Goal: Task Accomplishment & Management: Use online tool/utility

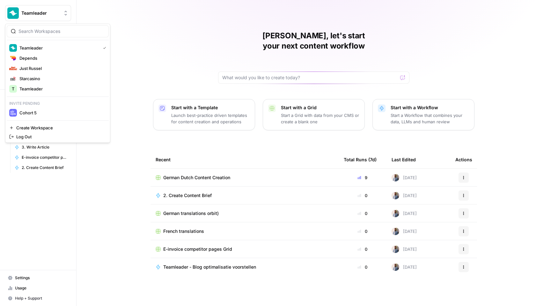
click at [33, 12] on span "Teamleader" at bounding box center [40, 13] width 39 height 6
click at [48, 59] on span "Depends" at bounding box center [61, 58] width 84 height 6
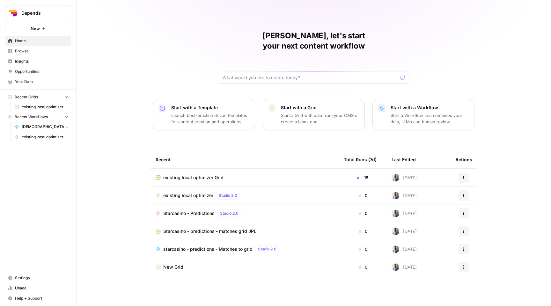
click at [36, 50] on span "Browse" at bounding box center [41, 51] width 53 height 6
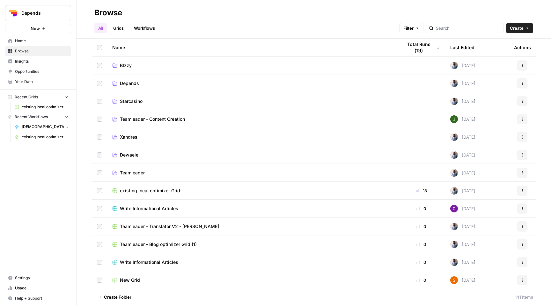
click at [136, 70] on td "BIzzy" at bounding box center [252, 65] width 290 height 18
click at [129, 65] on span "BIzzy" at bounding box center [126, 65] width 12 height 6
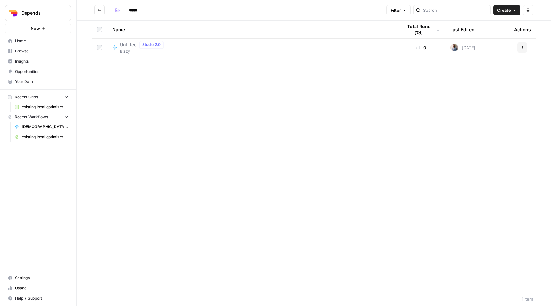
click at [129, 46] on span "Untitled" at bounding box center [128, 44] width 17 height 6
type input "*****"
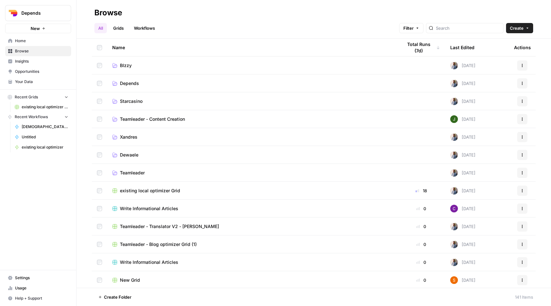
click at [453, 30] on div at bounding box center [464, 28] width 77 height 10
type input "bizzy"
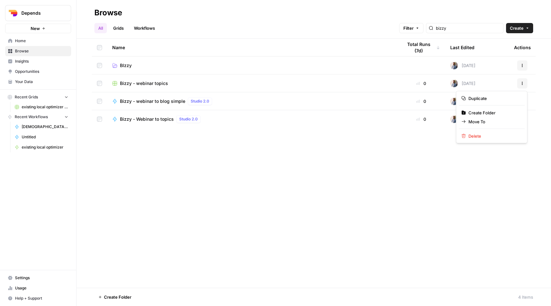
click at [519, 80] on button "Actions" at bounding box center [522, 83] width 10 height 10
click at [495, 121] on span "Move To" at bounding box center [493, 121] width 51 height 6
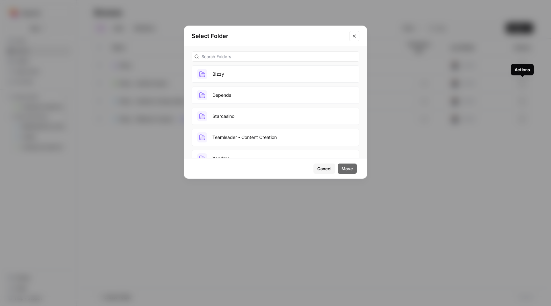
click at [241, 78] on button "BIzzy" at bounding box center [276, 73] width 168 height 17
click at [351, 168] on span "Move" at bounding box center [347, 168] width 11 height 6
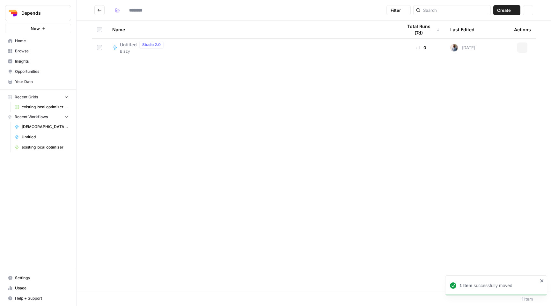
type input "*****"
click at [100, 9] on icon "Go back" at bounding box center [99, 10] width 4 height 4
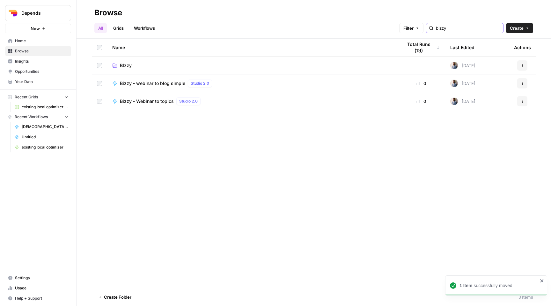
click at [458, 28] on input "bizzy" at bounding box center [468, 28] width 65 height 6
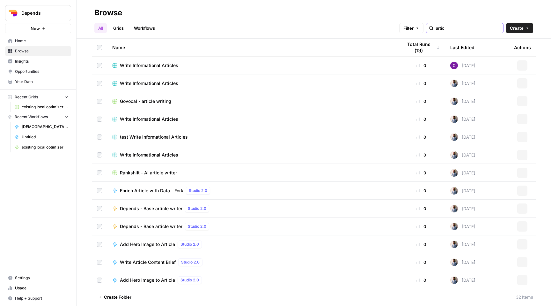
type input "articl"
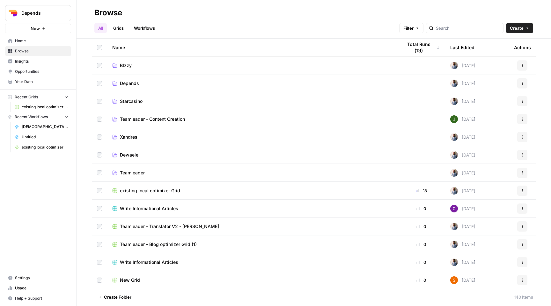
click at [124, 31] on link "Grids" at bounding box center [118, 28] width 18 height 10
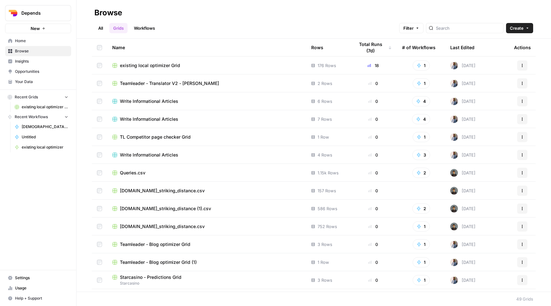
click at [46, 52] on span "Browse" at bounding box center [41, 51] width 53 height 6
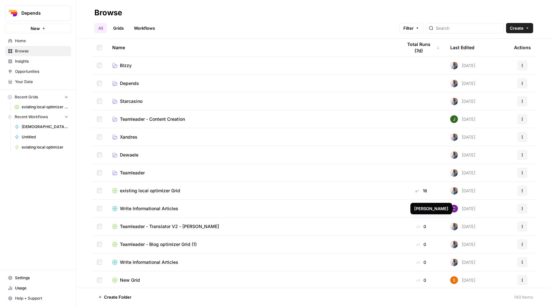
click at [455, 210] on img at bounding box center [454, 208] width 8 height 8
click at [35, 16] on span "Depends" at bounding box center [40, 13] width 39 height 6
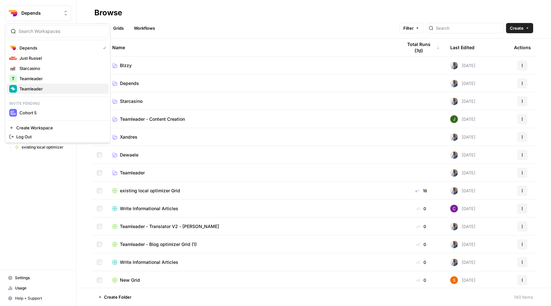
click at [38, 88] on span "Teamleader" at bounding box center [61, 88] width 84 height 6
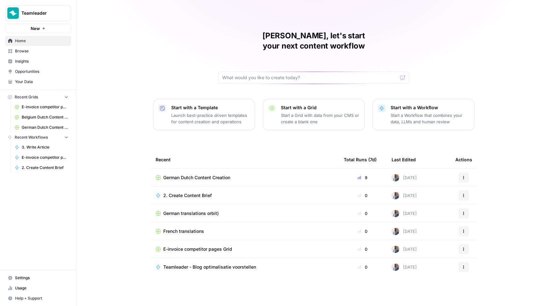
click at [49, 48] on span "Browse" at bounding box center [41, 51] width 53 height 6
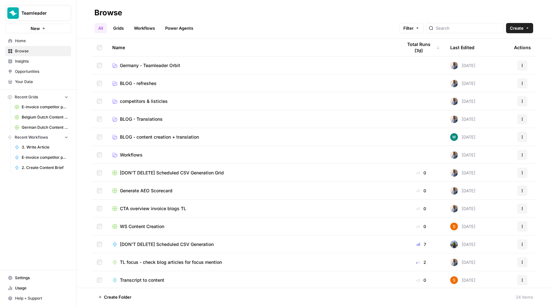
click at [188, 133] on td "BLOG - content creation + translation" at bounding box center [252, 137] width 290 height 18
click at [186, 136] on span "BLOG - content creation + translation" at bounding box center [159, 137] width 79 height 6
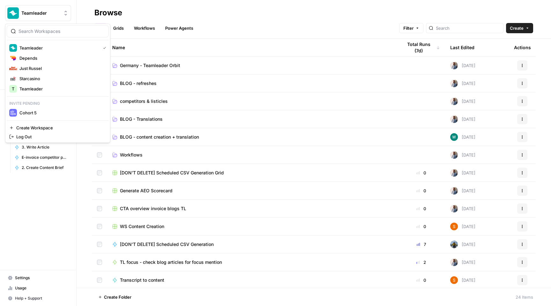
click at [24, 7] on button "Teamleader" at bounding box center [38, 13] width 66 height 16
click at [44, 60] on span "Depends" at bounding box center [61, 58] width 84 height 6
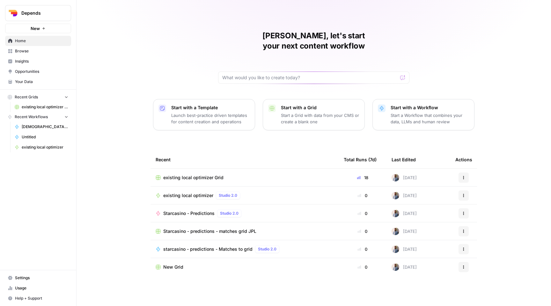
click at [52, 51] on span "Browse" at bounding box center [41, 51] width 53 height 6
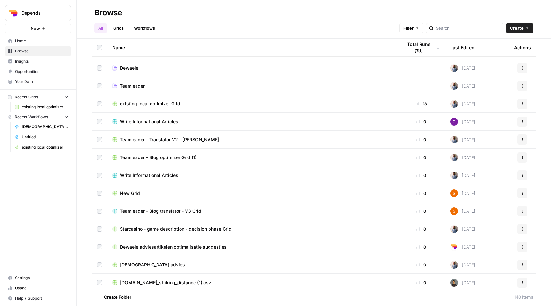
scroll to position [87, 0]
click at [158, 121] on span "Write Informational Articles" at bounding box center [149, 121] width 58 height 6
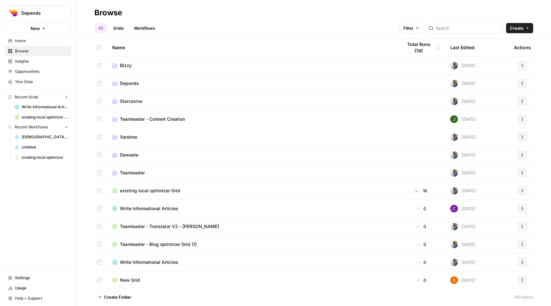
click at [453, 208] on img at bounding box center [454, 208] width 8 height 8
click at [159, 204] on td "Write Informational Articles" at bounding box center [252, 208] width 290 height 18
click at [159, 205] on span "Write Informational Articles" at bounding box center [149, 208] width 58 height 6
click at [37, 270] on nav "Settings Usage Help + Support" at bounding box center [38, 288] width 76 height 36
click at [37, 275] on span "Settings" at bounding box center [41, 278] width 53 height 6
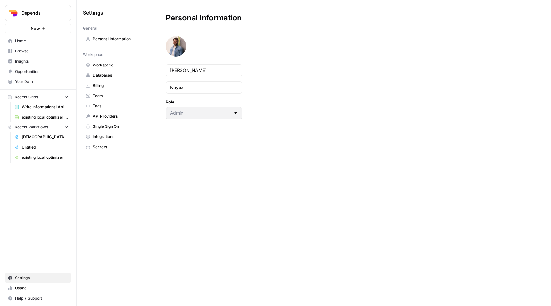
click at [116, 97] on span "Team" at bounding box center [118, 96] width 51 height 6
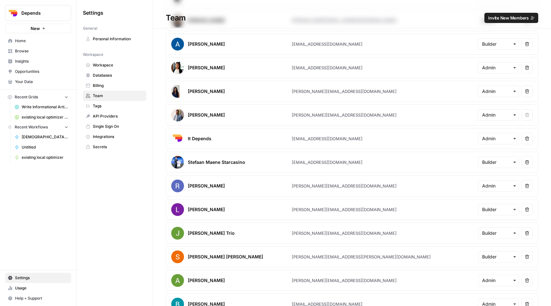
scroll to position [50, 0]
click at [527, 164] on button "Remove user" at bounding box center [526, 161] width 11 height 11
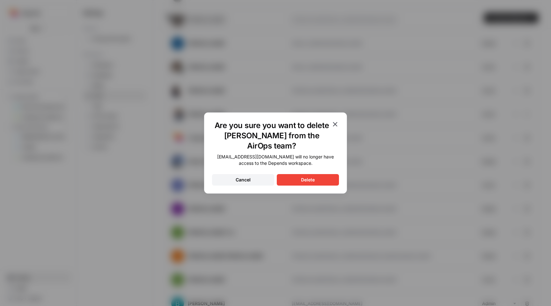
click at [322, 177] on button "Delete" at bounding box center [308, 179] width 62 height 11
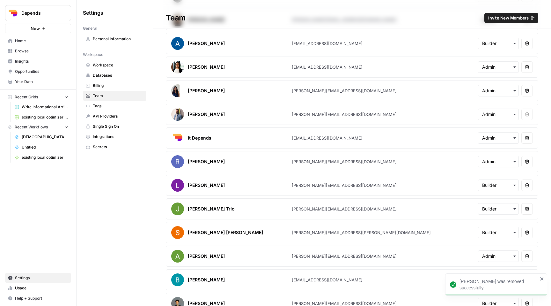
click at [527, 157] on button "Remove user" at bounding box center [526, 161] width 11 height 11
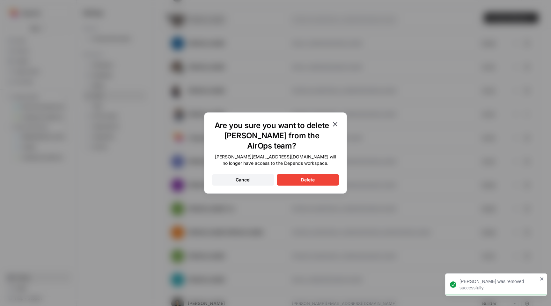
click at [302, 177] on div "Delete" at bounding box center [308, 179] width 14 height 6
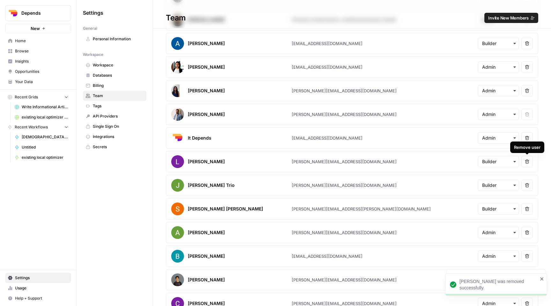
click at [528, 161] on icon "button" at bounding box center [527, 161] width 4 height 4
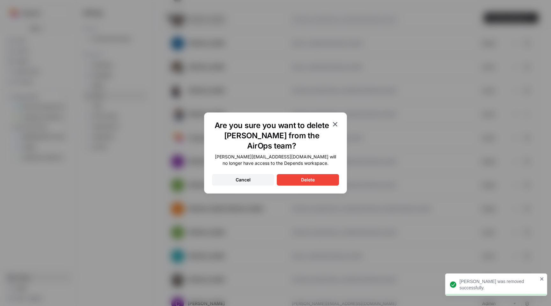
click at [308, 178] on div "Delete" at bounding box center [308, 179] width 14 height 6
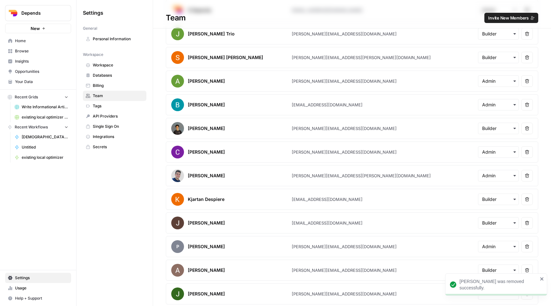
scroll to position [179, 0]
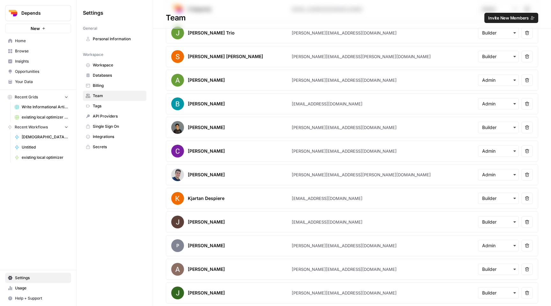
click at [527, 271] on icon "button" at bounding box center [527, 269] width 4 height 4
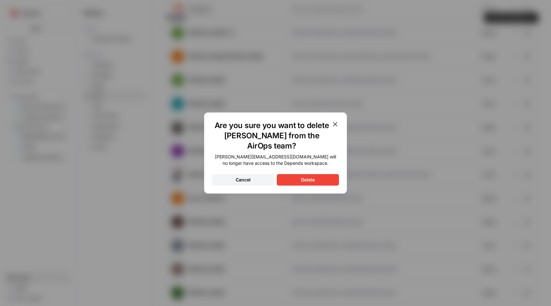
click at [324, 183] on button "Delete" at bounding box center [308, 179] width 62 height 11
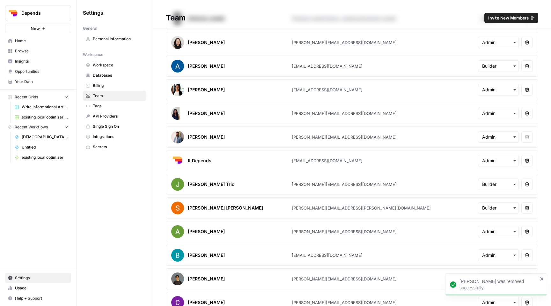
scroll to position [0, 0]
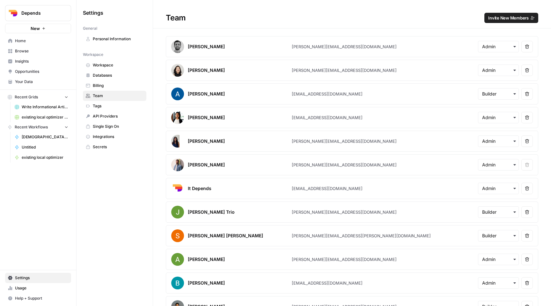
click at [40, 43] on span "Home" at bounding box center [41, 41] width 53 height 6
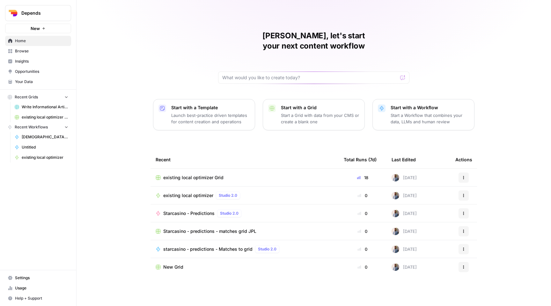
click at [252, 71] on div at bounding box center [313, 77] width 191 height 12
click at [252, 74] on input "text" at bounding box center [309, 77] width 175 height 6
type input "rankshift"
click button "Send" at bounding box center [403, 77] width 8 height 8
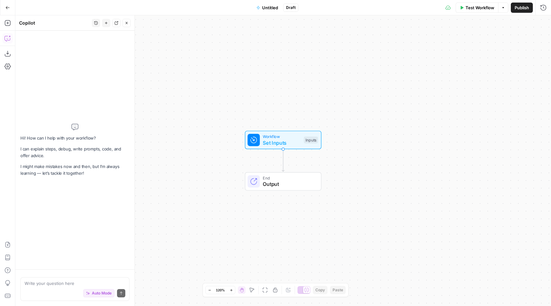
click at [11, 8] on button "Go Back" at bounding box center [7, 7] width 11 height 11
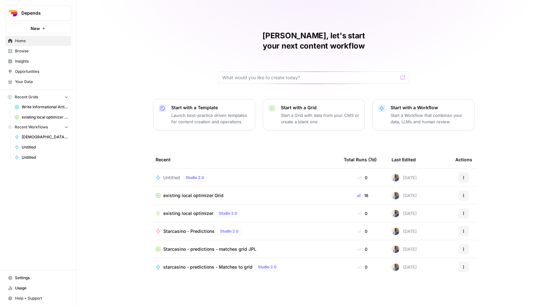
click at [34, 52] on span "Browse" at bounding box center [41, 51] width 53 height 6
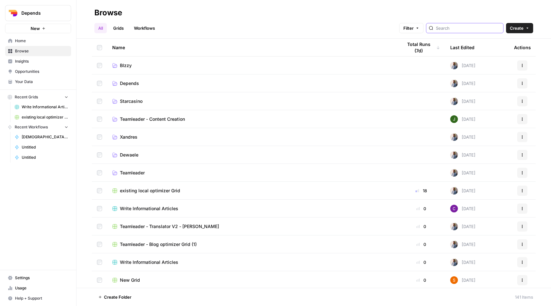
click at [474, 26] on input "search" at bounding box center [468, 28] width 65 height 6
type input "rankshift"
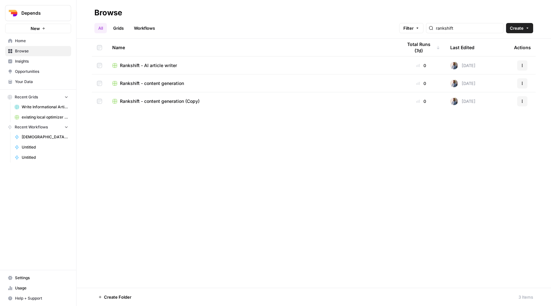
click at [155, 67] on span "Rankshift - AI article writer" at bounding box center [148, 65] width 57 height 6
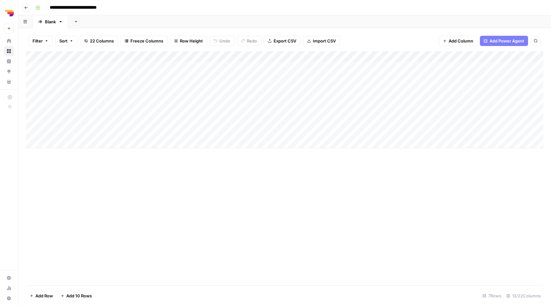
click at [425, 55] on div "Add Column" at bounding box center [285, 99] width 518 height 97
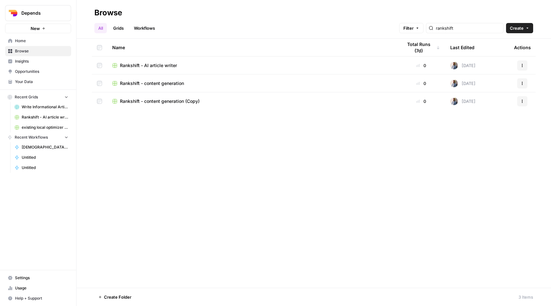
click at [523, 65] on icon "button" at bounding box center [522, 65] width 4 height 4
click at [491, 79] on span "Duplicate" at bounding box center [493, 80] width 51 height 6
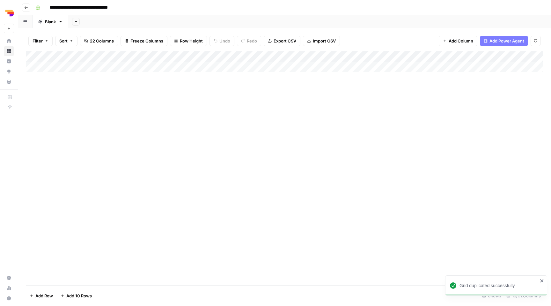
click at [56, 6] on input "**********" at bounding box center [86, 8] width 79 height 10
click at [99, 6] on input "**********" at bounding box center [82, 8] width 71 height 10
drag, startPoint x: 99, startPoint y: 5, endPoint x: 133, endPoint y: 5, distance: 33.5
click at [133, 5] on div "**********" at bounding box center [289, 8] width 512 height 10
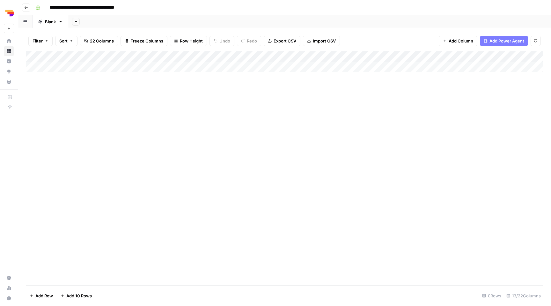
type input "**********"
click at [174, 9] on div "**********" at bounding box center [289, 8] width 512 height 10
click at [423, 55] on div "Add Column" at bounding box center [285, 61] width 518 height 21
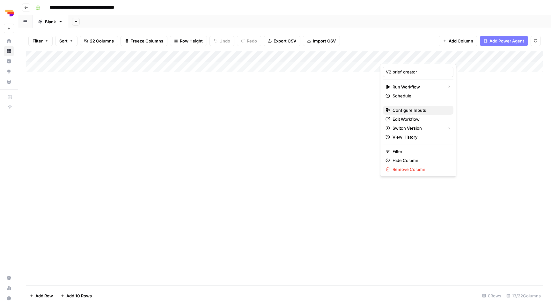
click at [409, 110] on span "Configure Inputs" at bounding box center [421, 110] width 56 height 6
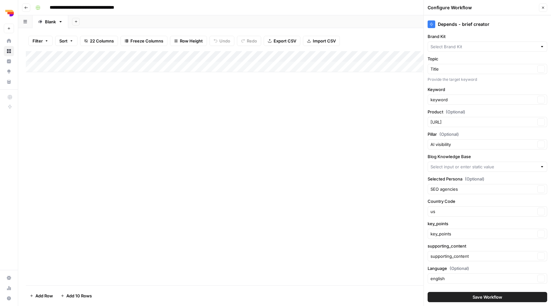
type input "Rankshift"
type input "Rankshift Sitemapxml"
click at [458, 42] on div "Rankshift Clear" at bounding box center [488, 46] width 120 height 10
click at [451, 61] on span "Bizzy" at bounding box center [486, 61] width 106 height 6
type input "Bizzy"
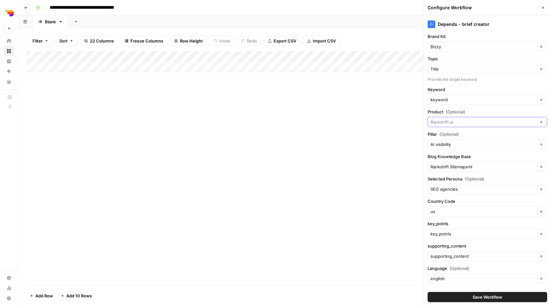
click at [447, 123] on input "Product (Optional)" at bounding box center [483, 122] width 105 height 6
type input "Bizzy.ai"
click at [445, 146] on input "Pillar (Optional)" at bounding box center [483, 144] width 105 height 6
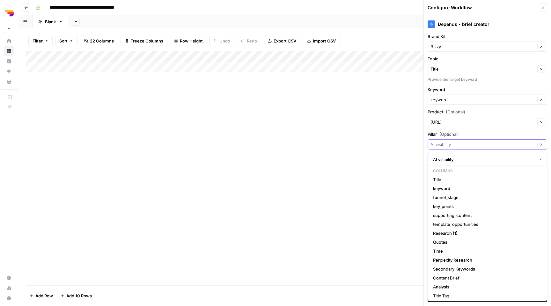
click at [442, 141] on input "Pillar (Optional)" at bounding box center [483, 144] width 105 height 6
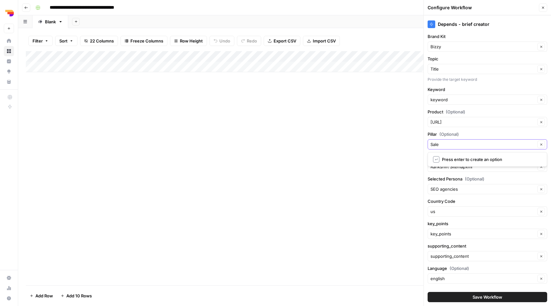
type input "Sales"
click at [386, 173] on div "Add Column" at bounding box center [285, 168] width 518 height 234
click at [440, 169] on input "Blog Knowledge Base" at bounding box center [483, 166] width 105 height 6
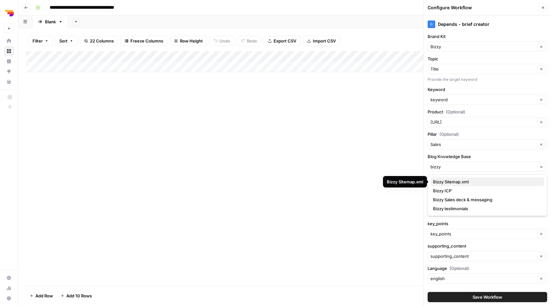
click at [448, 181] on span "Bizzy Sitemap.xml" at bounding box center [486, 181] width 106 height 6
type input "Bizzy Sitemap.xml"
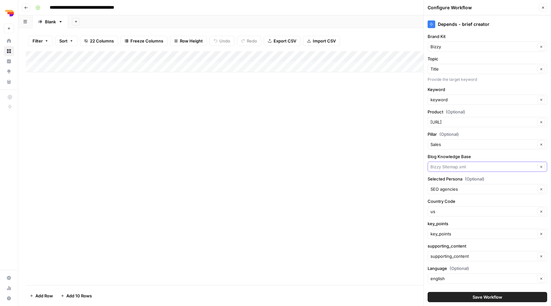
click at [450, 168] on input "Blog Knowledge Base" at bounding box center [483, 166] width 105 height 6
click at [458, 201] on span "Bizzy Sales deck & messaging" at bounding box center [486, 199] width 106 height 6
type input "Bizzy Sales deck & messaging"
click at [455, 165] on input "Blog Knowledge Base" at bounding box center [483, 166] width 105 height 6
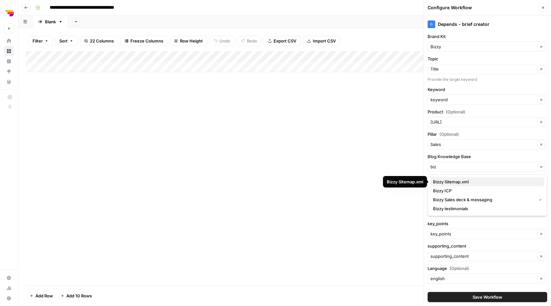
click at [456, 183] on span "Bizzy Sitemap.xml" at bounding box center [486, 181] width 106 height 6
type input "Bizzy Sitemap.xml"
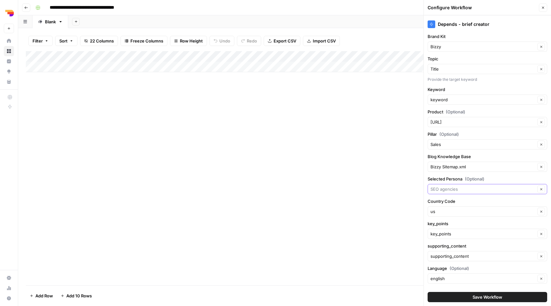
click at [459, 189] on input "Selected Persona (Optional)" at bounding box center [483, 189] width 105 height 6
type input "Sales teams"
click at [451, 211] on input "Country Code" at bounding box center [483, 211] width 105 height 6
type input "b"
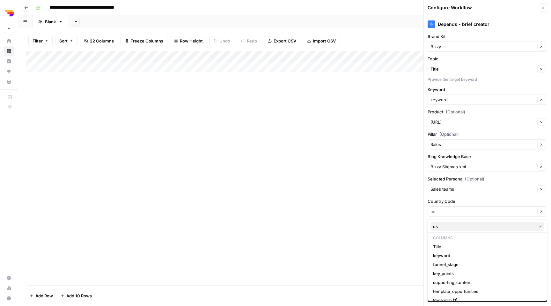
click at [451, 229] on span "us" at bounding box center [483, 226] width 100 height 6
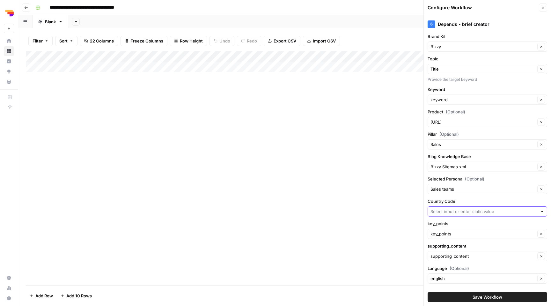
click at [441, 211] on input "Country Code" at bounding box center [484, 211] width 107 height 6
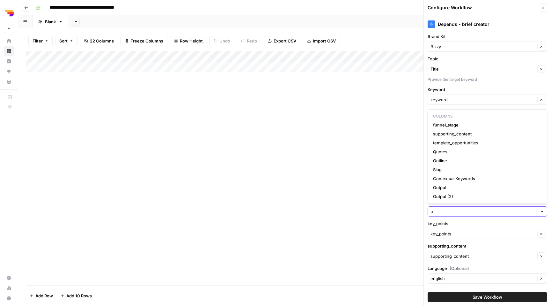
type input "us"
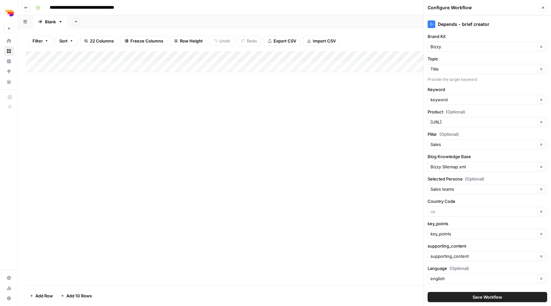
type input "us"
click at [383, 230] on div "Add Column" at bounding box center [285, 168] width 518 height 234
click at [464, 235] on input "key_points" at bounding box center [483, 233] width 105 height 6
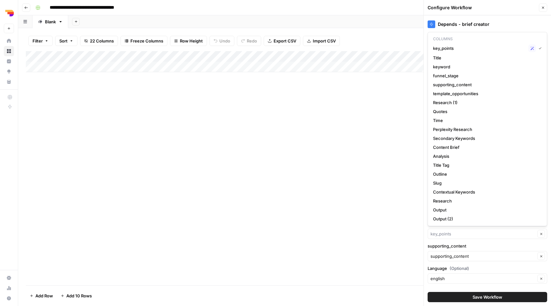
type input "key_points"
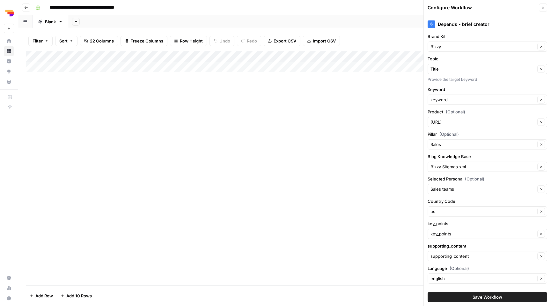
click at [397, 238] on div "Add Column" at bounding box center [285, 168] width 518 height 234
click at [491, 299] on span "Save Workflow" at bounding box center [488, 296] width 30 height 6
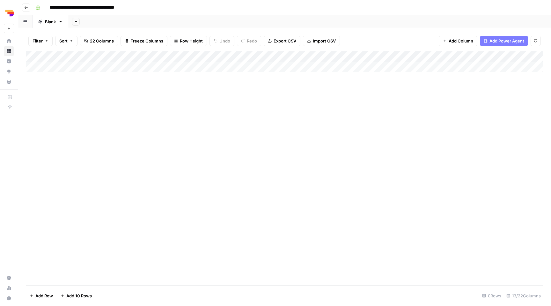
click at [69, 64] on div "Add Column" at bounding box center [285, 61] width 518 height 21
click at [79, 65] on textarea at bounding box center [99, 67] width 103 height 9
type textarea "**********"
click at [106, 120] on div "Add Column" at bounding box center [285, 168] width 518 height 234
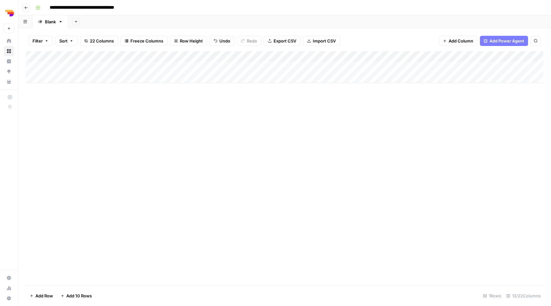
click at [170, 67] on div "Add Column" at bounding box center [285, 67] width 518 height 32
type textarea "**********"
click at [185, 122] on div "Add Column" at bounding box center [285, 168] width 518 height 234
click at [103, 64] on div "Add Column" at bounding box center [285, 67] width 518 height 32
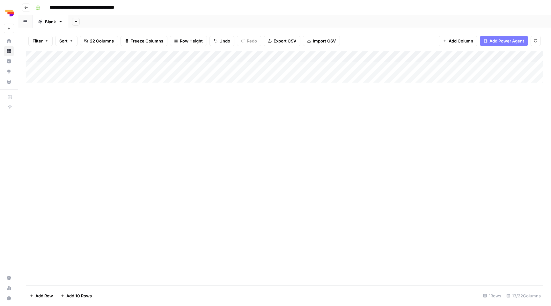
click at [103, 65] on div "Add Column" at bounding box center [285, 67] width 518 height 32
type textarea "**********"
click at [222, 134] on div "Add Column" at bounding box center [285, 168] width 518 height 234
click at [247, 68] on div "Add Column" at bounding box center [285, 67] width 518 height 32
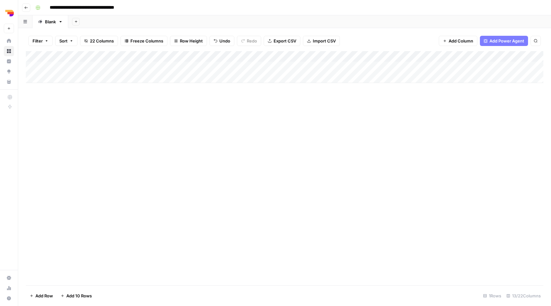
click at [49, 21] on div "Blank" at bounding box center [50, 21] width 11 height 6
click at [51, 21] on input "*****" at bounding box center [51, 22] width 12 height 8
type input "*****"
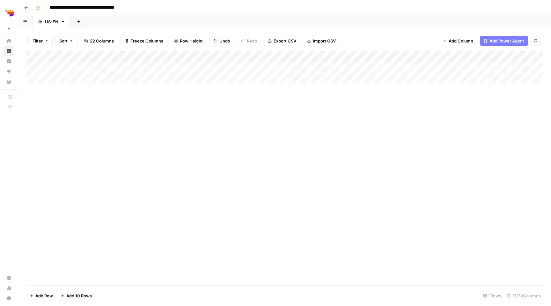
click at [188, 149] on div "Add Column" at bounding box center [285, 168] width 518 height 234
click at [232, 66] on div "Add Column" at bounding box center [285, 67] width 518 height 32
type textarea "****"
click at [245, 137] on div "Add Column" at bounding box center [285, 168] width 518 height 234
click at [286, 70] on div "Add Column" at bounding box center [285, 67] width 518 height 32
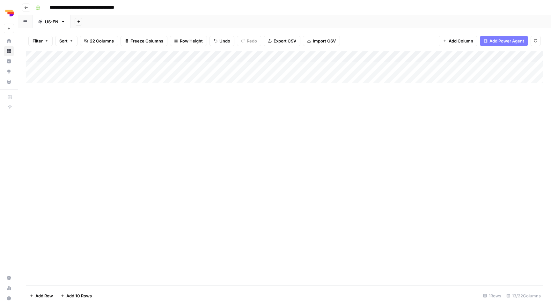
click at [286, 70] on div "Add Column" at bounding box center [285, 67] width 518 height 32
click at [313, 125] on div "Add Column" at bounding box center [285, 168] width 518 height 234
click at [298, 70] on div "Add Column" at bounding box center [285, 67] width 518 height 32
click at [298, 69] on textarea at bounding box center [316, 67] width 102 height 9
type textarea "*"
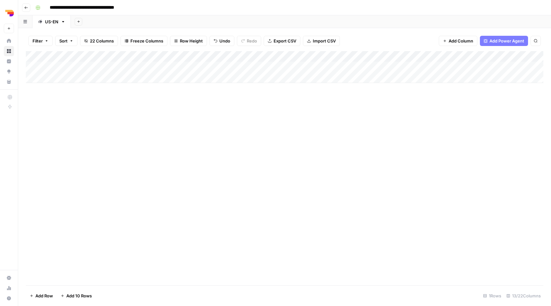
click at [340, 106] on div "Add Column" at bounding box center [285, 168] width 518 height 234
click at [353, 65] on div "Add Column" at bounding box center [285, 67] width 518 height 32
type textarea "*"
click at [349, 107] on div "Add Column" at bounding box center [285, 168] width 518 height 234
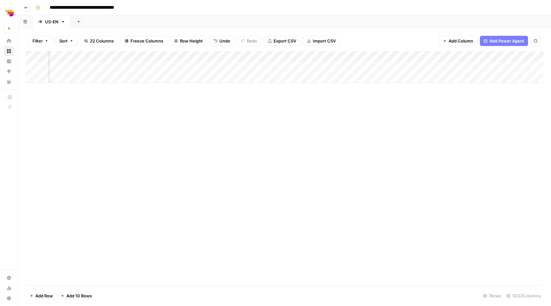
scroll to position [0, 113]
click at [313, 56] on div "Add Column" at bounding box center [285, 67] width 518 height 32
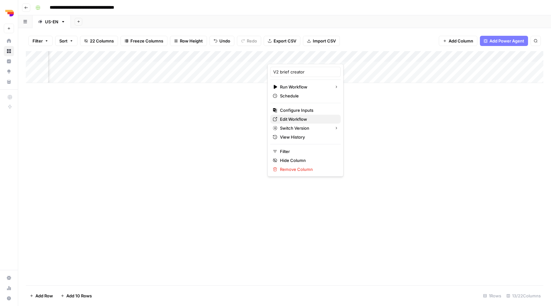
click at [297, 119] on span "Edit Workflow" at bounding box center [308, 119] width 56 height 6
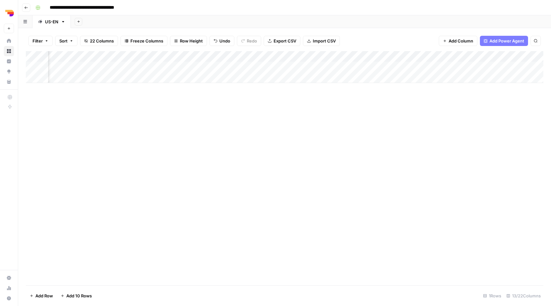
click at [296, 68] on div "Add Column" at bounding box center [285, 67] width 518 height 32
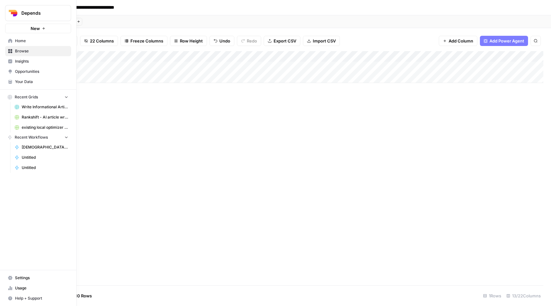
click at [31, 286] on span "Usage" at bounding box center [41, 288] width 53 height 6
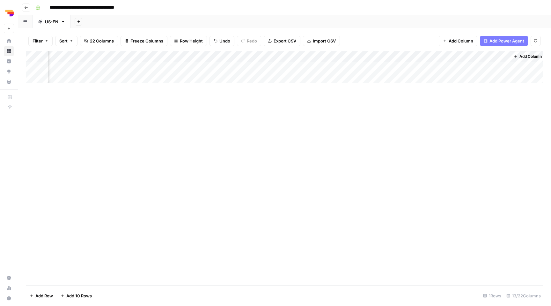
scroll to position [0, 330]
click at [438, 57] on div "Add Column" at bounding box center [285, 67] width 518 height 32
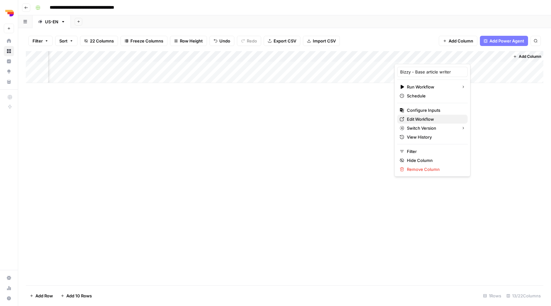
click at [419, 121] on span "Edit Workflow" at bounding box center [435, 119] width 56 height 6
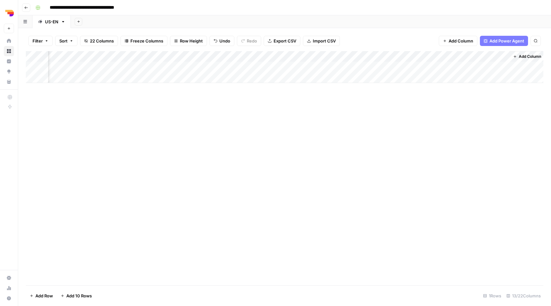
click at [102, 85] on div "Add Column" at bounding box center [285, 168] width 518 height 234
click at [102, 67] on div "Add Column" at bounding box center [285, 67] width 518 height 32
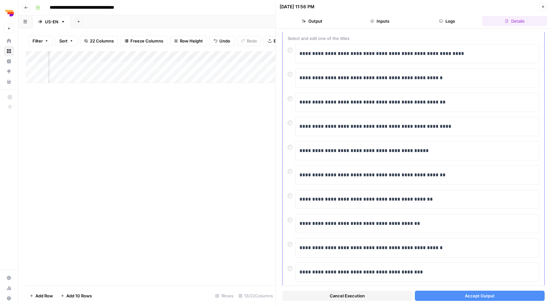
scroll to position [35, 0]
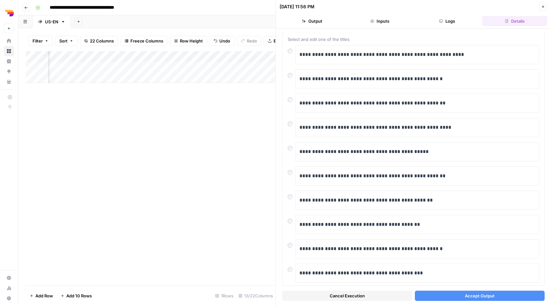
click at [466, 298] on span "Accept Output" at bounding box center [480, 295] width 30 height 6
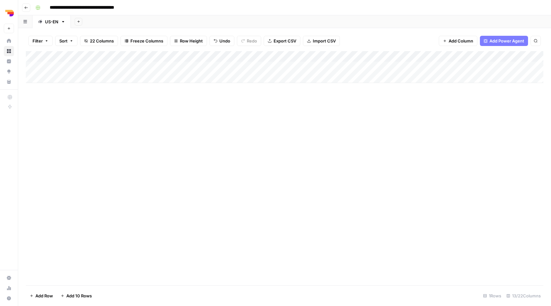
click at [280, 68] on div "Add Column" at bounding box center [285, 67] width 518 height 32
click at [275, 125] on div "Add Column" at bounding box center [285, 168] width 518 height 234
click at [92, 68] on div "Add Column" at bounding box center [285, 67] width 518 height 32
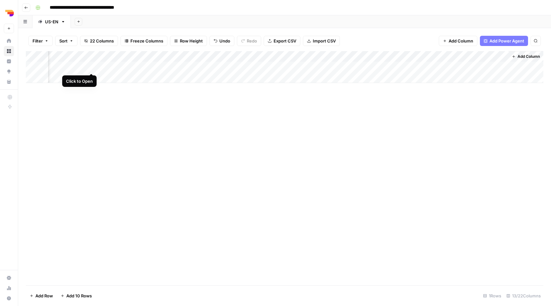
scroll to position [0, 327]
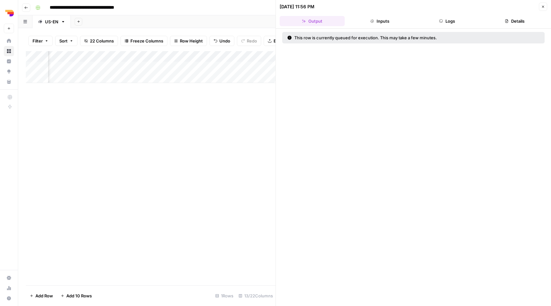
click at [390, 25] on button "Inputs" at bounding box center [379, 21] width 65 height 10
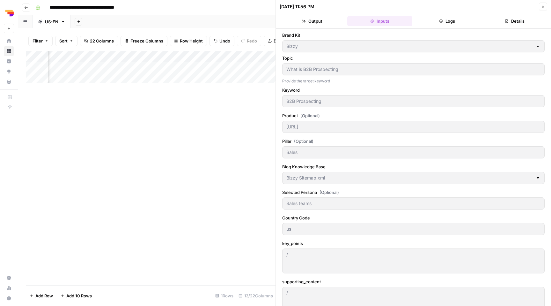
click at [453, 19] on button "Logs" at bounding box center [447, 21] width 65 height 10
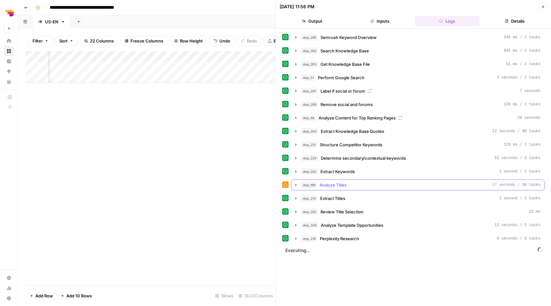
click at [369, 188] on div "step_198 Analyze Titles 17 seconds / 36 tasks" at bounding box center [420, 184] width 239 height 6
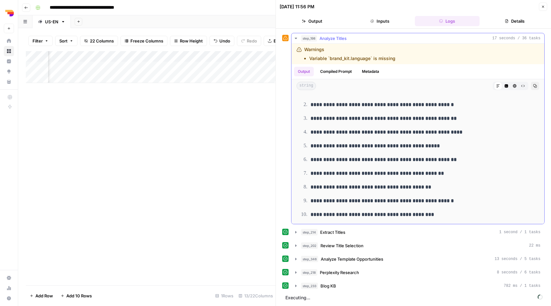
scroll to position [416, 0]
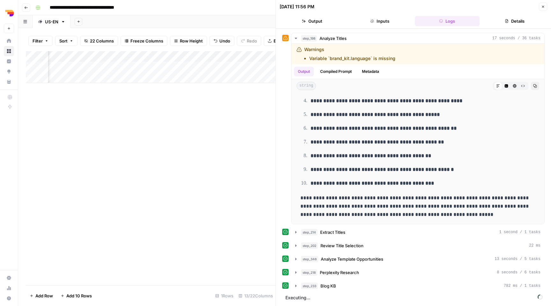
click at [543, 8] on icon "button" at bounding box center [543, 7] width 4 height 4
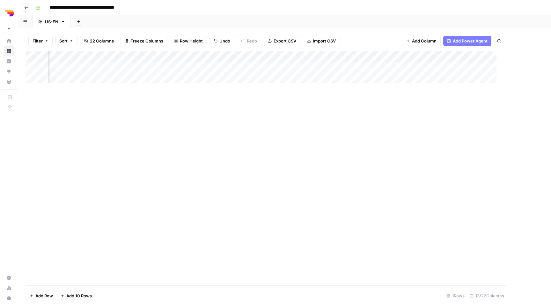
scroll to position [0, 324]
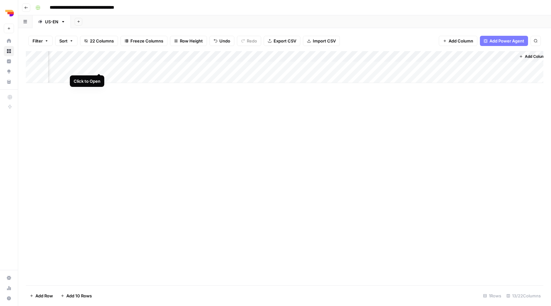
click at [99, 65] on div "Add Column" at bounding box center [285, 67] width 518 height 32
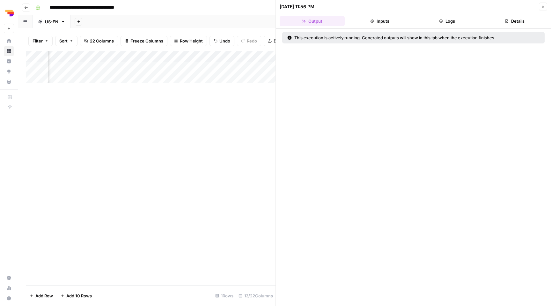
click at [457, 17] on button "Logs" at bounding box center [447, 21] width 65 height 10
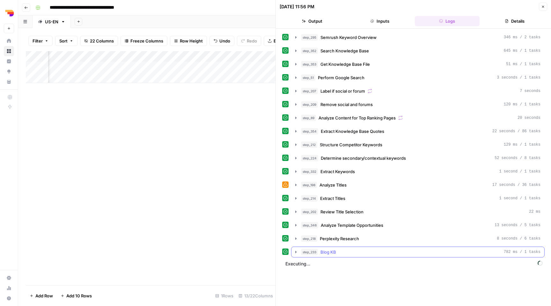
click at [355, 255] on button "step_233 Blog KB 782 ms / 1 tasks" at bounding box center [417, 252] width 253 height 10
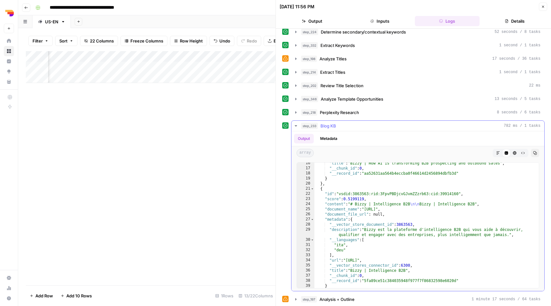
scroll to position [347, 0]
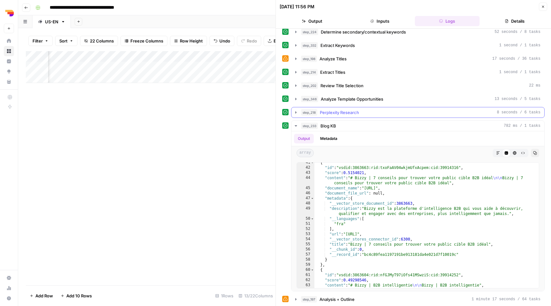
click at [347, 115] on span "Perplexity Research" at bounding box center [339, 112] width 39 height 6
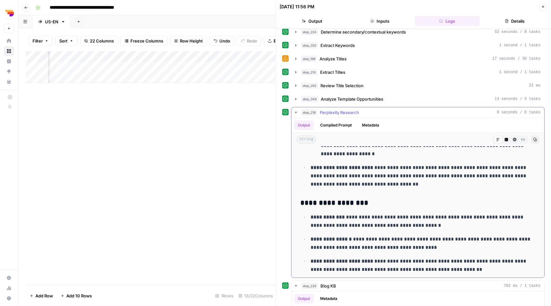
scroll to position [433, 0]
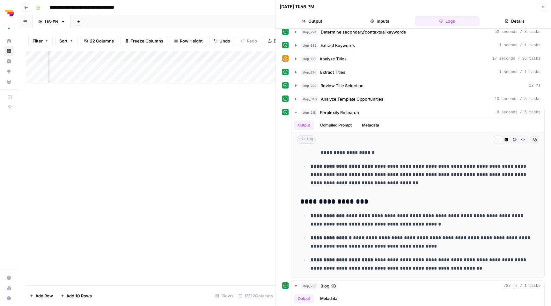
click at [548, 8] on header "09/02/25 at 11:56 PM Close Output Inputs Logs Details" at bounding box center [413, 14] width 275 height 29
click at [542, 8] on icon "button" at bounding box center [543, 7] width 4 height 4
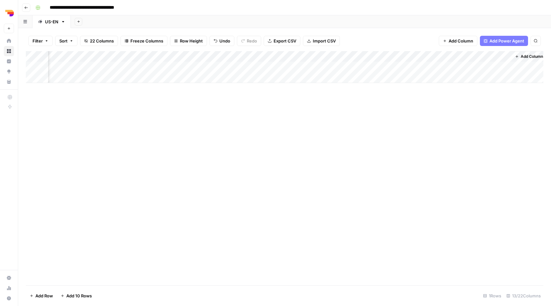
scroll to position [0, 332]
click at [436, 57] on div "Add Column" at bounding box center [285, 67] width 518 height 32
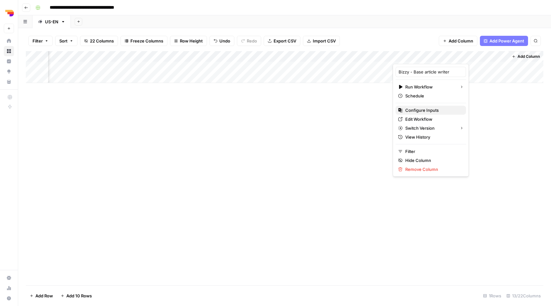
click at [418, 108] on span "Configure Inputs" at bounding box center [433, 110] width 56 height 6
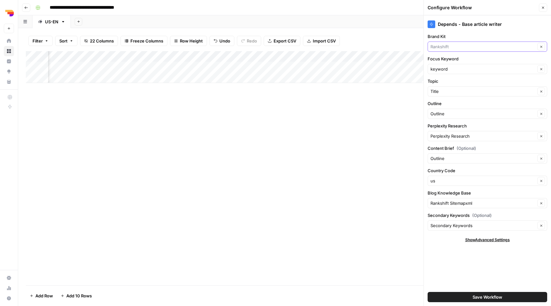
click at [452, 44] on input "Brand Kit" at bounding box center [483, 46] width 105 height 6
type input "Rankshift"
click at [458, 203] on input "Blog Knowledge Base" at bounding box center [483, 203] width 105 height 6
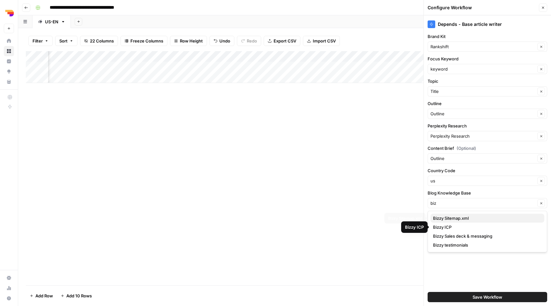
click at [460, 217] on span "Bizzy Sitemap.xml" at bounding box center [486, 218] width 106 height 6
type input "Bizzy Sitemap.xml"
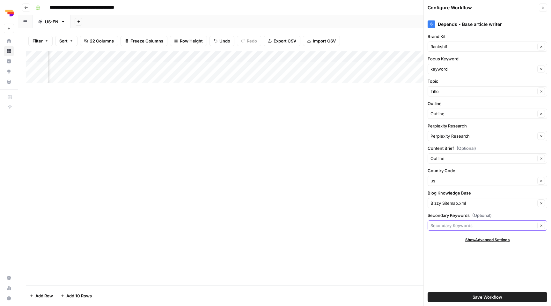
click at [461, 226] on input "Secondary Keywords (Optional)" at bounding box center [483, 225] width 105 height 6
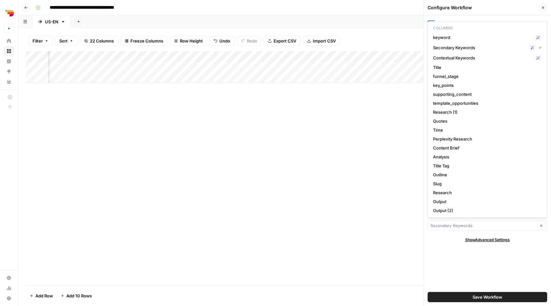
type input "Secondary Keywords"
click at [456, 254] on div "Depends - Base article writer Brand Kit Rankshift Clear Focus Keyword keyword C…" at bounding box center [487, 160] width 127 height 290
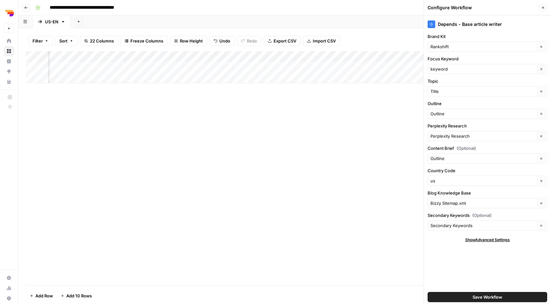
click at [482, 294] on span "Save Workflow" at bounding box center [488, 296] width 30 height 6
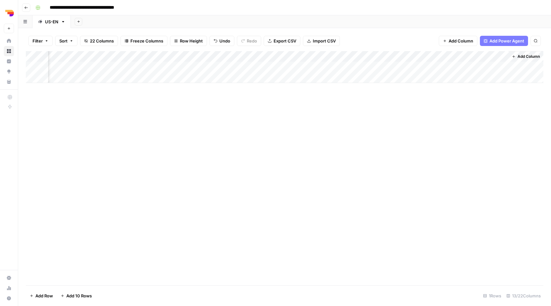
click at [438, 57] on div "Add Column" at bounding box center [285, 67] width 518 height 32
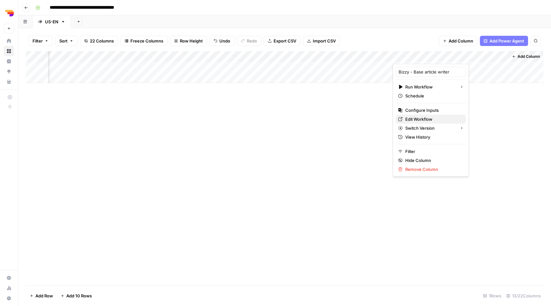
click at [418, 120] on span "Edit Workflow" at bounding box center [433, 119] width 56 height 6
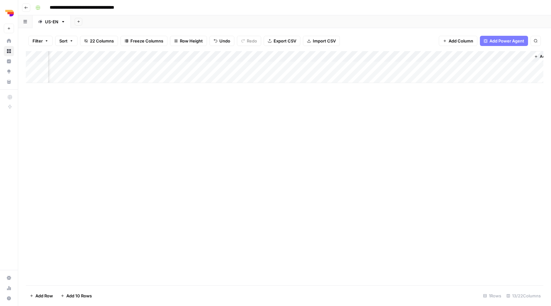
scroll to position [0, 306]
click at [413, 67] on div "Add Column" at bounding box center [285, 67] width 518 height 32
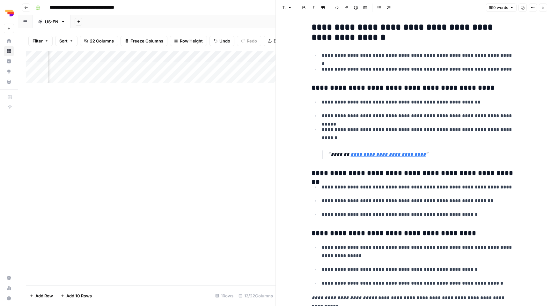
scroll to position [1410, 0]
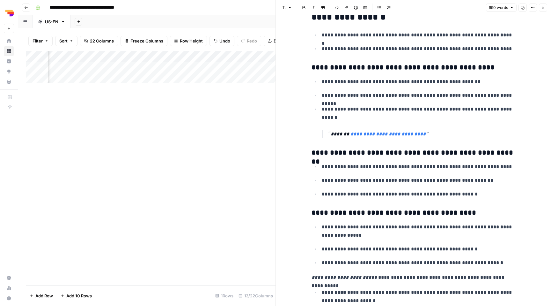
click at [541, 9] on icon "button" at bounding box center [543, 8] width 4 height 4
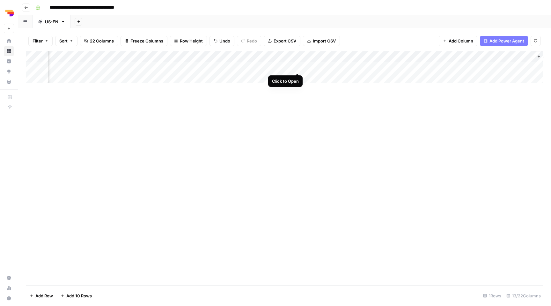
click at [297, 67] on div "Add Column" at bounding box center [285, 67] width 518 height 32
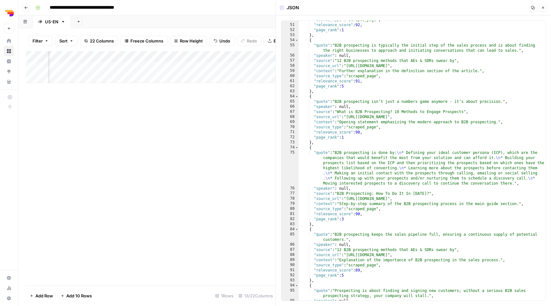
scroll to position [343, 0]
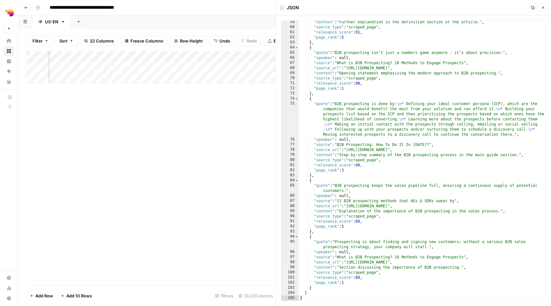
click at [544, 4] on button "Close" at bounding box center [543, 8] width 8 height 8
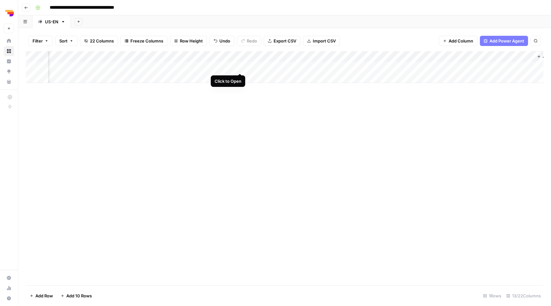
click at [240, 65] on div "Add Column" at bounding box center [285, 67] width 518 height 32
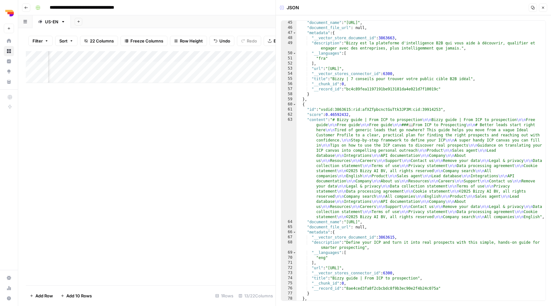
scroll to position [496, 0]
click at [544, 9] on icon "button" at bounding box center [543, 8] width 4 height 4
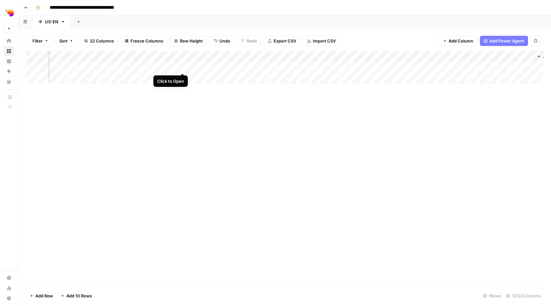
click at [182, 65] on div "Add Column" at bounding box center [285, 67] width 518 height 32
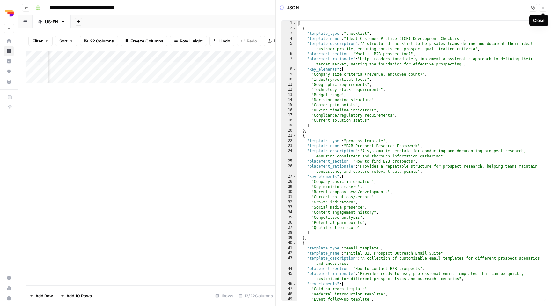
click at [543, 9] on icon "button" at bounding box center [543, 8] width 4 height 4
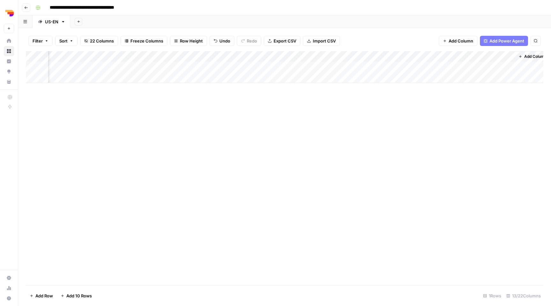
scroll to position [0, 332]
click at [437, 57] on div "Add Column" at bounding box center [285, 67] width 518 height 32
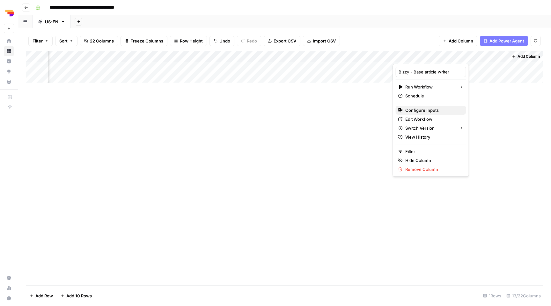
click at [426, 110] on span "Configure Inputs" at bounding box center [433, 110] width 56 height 6
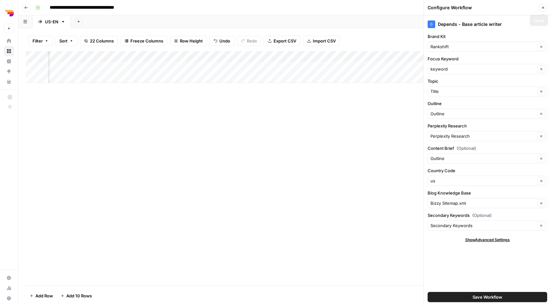
click at [544, 11] on button "Close" at bounding box center [543, 8] width 8 height 8
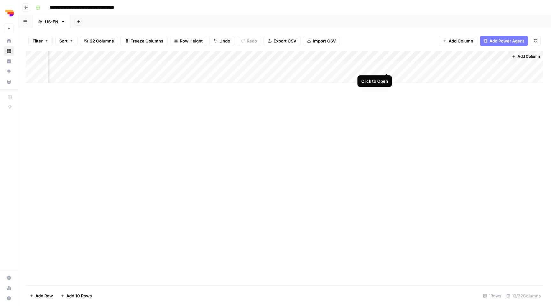
click at [387, 66] on div "Add Column" at bounding box center [285, 67] width 518 height 32
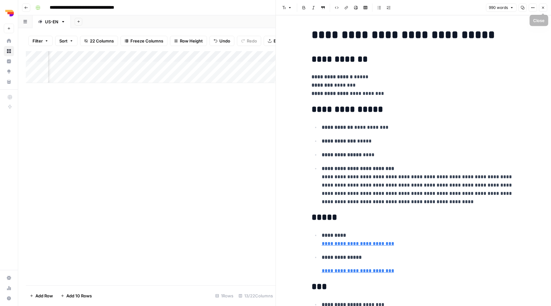
click at [540, 6] on button "Close" at bounding box center [543, 8] width 8 height 8
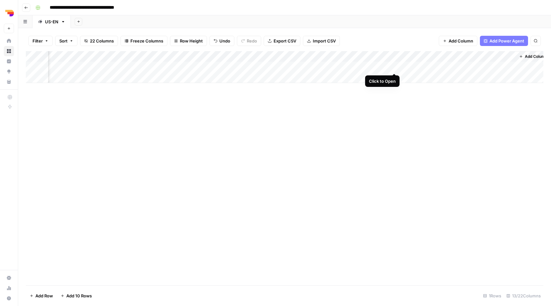
scroll to position [0, 332]
click at [423, 66] on div "Add Column" at bounding box center [285, 67] width 518 height 32
click at [437, 68] on div "Add Column" at bounding box center [285, 67] width 518 height 32
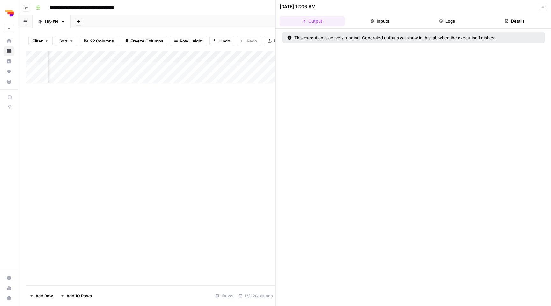
click at [447, 22] on button "Logs" at bounding box center [447, 21] width 65 height 10
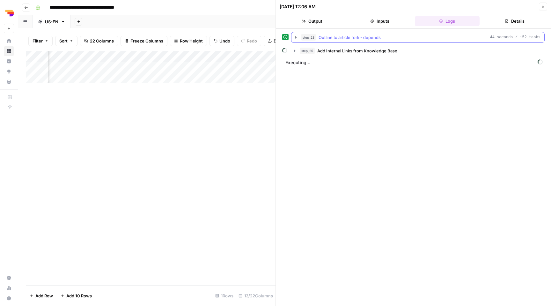
click at [355, 41] on button "step_23 Outline to article fork - depends 44 seconds / 152 tasks" at bounding box center [417, 37] width 253 height 10
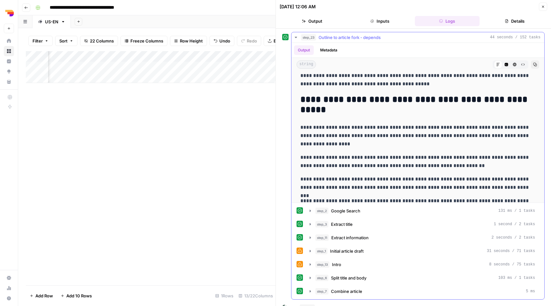
scroll to position [309, 0]
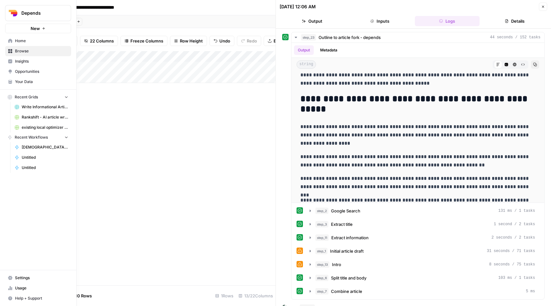
click at [14, 53] on link "Browse" at bounding box center [38, 51] width 66 height 10
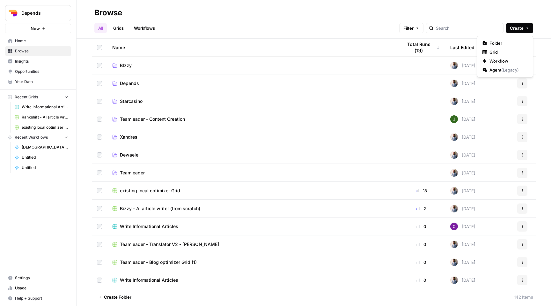
click at [532, 27] on button "Create" at bounding box center [519, 28] width 27 height 10
click at [504, 60] on span "Workflow" at bounding box center [508, 61] width 36 height 6
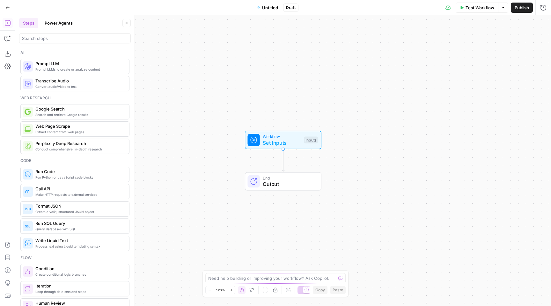
click at [264, 10] on span "Untitled" at bounding box center [270, 7] width 16 height 6
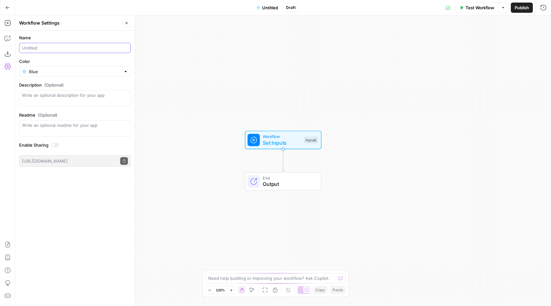
click at [31, 47] on input "Name" at bounding box center [75, 48] width 106 height 6
type input "V2 briefing to article"
click at [165, 73] on div "Workflow Set Inputs Inputs End Output" at bounding box center [283, 160] width 536 height 290
click at [270, 5] on span "V2 briefing to article" at bounding box center [270, 7] width 40 height 6
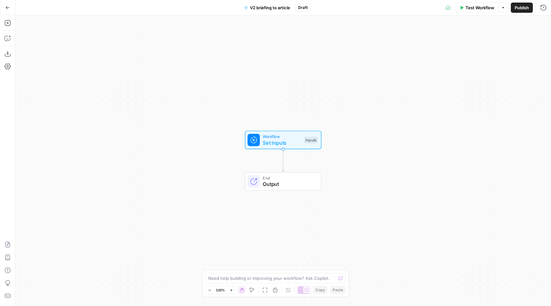
click at [259, 6] on span "V2 briefing to article" at bounding box center [270, 7] width 40 height 6
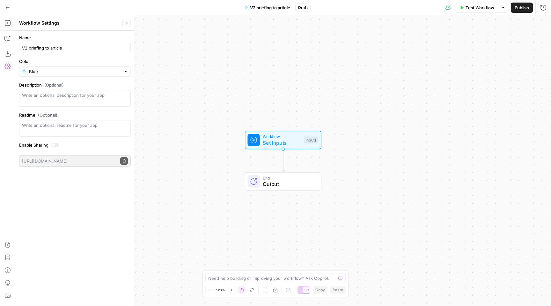
click at [64, 51] on div "V2 briefing to article" at bounding box center [75, 48] width 112 height 10
type input "V2 Outline to article vork"
click at [68, 74] on input "Color" at bounding box center [75, 71] width 92 height 6
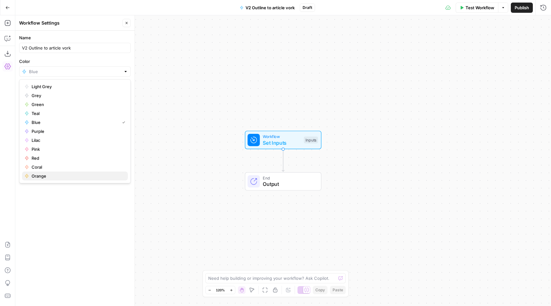
click at [56, 176] on span "Orange" at bounding box center [77, 176] width 91 height 6
type input "Orange"
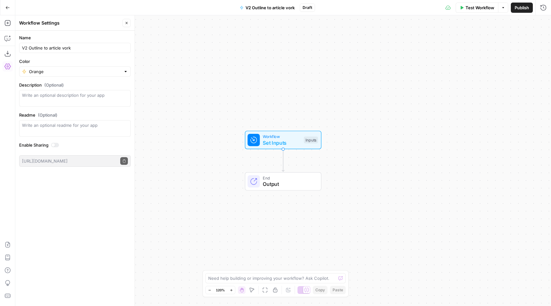
click at [195, 88] on div "Workflow Set Inputs Inputs End Output" at bounding box center [283, 160] width 536 height 290
click at [5, 247] on icon "button" at bounding box center [7, 244] width 5 height 6
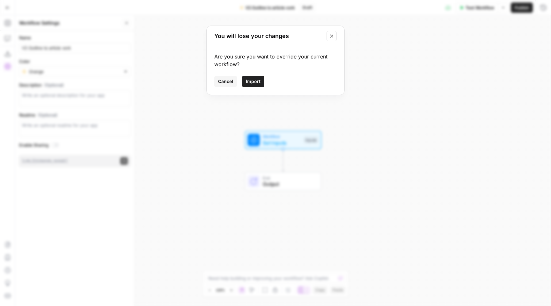
click at [251, 79] on span "Import" at bounding box center [253, 81] width 15 height 6
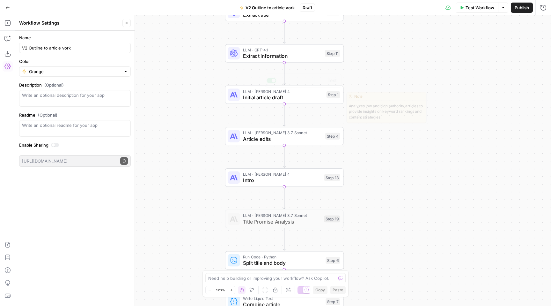
click at [246, 117] on div "Workflow Set Inputs Inputs Test Step Google Search Google Search Step 2 LLM · G…" at bounding box center [283, 160] width 536 height 290
click at [183, 94] on div "Workflow Set Inputs Inputs Google Search Google Search Step 2 LLM · GPT-4o Extr…" at bounding box center [283, 160] width 536 height 290
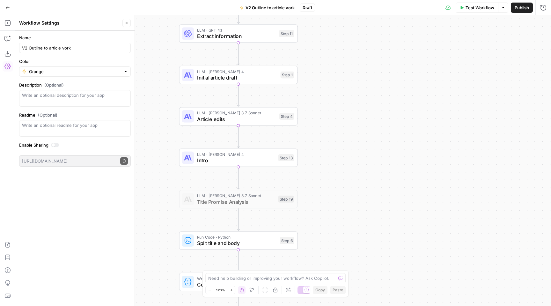
drag, startPoint x: 373, startPoint y: 156, endPoint x: 326, endPoint y: 137, distance: 51.4
click at [326, 137] on div "Workflow Set Inputs Inputs Google Search Google Search Step 2 LLM · GPT-4o Extr…" at bounding box center [283, 160] width 536 height 290
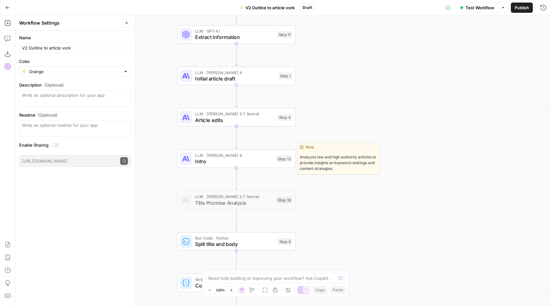
click at [250, 162] on span "Intro" at bounding box center [234, 161] width 78 height 8
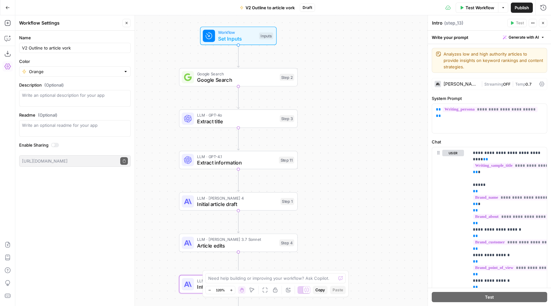
drag, startPoint x: 331, startPoint y: 117, endPoint x: 333, endPoint y: 243, distance: 126.3
click at [334, 243] on div "Workflow Set Inputs Inputs Google Search Google Search Step 2 LLM · GPT-4o Extr…" at bounding box center [283, 160] width 536 height 290
click at [325, 126] on div "Workflow Set Inputs Inputs Google Search Google Search Step 2 LLM · GPT-4o Extr…" at bounding box center [283, 160] width 536 height 290
click at [527, 8] on span "Publish" at bounding box center [522, 7] width 14 height 6
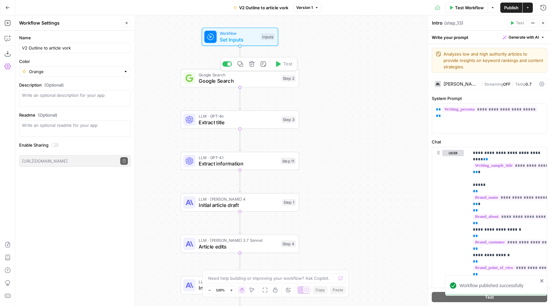
click at [242, 38] on span "Set Inputs" at bounding box center [239, 40] width 38 height 8
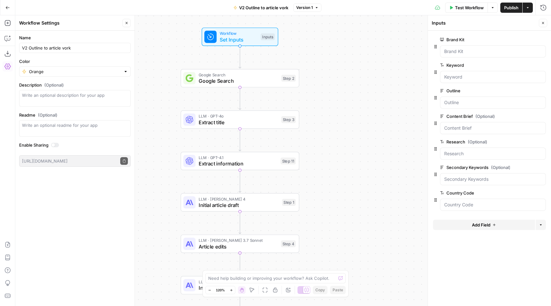
click at [507, 7] on span "Publish" at bounding box center [511, 7] width 14 height 6
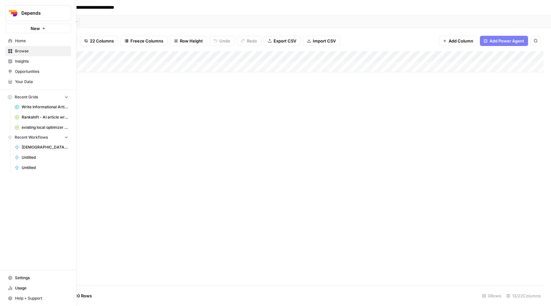
click at [10, 40] on icon at bounding box center [10, 41] width 4 height 4
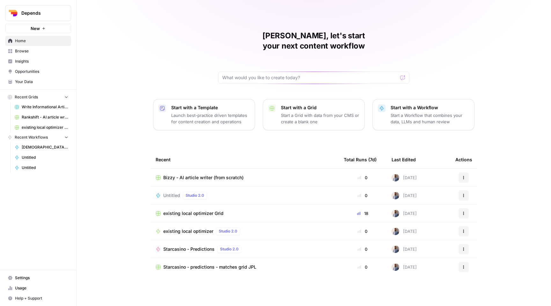
click at [30, 52] on span "Browse" at bounding box center [41, 51] width 53 height 6
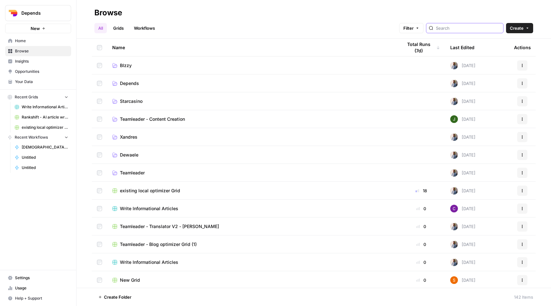
click at [468, 30] on input "search" at bounding box center [468, 28] width 65 height 6
type input "bizzy"
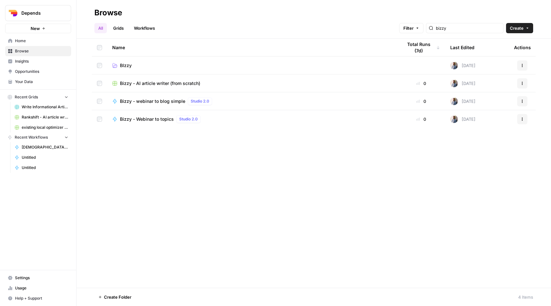
click at [157, 99] on span "Bizzy - webinar to blog simple" at bounding box center [152, 101] width 65 height 6
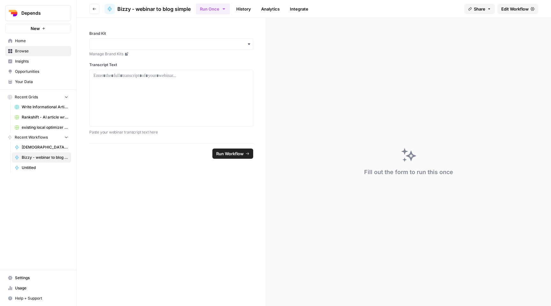
click at [516, 9] on span "Edit Workflow" at bounding box center [514, 9] width 27 height 6
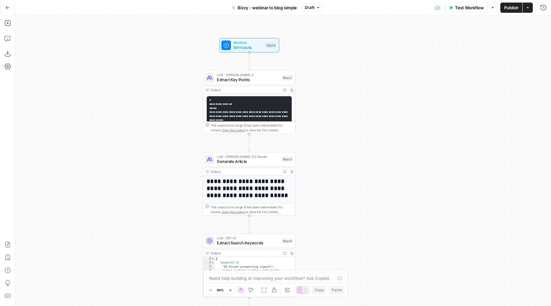
click at [526, 6] on icon "button" at bounding box center [528, 8] width 4 height 4
click at [363, 48] on div "**********" at bounding box center [283, 160] width 536 height 290
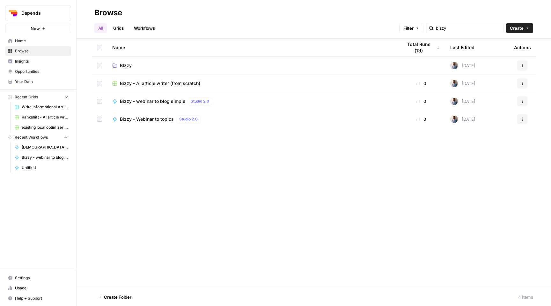
click at [181, 81] on span "Bizzy - AI article writer (from scratch)" at bounding box center [160, 83] width 80 height 6
click at [123, 63] on span "BIzzy" at bounding box center [126, 65] width 12 height 6
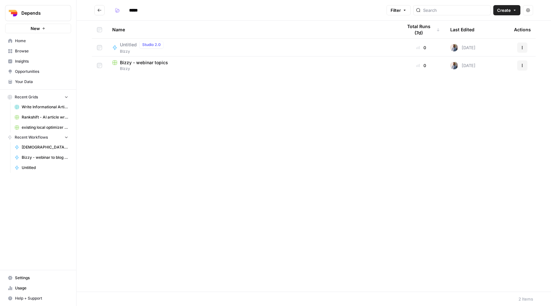
click at [146, 62] on span "Bizzy - webinar topics" at bounding box center [144, 62] width 48 height 6
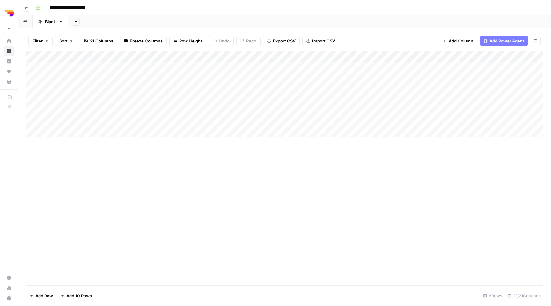
click at [98, 77] on div "Add Column" at bounding box center [285, 94] width 518 height 86
drag, startPoint x: 108, startPoint y: 78, endPoint x: 77, endPoint y: 78, distance: 31.3
click at [77, 78] on textarea "**********" at bounding box center [143, 78] width 190 height 9
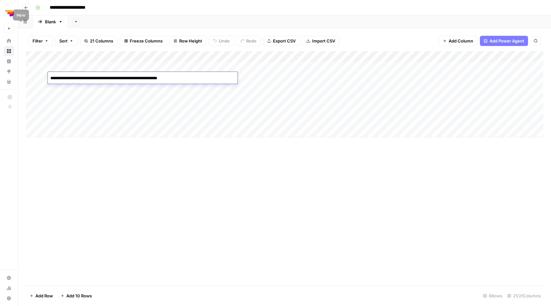
click at [34, 18] on link "Blank" at bounding box center [51, 21] width 36 height 13
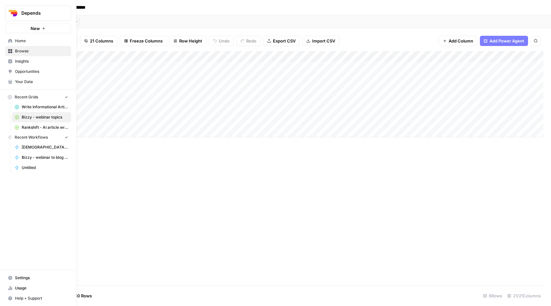
click at [10, 14] on img "Workspace: Depends" at bounding box center [12, 12] width 11 height 11
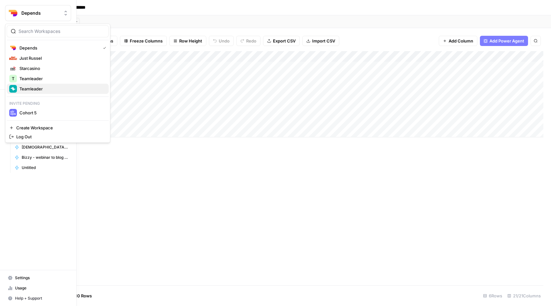
click at [46, 87] on span "Teamleader" at bounding box center [61, 88] width 84 height 6
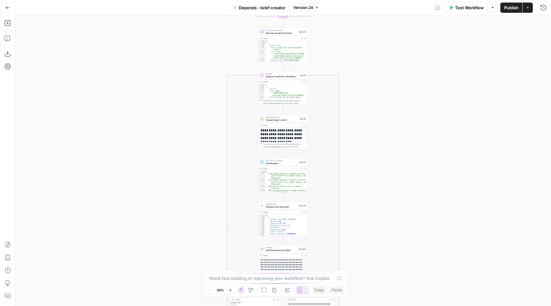
drag, startPoint x: 194, startPoint y: 79, endPoint x: 193, endPoint y: 293, distance: 213.7
click at [193, 293] on div "true false Workflow Set Inputs Inputs SEO Research Semrush Keyword Overview Ste…" at bounding box center [283, 160] width 536 height 290
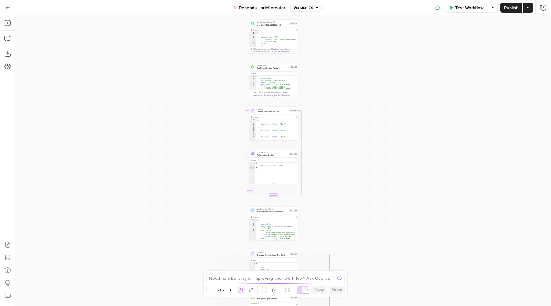
drag, startPoint x: 192, startPoint y: 127, endPoint x: 182, endPoint y: 304, distance: 177.2
click at [182, 304] on div "true false Workflow Set Inputs Inputs SEO Research Semrush Keyword Overview Ste…" at bounding box center [283, 160] width 536 height 290
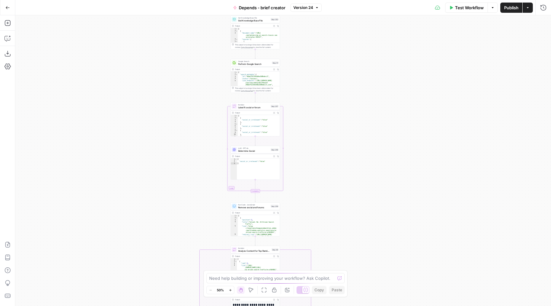
drag, startPoint x: 180, startPoint y: 142, endPoint x: 163, endPoint y: 139, distance: 17.5
click at [163, 139] on div "true false Workflow Set Inputs Inputs SEO Research Semrush Keyword Overview Ste…" at bounding box center [283, 160] width 536 height 290
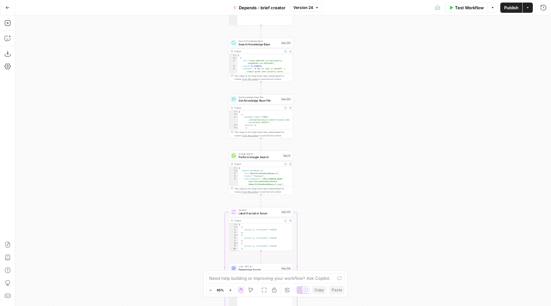
drag, startPoint x: 180, startPoint y: 67, endPoint x: 158, endPoint y: 181, distance: 116.8
click at [158, 181] on div "true false Workflow Set Inputs Inputs SEO Research Semrush Keyword Overview Ste…" at bounding box center [283, 160] width 536 height 290
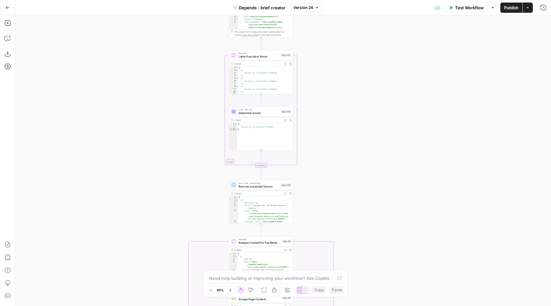
drag, startPoint x: 158, startPoint y: 185, endPoint x: 158, endPoint y: 24, distance: 161.4
click at [158, 24] on div "true false Workflow Set Inputs Inputs SEO Research Semrush Keyword Overview Ste…" at bounding box center [283, 160] width 536 height 290
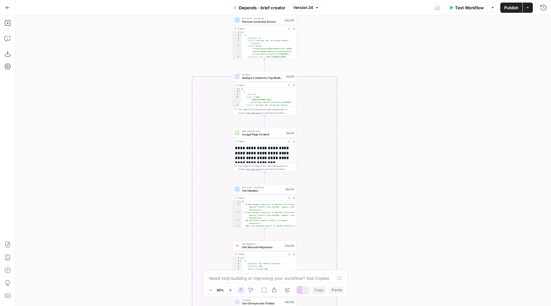
drag, startPoint x: 158, startPoint y: 147, endPoint x: 161, endPoint y: -11, distance: 158.5
click at [161, 0] on html "Depends New Home Browse Insights Opportunities Your Data Recent Grids Write Inf…" at bounding box center [275, 153] width 551 height 306
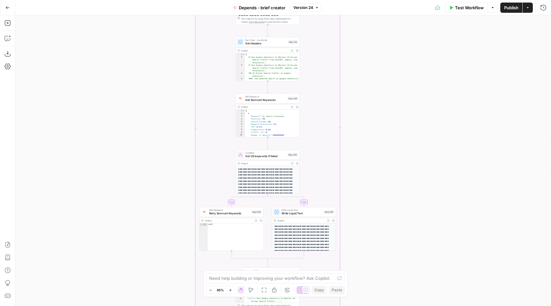
drag, startPoint x: 154, startPoint y: 136, endPoint x: 157, endPoint y: -12, distance: 147.7
click at [157, 0] on html "Depends New Home Browse Insights Opportunities Your Data Recent Grids Write Inf…" at bounding box center [275, 153] width 551 height 306
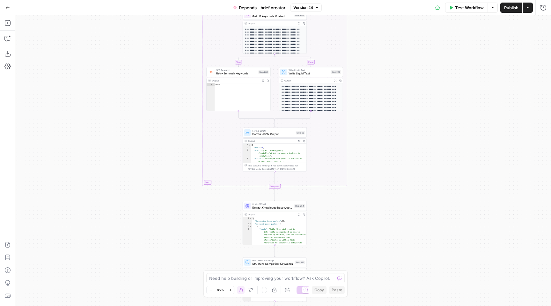
drag, startPoint x: 150, startPoint y: 154, endPoint x: 157, endPoint y: 15, distance: 139.5
click at [157, 15] on div "Go Back Depends - brief creator Version 24 Test Workflow Options Publish Action…" at bounding box center [275, 153] width 551 height 306
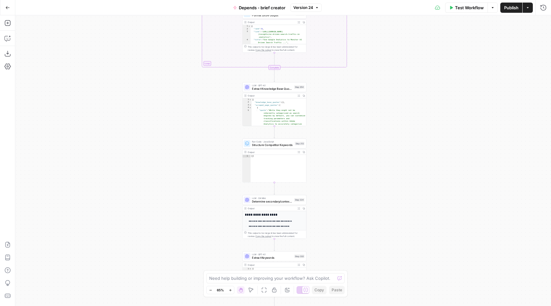
drag, startPoint x: 155, startPoint y: 202, endPoint x: 155, endPoint y: 83, distance: 118.9
click at [155, 83] on div "true false Workflow Set Inputs Inputs SEO Research Semrush Keyword Overview Ste…" at bounding box center [283, 160] width 536 height 290
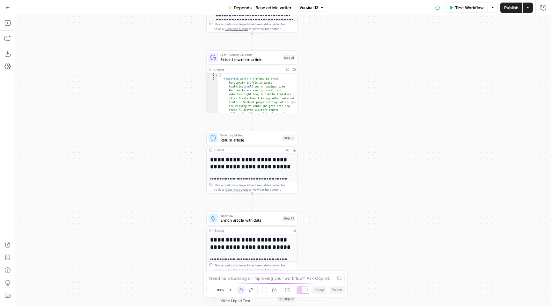
drag, startPoint x: 439, startPoint y: 83, endPoint x: 350, endPoint y: 223, distance: 165.3
click at [350, 223] on div "**********" at bounding box center [283, 160] width 536 height 290
click at [285, 151] on icon "button" at bounding box center [284, 149] width 3 height 3
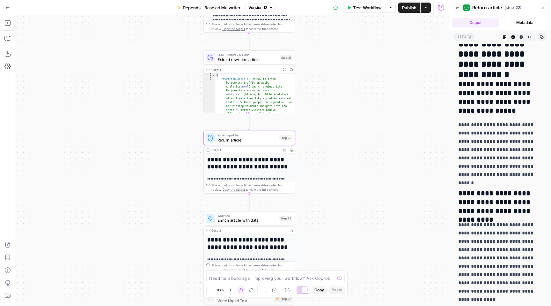
scroll to position [1655, 0]
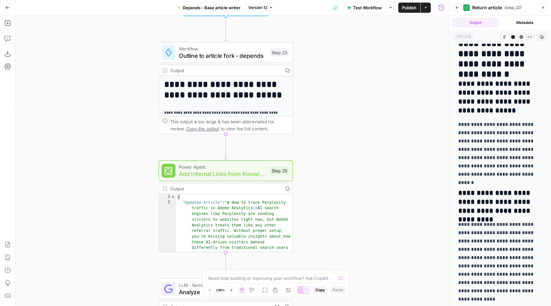
click at [214, 61] on div "Workflow Outline to article fork - depends Step 23 Copy step Delete step Add No…" at bounding box center [225, 52] width 135 height 21
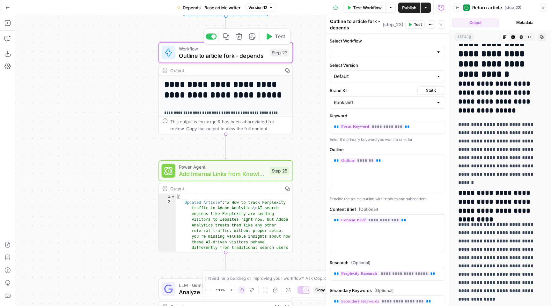
type input "Outline to article fork - depends"
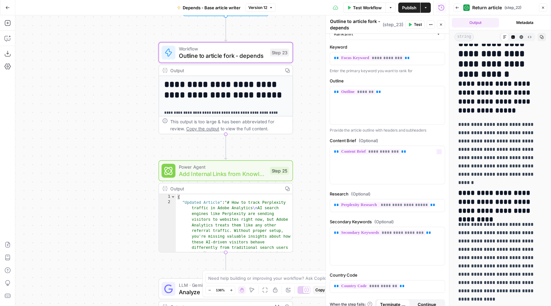
scroll to position [90, 0]
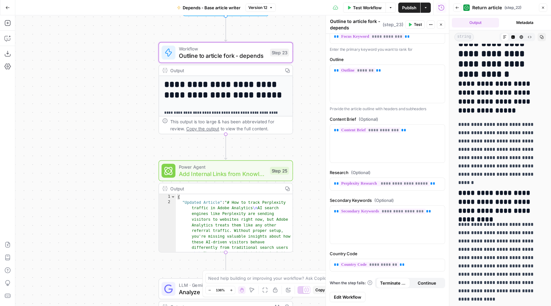
click at [347, 297] on span "Edit Workflow" at bounding box center [347, 296] width 27 height 6
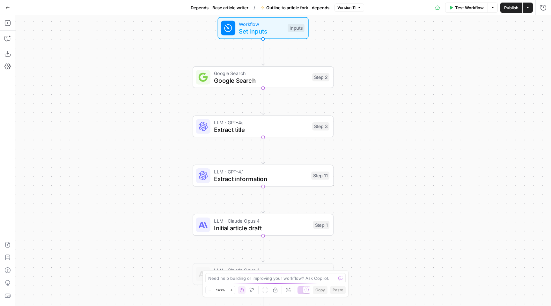
click at [229, 124] on span "LLM · GPT-4o" at bounding box center [261, 122] width 95 height 7
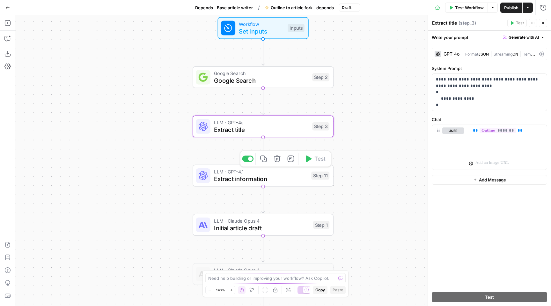
click at [260, 183] on div "LLM · GPT-4.1 Extract information Step 11 Copy step Delete step Add Note Test" at bounding box center [263, 176] width 141 height 22
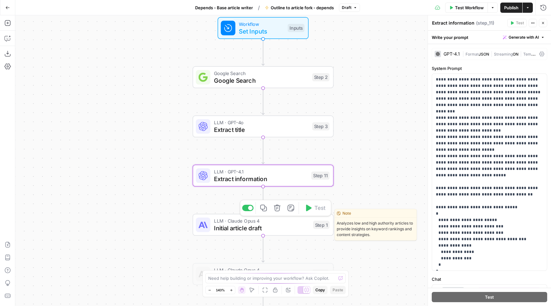
click at [253, 227] on span "Initial article draft" at bounding box center [261, 227] width 95 height 9
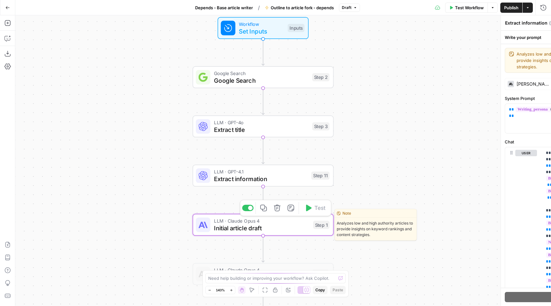
type textarea "Initial article draft"
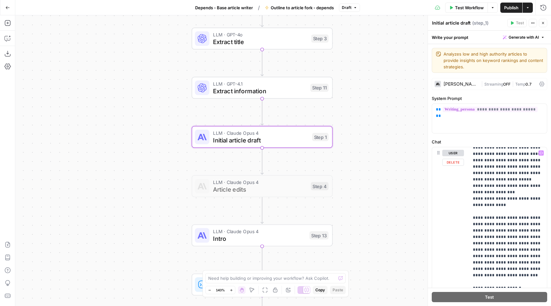
scroll to position [2424, 0]
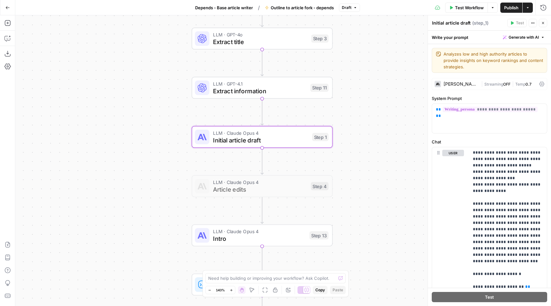
click at [359, 120] on div "Workflow Set Inputs Inputs Google Search Google Search Step 2 LLM · GPT-4o Extr…" at bounding box center [283, 160] width 536 height 290
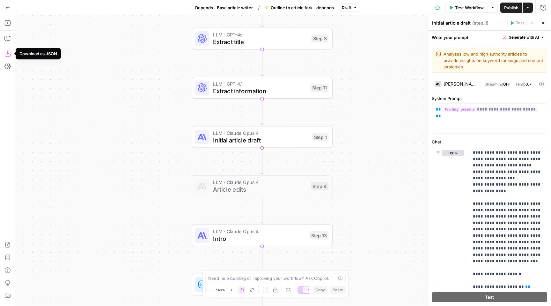
click at [4, 55] on icon "button" at bounding box center [7, 53] width 6 height 6
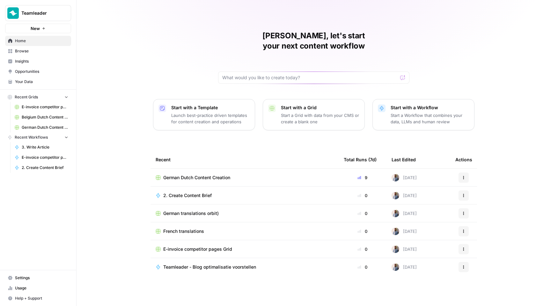
click at [51, 51] on span "Browse" at bounding box center [41, 51] width 53 height 6
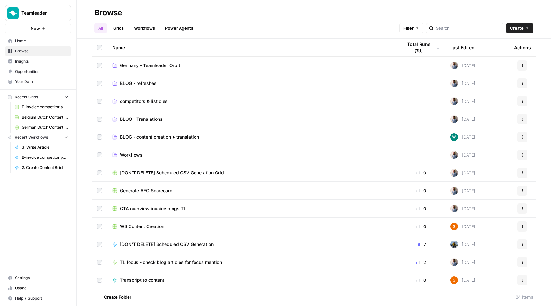
click at [276, 141] on td "BLOG - content creation + translation" at bounding box center [252, 137] width 290 height 18
click at [187, 138] on span "BLOG - content creation + translation" at bounding box center [159, 137] width 79 height 6
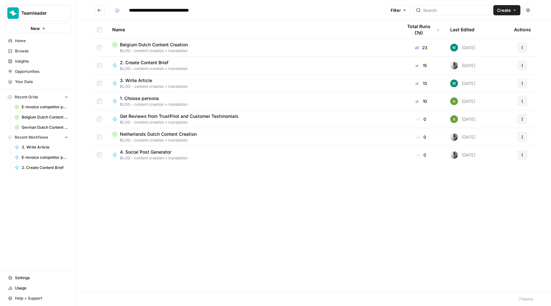
click at [248, 79] on div "3. Write Article BLOG - content creation + translation" at bounding box center [252, 83] width 280 height 12
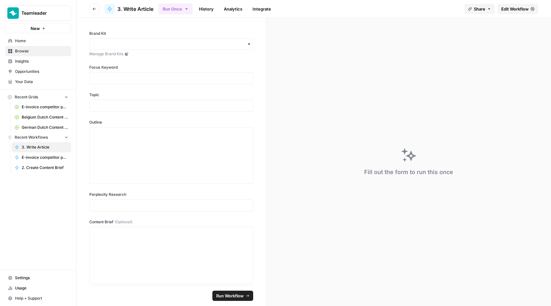
click at [207, 11] on link "History" at bounding box center [206, 9] width 22 height 10
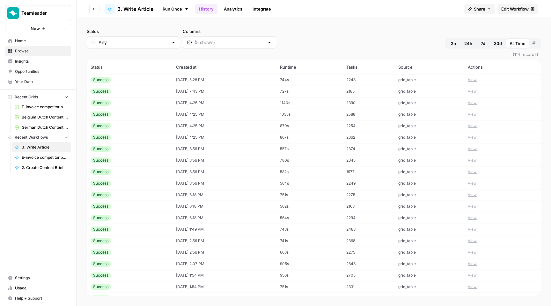
click at [508, 4] on link "Edit Workflow" at bounding box center [517, 9] width 41 height 10
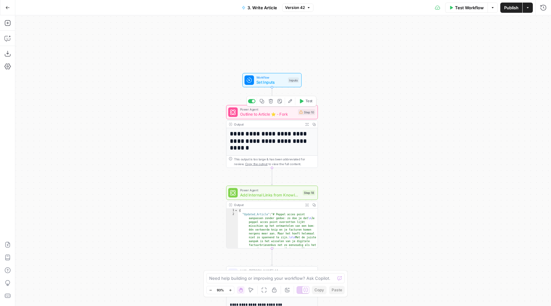
click at [264, 111] on span "Outline to Article ⭐️ - Fork" at bounding box center [267, 114] width 55 height 6
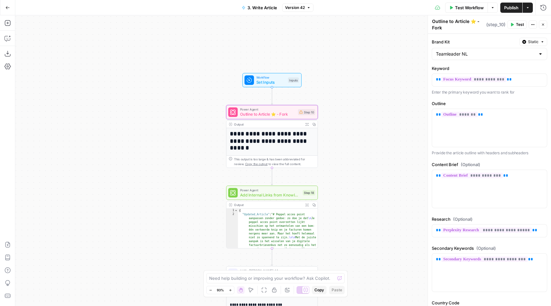
click at [542, 23] on icon "button" at bounding box center [543, 25] width 4 height 4
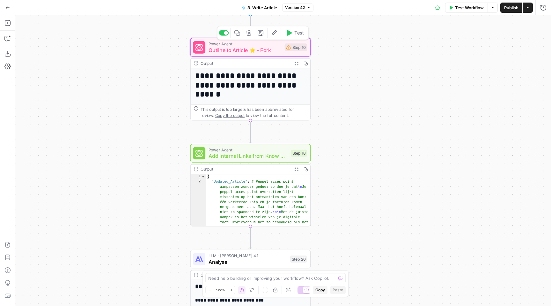
click at [266, 45] on span "Power Agent" at bounding box center [245, 43] width 73 height 6
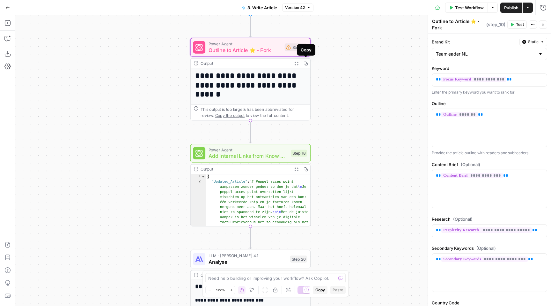
click at [302, 56] on div "Power Agent Outline to Article ⭐️ - Fork Step 10 Copy step Delete step Add Note…" at bounding box center [250, 47] width 121 height 18
click at [276, 54] on span "Outline to Article ⭐️ - Fork" at bounding box center [245, 50] width 73 height 8
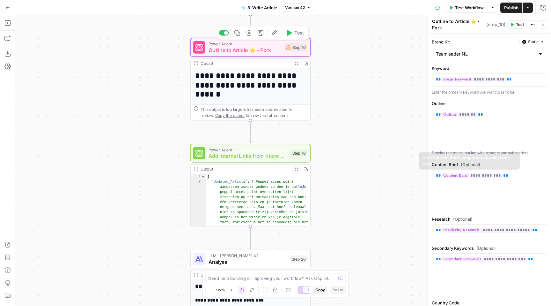
scroll to position [63, 0]
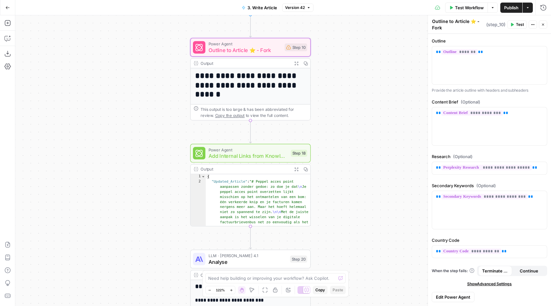
click at [448, 295] on span "Edit Power Agent" at bounding box center [453, 296] width 34 height 6
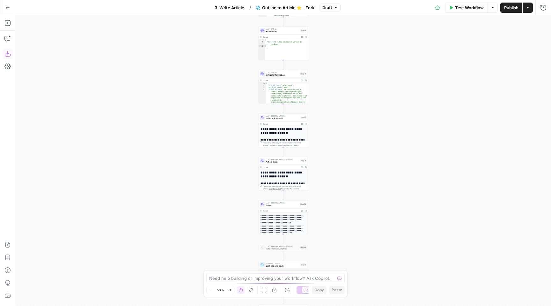
click at [8, 53] on icon "button" at bounding box center [7, 53] width 6 height 6
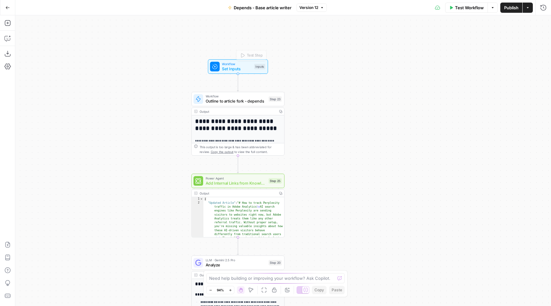
click at [246, 100] on span "Outline to article fork - depends" at bounding box center [236, 101] width 61 height 6
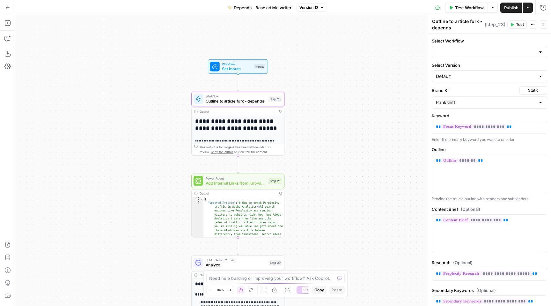
type input "Outline to article fork - depends"
click at [307, 108] on div "**********" at bounding box center [283, 160] width 536 height 290
click at [242, 102] on span "Outline to article fork - depends" at bounding box center [236, 101] width 61 height 6
click at [238, 165] on icon "Edge from step_23 to step_25" at bounding box center [238, 164] width 2 height 18
click at [506, 9] on span "Publish" at bounding box center [511, 7] width 14 height 6
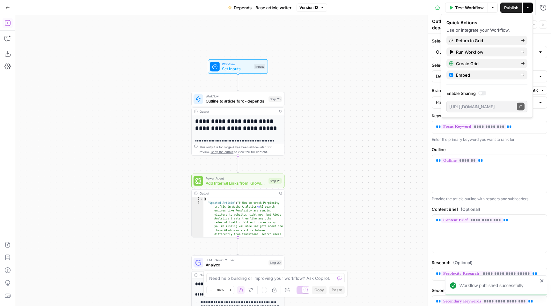
click at [5, 23] on icon "button" at bounding box center [7, 23] width 6 height 6
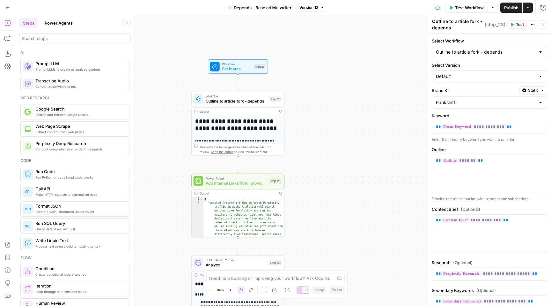
click at [527, 8] on icon "button" at bounding box center [528, 8] width 4 height 4
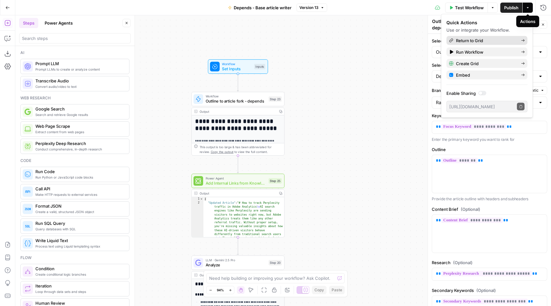
click at [470, 40] on span "Return to Grid" at bounding box center [486, 40] width 60 height 6
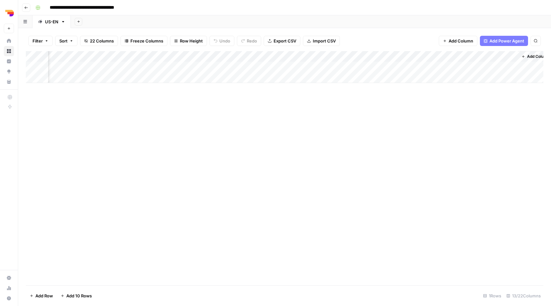
scroll to position [0, 332]
click at [389, 66] on div "Add Column" at bounding box center [285, 67] width 518 height 32
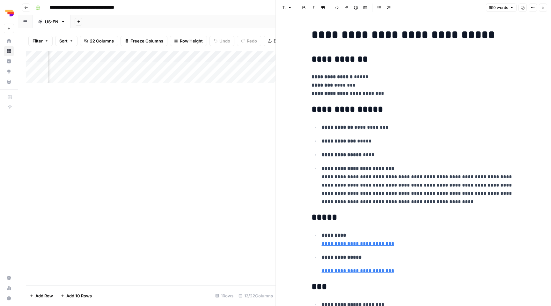
click at [243, 132] on div "Add Column" at bounding box center [151, 168] width 250 height 234
click at [542, 8] on icon "button" at bounding box center [543, 8] width 4 height 4
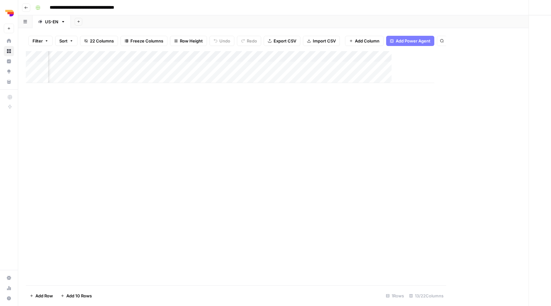
scroll to position [0, 324]
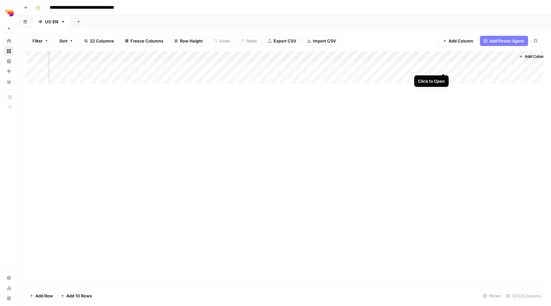
click at [443, 67] on div "Add Column" at bounding box center [285, 67] width 518 height 32
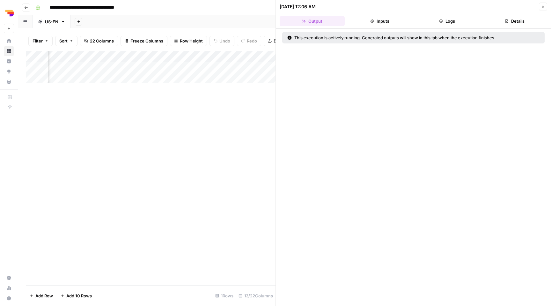
click at [435, 18] on button "Logs" at bounding box center [447, 21] width 65 height 10
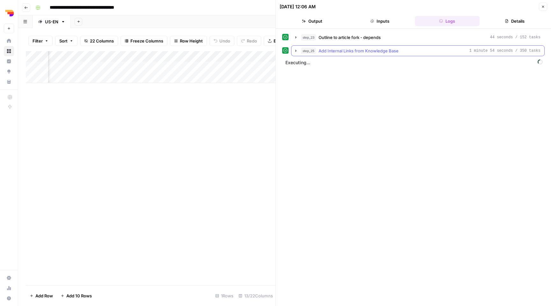
click at [364, 51] on span "Add Internal Links from Knowledge Base" at bounding box center [359, 51] width 80 height 6
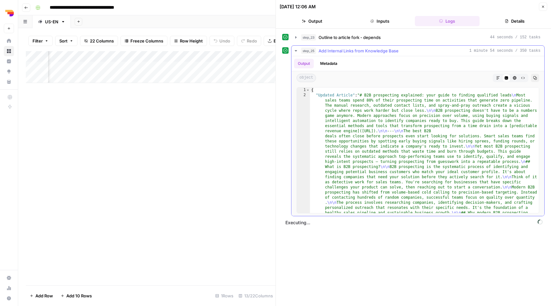
click at [497, 77] on icon "button" at bounding box center [498, 78] width 4 height 4
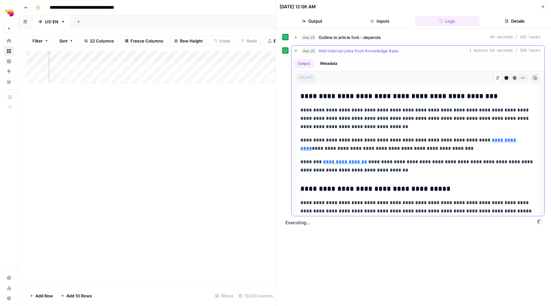
scroll to position [610, 0]
click at [545, 9] on button "Close" at bounding box center [543, 7] width 8 height 8
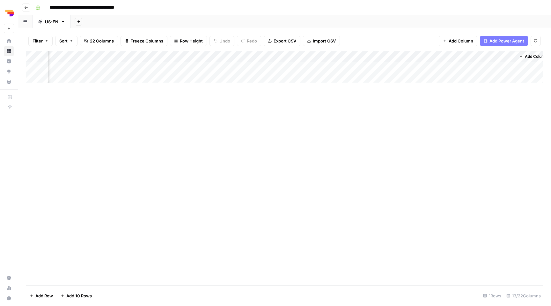
click at [101, 57] on div "Add Column" at bounding box center [285, 67] width 518 height 32
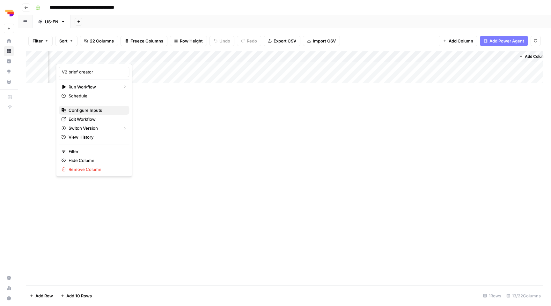
click at [101, 110] on span "Configure Inputs" at bounding box center [97, 110] width 56 height 6
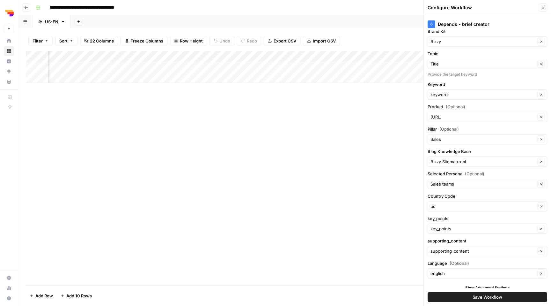
scroll to position [10, 0]
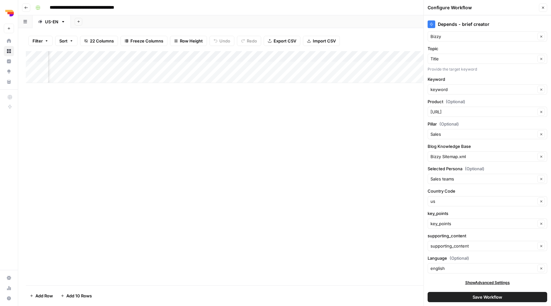
click at [544, 8] on icon "button" at bounding box center [543, 8] width 2 height 2
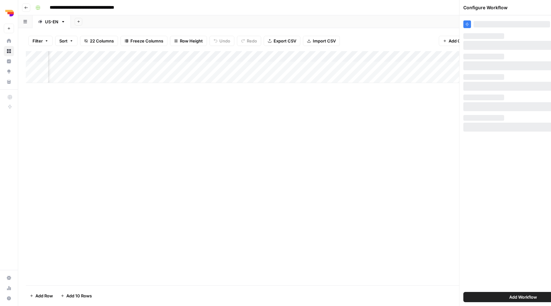
scroll to position [0, 0]
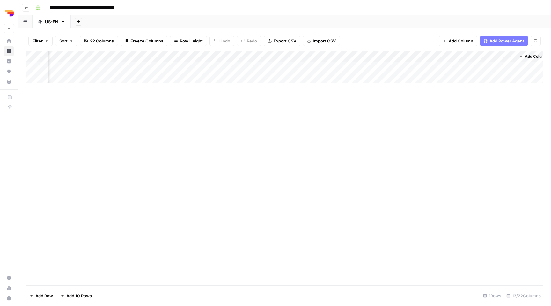
click at [445, 57] on div "Add Column" at bounding box center [285, 67] width 518 height 32
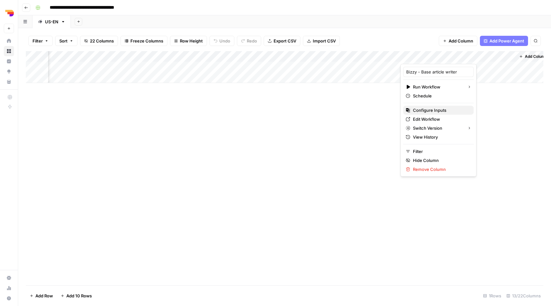
click at [432, 112] on span "Configure Inputs" at bounding box center [441, 110] width 56 height 6
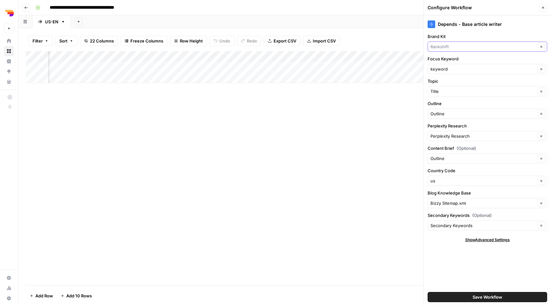
click at [454, 46] on input "Brand Kit" at bounding box center [483, 46] width 105 height 6
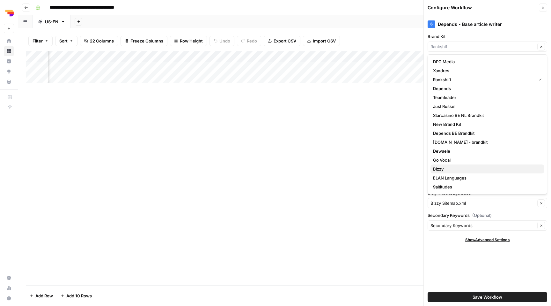
click at [442, 167] on span "Bizzy" at bounding box center [486, 169] width 106 height 6
type input "Bizzy"
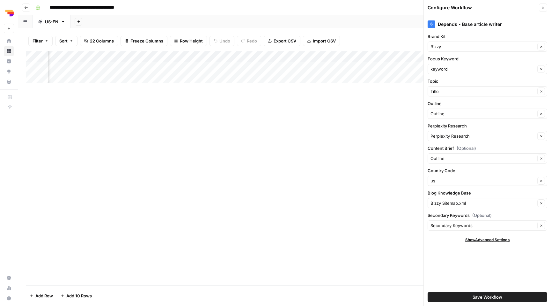
click at [491, 298] on span "Save Workflow" at bounding box center [488, 296] width 30 height 6
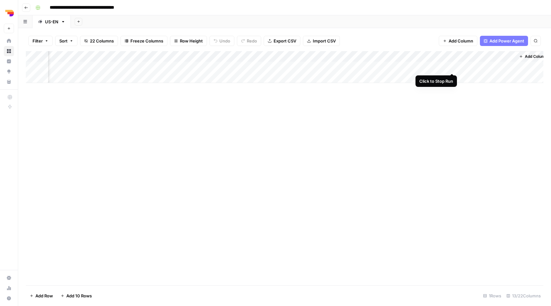
click at [450, 67] on div "Add Column" at bounding box center [285, 67] width 518 height 32
click at [443, 66] on div "Add Column" at bounding box center [285, 67] width 518 height 32
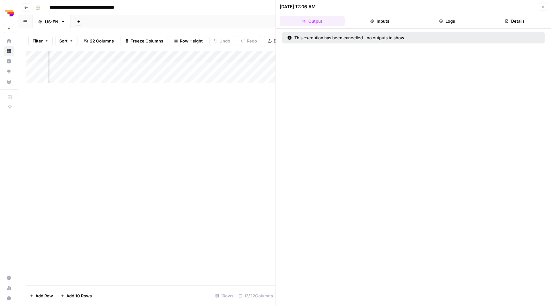
click at [455, 20] on button "Logs" at bounding box center [447, 21] width 65 height 10
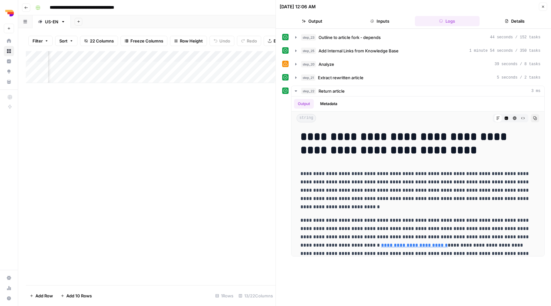
click at [320, 22] on button "Output" at bounding box center [312, 21] width 65 height 10
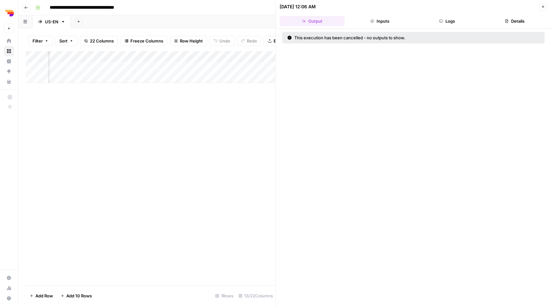
click at [523, 25] on button "Details" at bounding box center [514, 21] width 65 height 10
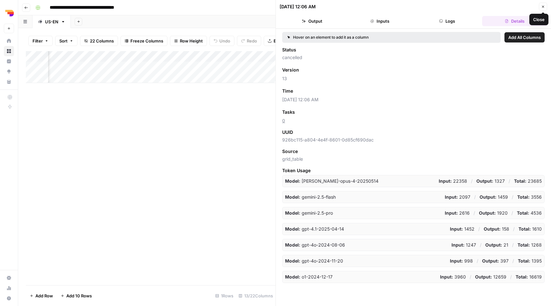
click at [543, 7] on icon "button" at bounding box center [543, 7] width 2 height 2
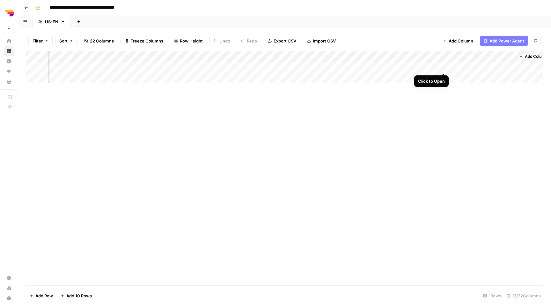
click at [445, 68] on div "Add Column" at bounding box center [285, 67] width 518 height 32
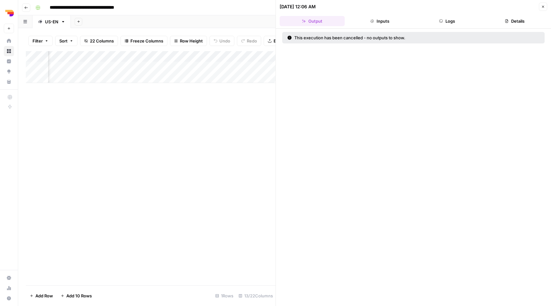
click at [454, 24] on button "Logs" at bounding box center [447, 21] width 65 height 10
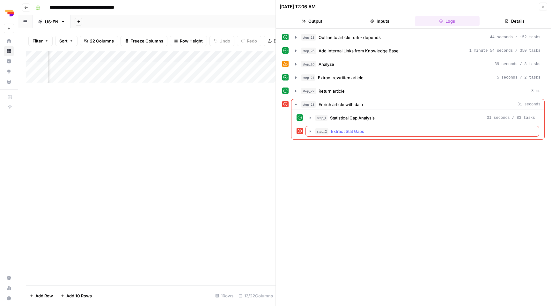
click at [394, 129] on div "step_2 Extract Stat Gaps" at bounding box center [425, 131] width 220 height 6
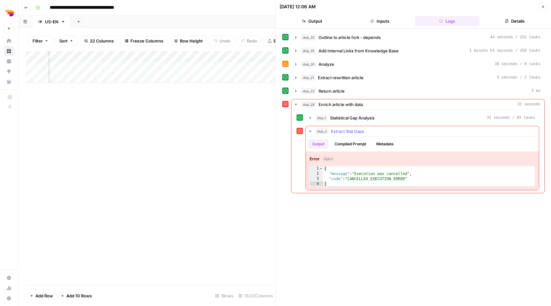
click at [394, 129] on div "step_2 Extract Stat Gaps" at bounding box center [425, 131] width 220 height 6
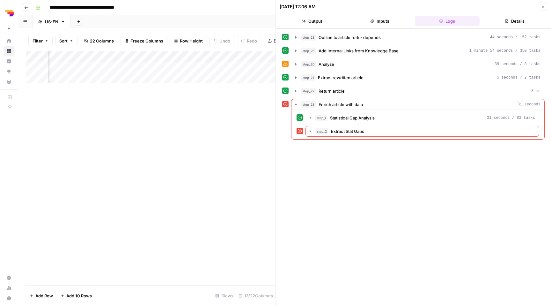
click at [542, 6] on icon "button" at bounding box center [543, 7] width 2 height 2
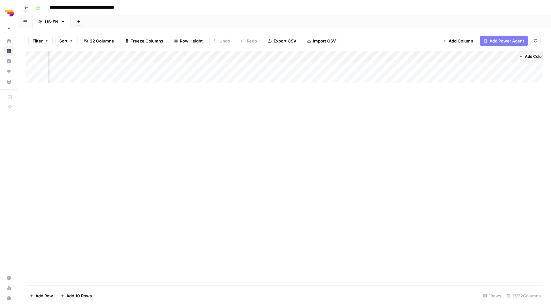
click at [445, 55] on div "Add Column" at bounding box center [285, 67] width 518 height 32
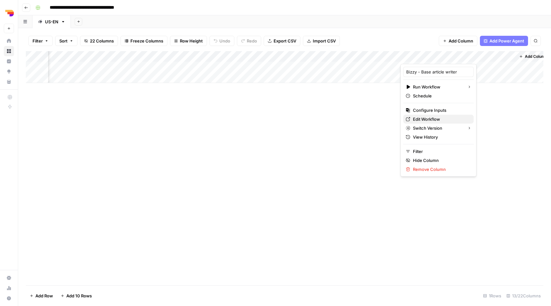
click at [420, 120] on span "Edit Workflow" at bounding box center [441, 119] width 56 height 6
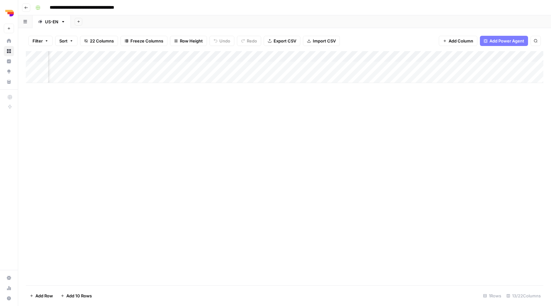
scroll to position [0, 332]
click at [443, 65] on div "Add Column" at bounding box center [285, 67] width 518 height 32
click at [100, 38] on span "22 Columns" at bounding box center [102, 41] width 24 height 6
click at [267, 164] on div "Add Column" at bounding box center [285, 168] width 518 height 234
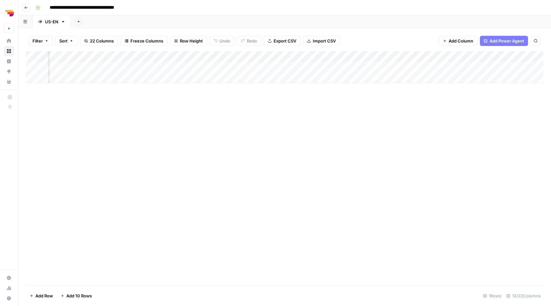
scroll to position [0, 332]
click at [438, 57] on div "Add Column" at bounding box center [285, 67] width 518 height 32
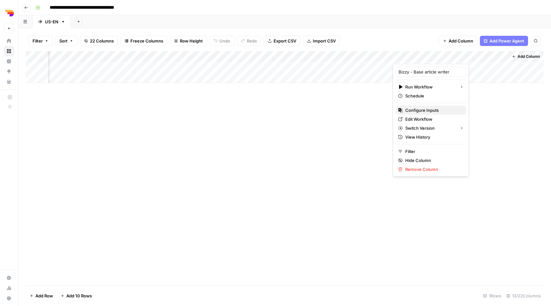
click at [421, 109] on span "Configure Inputs" at bounding box center [433, 110] width 56 height 6
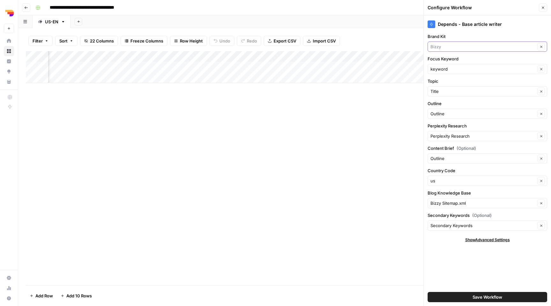
click at [459, 48] on input "Brand Kit" at bounding box center [483, 46] width 105 height 6
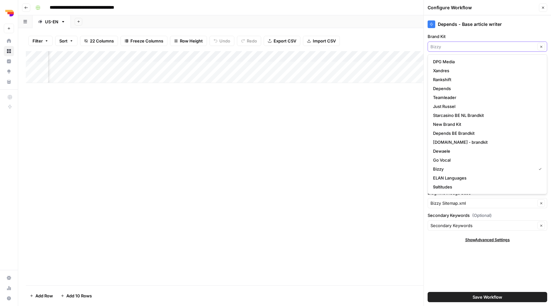
click at [459, 48] on input "Brand Kit" at bounding box center [483, 46] width 105 height 6
type input "Bizzy"
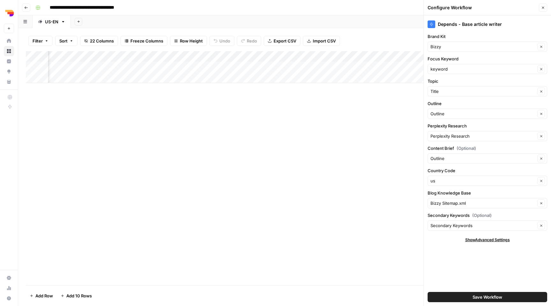
click at [369, 108] on div "Add Column" at bounding box center [285, 168] width 518 height 234
click at [541, 7] on icon "button" at bounding box center [543, 8] width 4 height 4
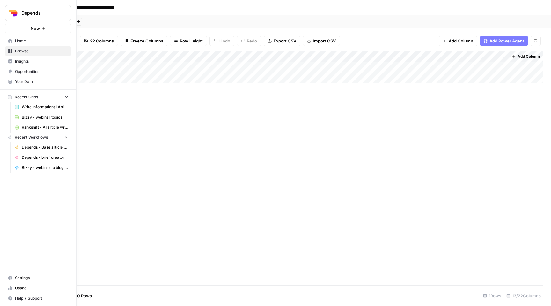
click at [8, 42] on icon at bounding box center [10, 41] width 4 height 4
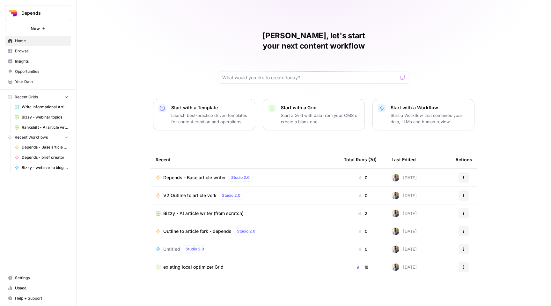
click at [33, 26] on span "New" at bounding box center [35, 28] width 9 height 6
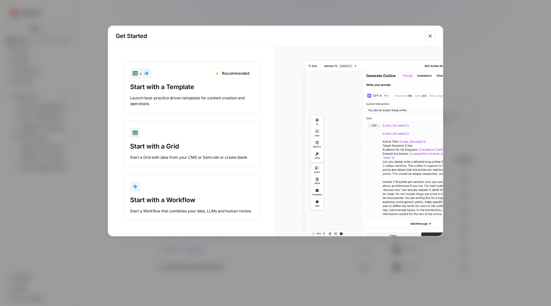
click at [181, 197] on div "Start with a Workflow" at bounding box center [191, 199] width 123 height 9
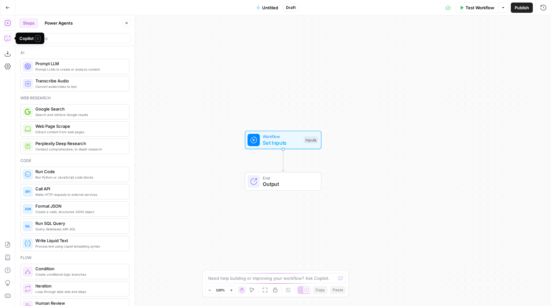
click at [6, 38] on icon "button" at bounding box center [7, 38] width 6 height 6
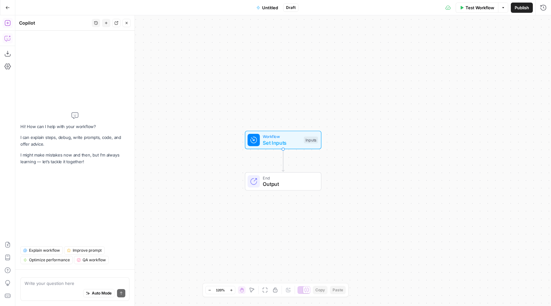
click at [8, 21] on icon "button" at bounding box center [7, 23] width 6 height 6
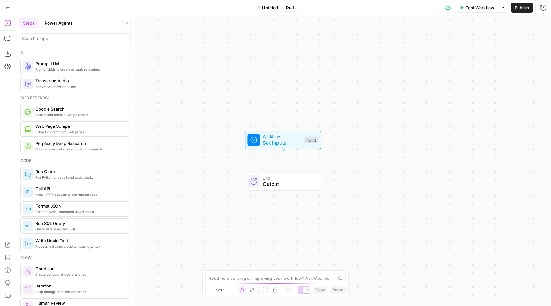
click at [211, 86] on div "Workflow Set Inputs Inputs End Output" at bounding box center [283, 160] width 536 height 290
click at [269, 7] on span "Untitled" at bounding box center [270, 7] width 16 height 6
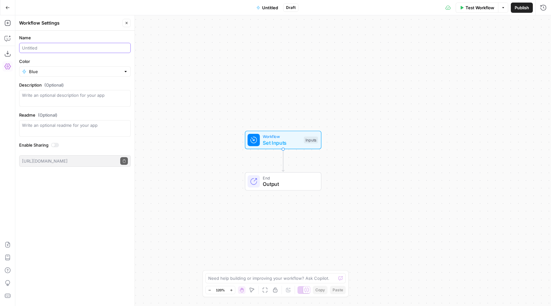
click at [54, 46] on input "Name" at bounding box center [75, 48] width 106 height 6
paste input "Add Internal Links from Knowledge Base - Fork"
type input "Add Internal Links from Knowledge Base - Fork"
click at [103, 63] on label "Color" at bounding box center [75, 61] width 112 height 6
click at [103, 68] on input "Blue" at bounding box center [75, 71] width 92 height 6
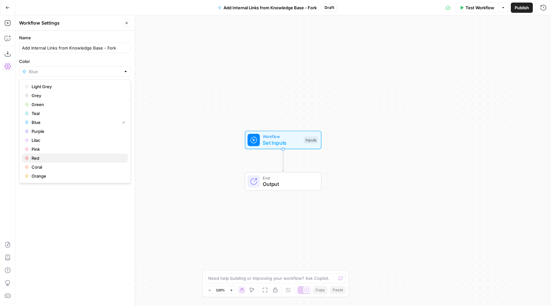
click at [47, 157] on span "Red" at bounding box center [77, 158] width 91 height 6
type input "Red"
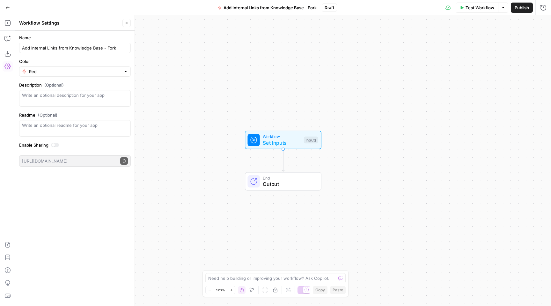
click at [180, 69] on div "Workflow Set Inputs Inputs End Output" at bounding box center [283, 160] width 536 height 290
click at [6, 241] on icon "button" at bounding box center [7, 244] width 6 height 6
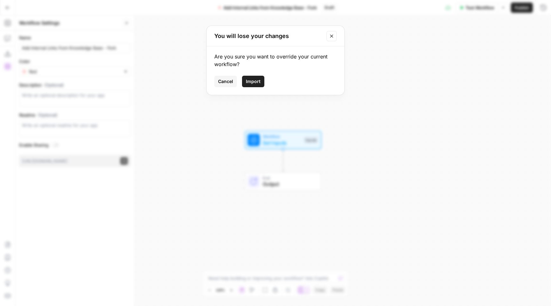
click at [251, 82] on span "Import" at bounding box center [253, 81] width 15 height 6
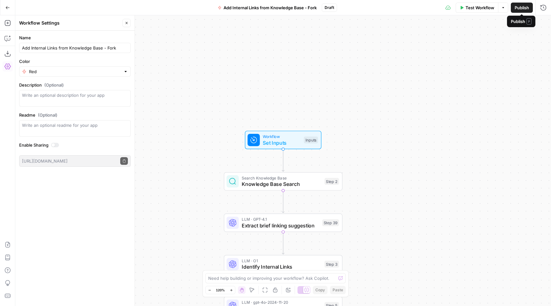
click at [523, 8] on span "Publish" at bounding box center [522, 7] width 14 height 6
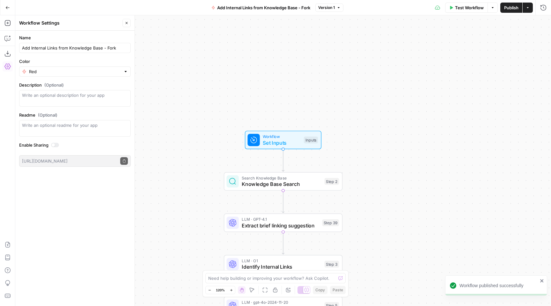
click at [234, 5] on span "Add Internal Links from Knowledge Base - Fork" at bounding box center [263, 7] width 93 height 6
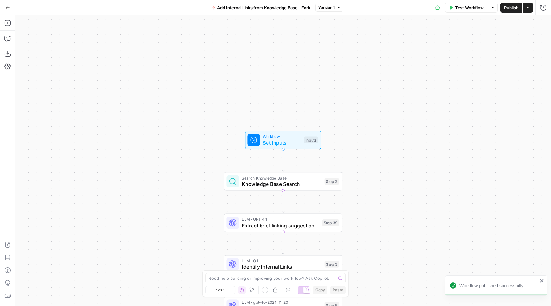
click at [234, 5] on span "Add Internal Links from Knowledge Base - Fork" at bounding box center [263, 7] width 93 height 6
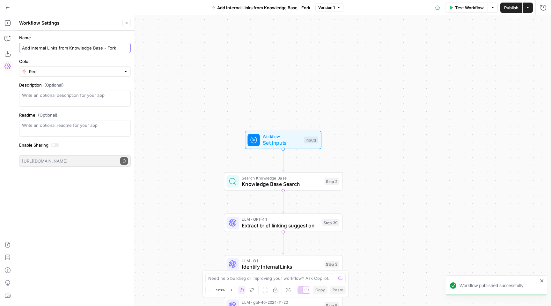
click at [94, 46] on input "Add Internal Links from Knowledge Base - Fork" at bounding box center [75, 48] width 106 height 6
type input "V2 Add Internal Links from Knowledge Base - Fork"
click at [199, 39] on div "Workflow Set Inputs Inputs Search Knowledge Base Knowledge Base Search Step 2 L…" at bounding box center [283, 160] width 536 height 290
click at [279, 10] on span "V2 Add Internal Links from Knowledge Base - Fork" at bounding box center [263, 7] width 99 height 6
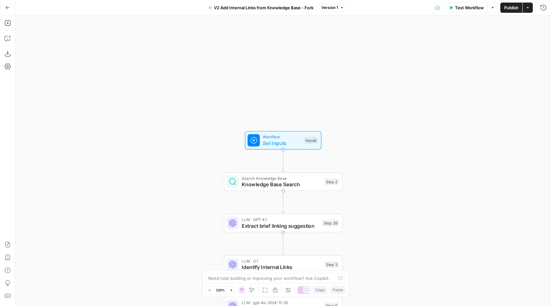
click at [261, 8] on span "V2 Add Internal Links from Knowledge Base - Fork" at bounding box center [263, 7] width 99 height 6
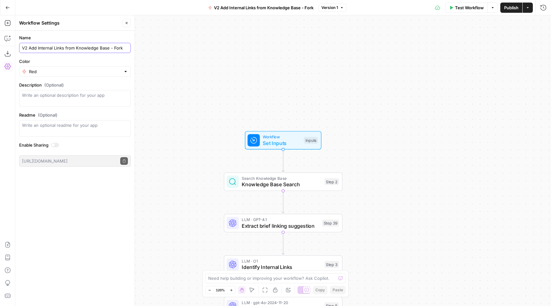
click at [33, 47] on input "V2 Add Internal Links from Knowledge Base - Fork" at bounding box center [75, 48] width 106 height 6
click at [514, 9] on span "Publish" at bounding box center [511, 7] width 14 height 6
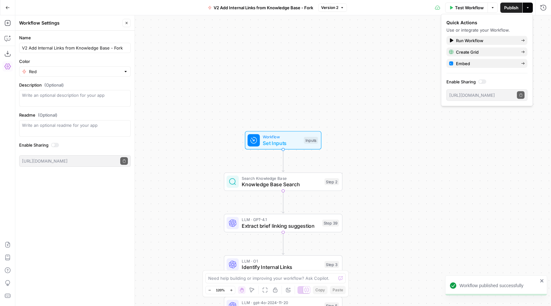
click at [8, 8] on icon "button" at bounding box center [7, 7] width 4 height 4
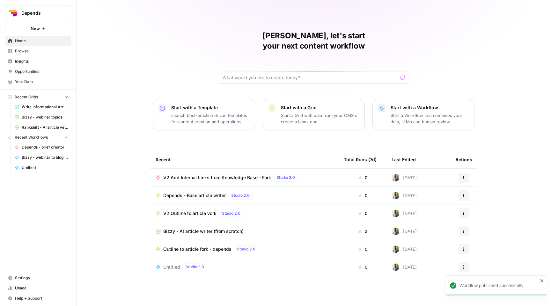
click at [29, 81] on span "Your Data" at bounding box center [41, 82] width 53 height 6
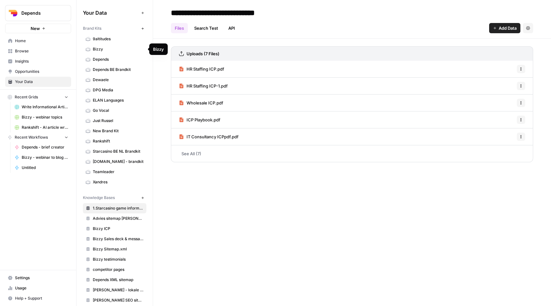
click at [115, 47] on span "Bizzy" at bounding box center [118, 49] width 51 height 6
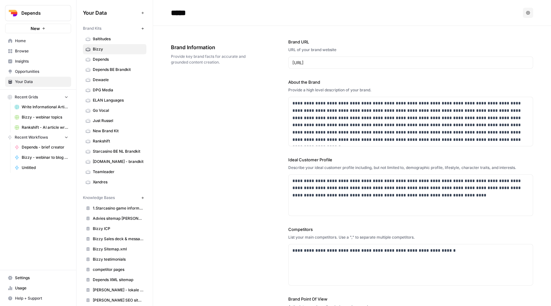
click at [45, 51] on span "Browse" at bounding box center [41, 51] width 53 height 6
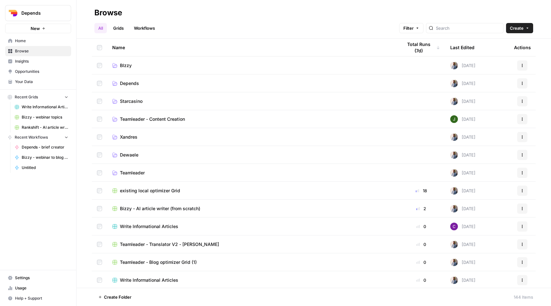
click at [124, 28] on link "Grids" at bounding box center [118, 28] width 18 height 10
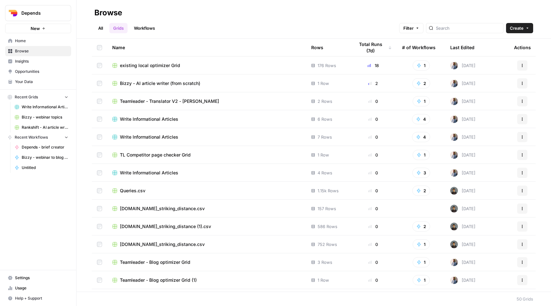
click at [96, 26] on link "All" at bounding box center [100, 28] width 12 height 10
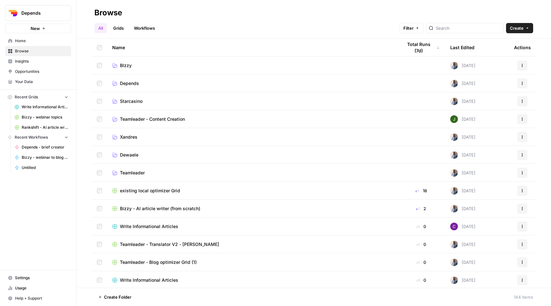
click at [121, 60] on td "BIzzy" at bounding box center [252, 65] width 290 height 18
click at [122, 63] on span "BIzzy" at bounding box center [126, 65] width 12 height 6
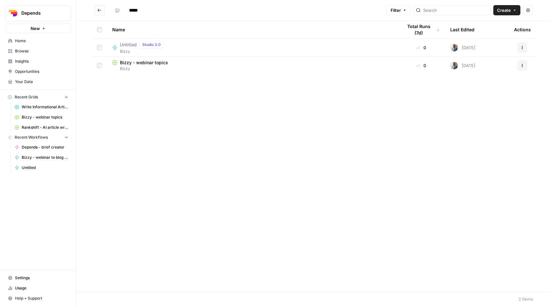
click at [105, 11] on h2 "*****" at bounding box center [239, 10] width 290 height 10
click at [100, 10] on icon "Go back" at bounding box center [99, 10] width 4 height 4
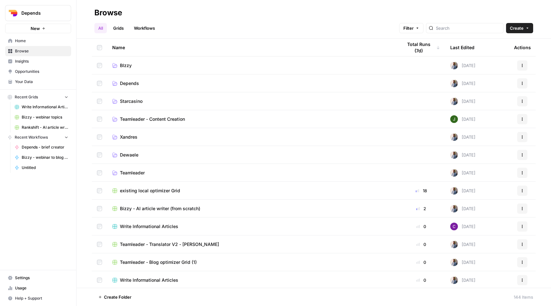
click at [121, 27] on link "Grids" at bounding box center [118, 28] width 18 height 10
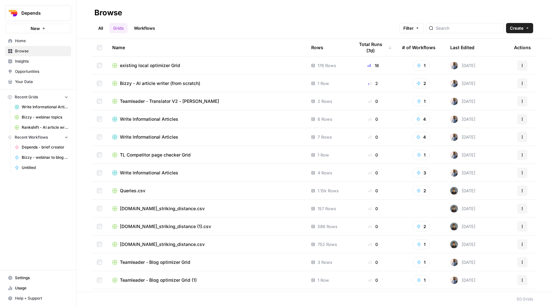
click at [467, 49] on div "Last Edited" at bounding box center [462, 48] width 24 height 18
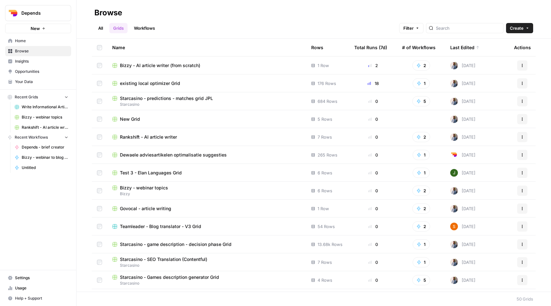
click at [166, 67] on span "Bizzy - AI article writer (from scratch)" at bounding box center [160, 65] width 80 height 6
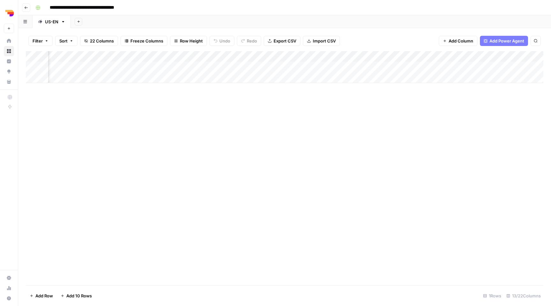
scroll to position [0, 286]
click at [159, 174] on div "Add Column" at bounding box center [285, 168] width 518 height 234
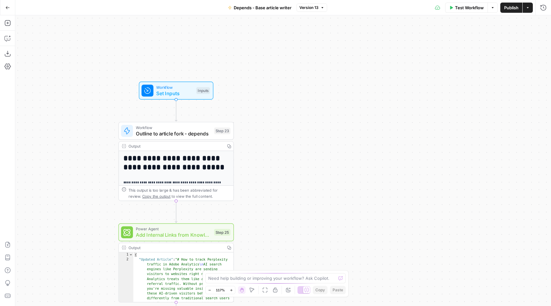
click at [173, 128] on span "Workflow" at bounding box center [173, 127] width 75 height 6
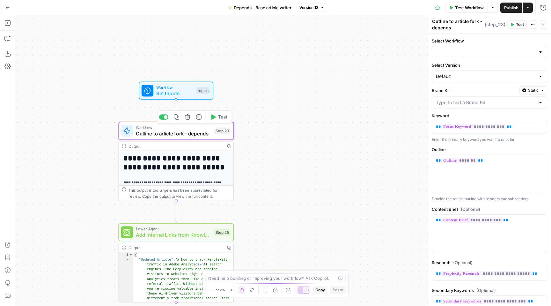
type input "Rankshift"
type input "Outline to article fork - depends"
click at [6, 23] on icon "button" at bounding box center [7, 23] width 6 height 6
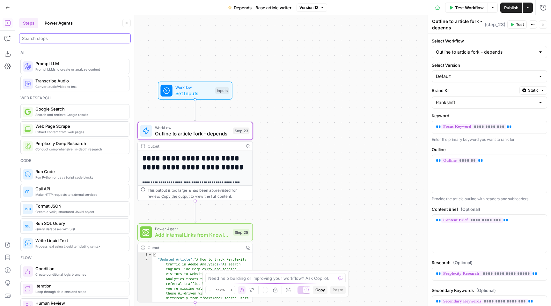
click at [83, 40] on input "search" at bounding box center [75, 38] width 106 height 6
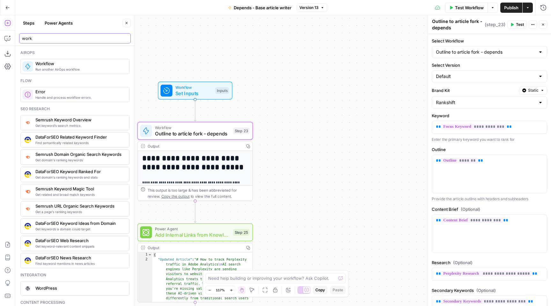
type input "work"
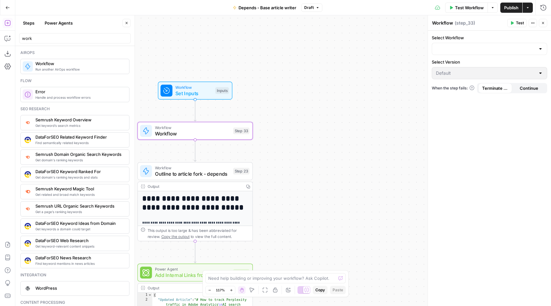
click at [472, 44] on div at bounding box center [489, 49] width 115 height 12
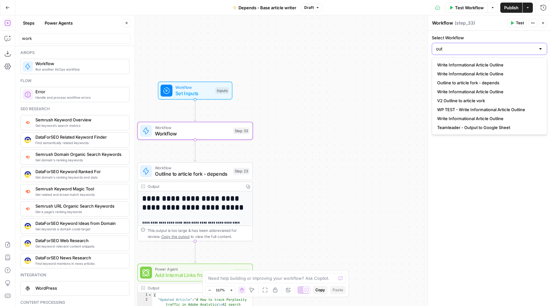
type input "out"
click at [470, 99] on span "V2 Outline to article vork" at bounding box center [488, 100] width 102 height 6
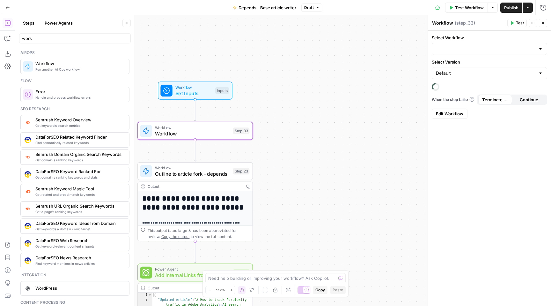
type input "V2 Outline to article vork"
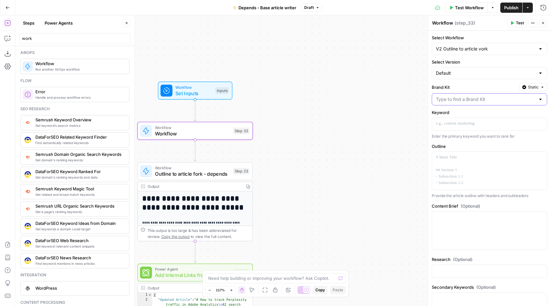
click at [457, 102] on input "Brand Kit" at bounding box center [485, 99] width 99 height 6
type input "b"
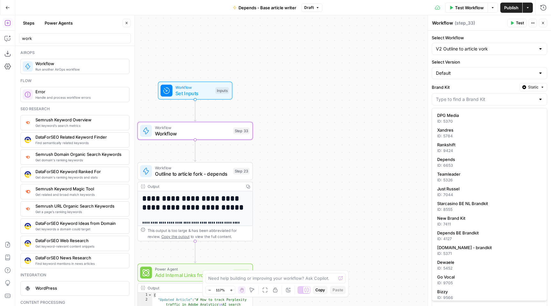
click at [529, 92] on div "Brand Kit Static" at bounding box center [489, 94] width 115 height 22
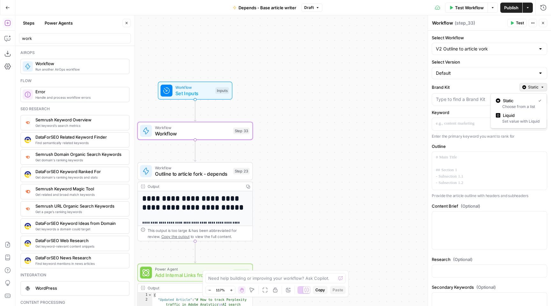
click at [529, 89] on span "Static" at bounding box center [533, 87] width 11 height 6
click at [524, 104] on div "Choose from a list" at bounding box center [519, 107] width 46 height 6
click at [510, 100] on input "Brand Kit" at bounding box center [485, 99] width 99 height 6
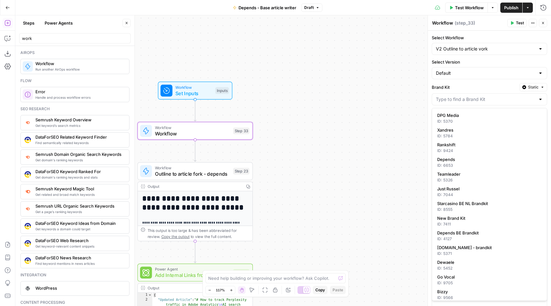
click at [526, 86] on icon "button" at bounding box center [524, 87] width 4 height 4
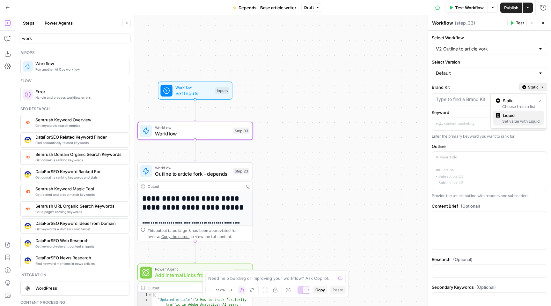
click at [513, 117] on span "Liquid" at bounding box center [521, 115] width 36 height 6
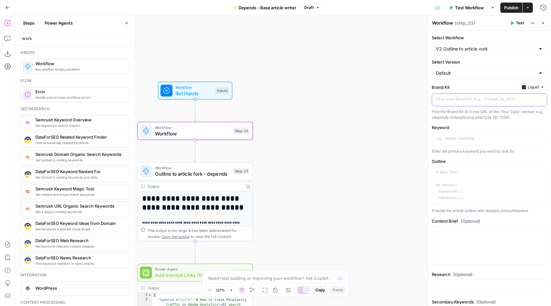
click at [497, 99] on p at bounding box center [484, 99] width 97 height 6
click at [537, 98] on div "“/” to reference Variables Menu" at bounding box center [489, 99] width 115 height 12
click at [539, 98] on button "Variables Menu" at bounding box center [541, 99] width 5 height 5
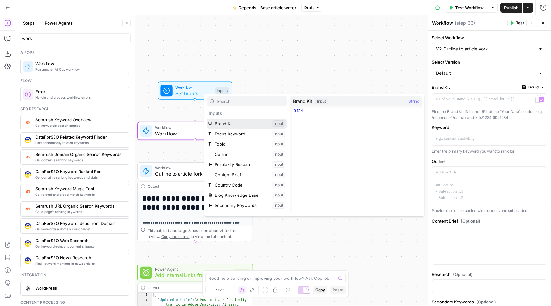
click at [239, 124] on button "Select variable Brand Kit" at bounding box center [247, 123] width 80 height 10
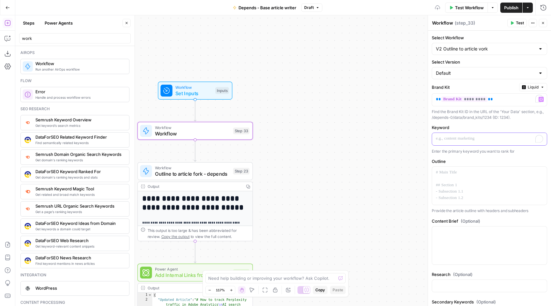
click at [476, 139] on p "To enrich screen reader interactions, please activate Accessibility in Grammarl…" at bounding box center [489, 138] width 107 height 6
click at [541, 137] on icon "button" at bounding box center [541, 138] width 3 height 3
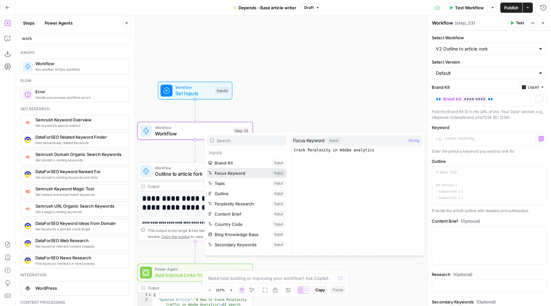
click at [254, 171] on button "Select variable Focus Keyword" at bounding box center [247, 173] width 80 height 10
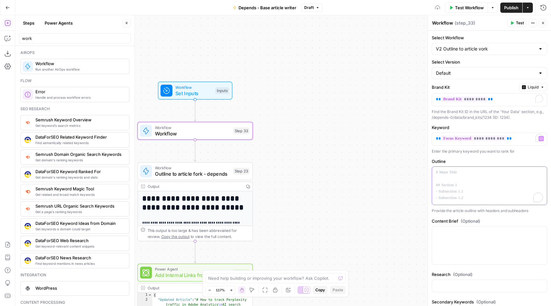
click at [507, 182] on div "To enrich screen reader interactions, please activate Accessibility in Grammarl…" at bounding box center [489, 185] width 115 height 38
click at [542, 173] on icon "button" at bounding box center [541, 172] width 3 height 3
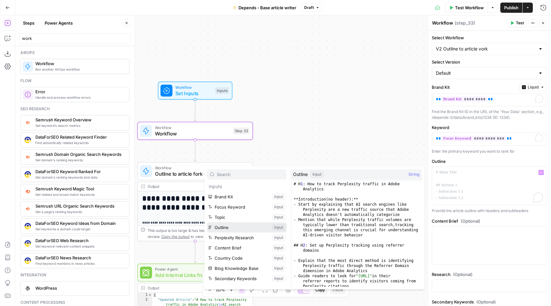
click at [244, 228] on button "Select variable Outline" at bounding box center [247, 227] width 80 height 10
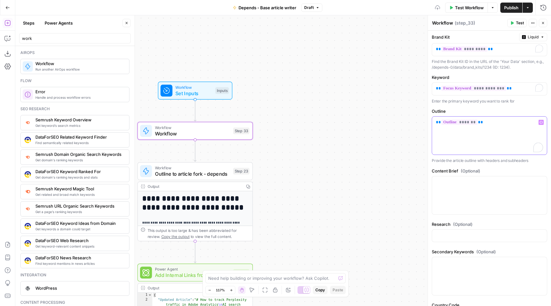
scroll to position [55, 0]
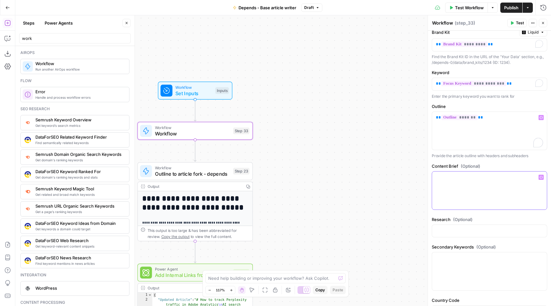
click at [541, 177] on icon "button" at bounding box center [541, 176] width 3 height 3
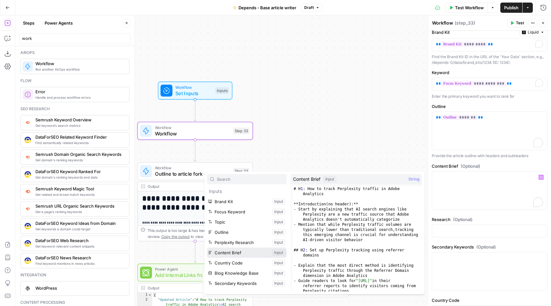
click at [255, 254] on button "Select variable Content Brief" at bounding box center [247, 252] width 80 height 10
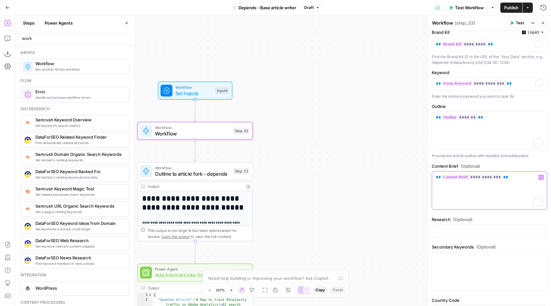
scroll to position [102, 0]
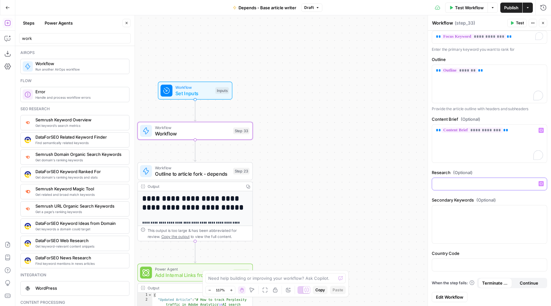
click at [540, 183] on icon "button" at bounding box center [541, 183] width 3 height 3
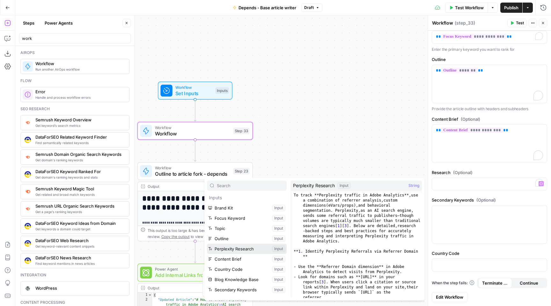
click at [253, 252] on button "Select variable Perplexity Research" at bounding box center [247, 248] width 80 height 10
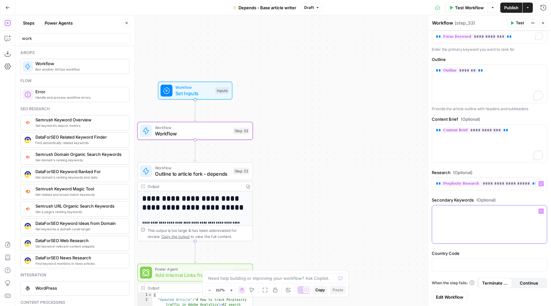
click at [541, 210] on icon "button" at bounding box center [541, 210] width 3 height 3
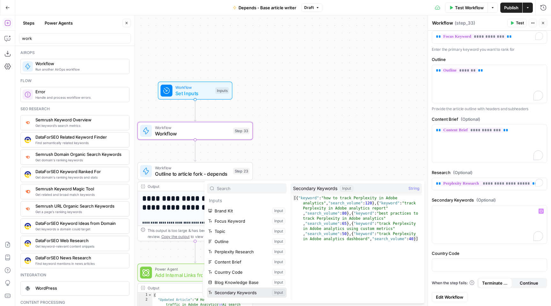
click at [248, 291] on button "Select variable Secondary Keywords" at bounding box center [247, 292] width 80 height 10
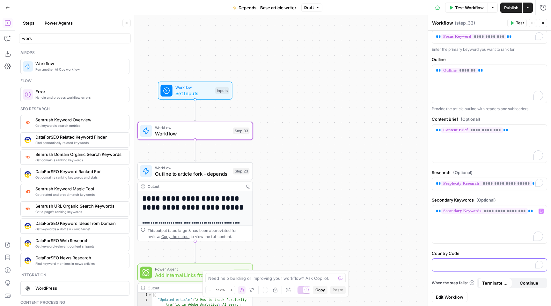
click at [532, 261] on p "To enrich screen reader interactions, please activate Accessibility in Grammarl…" at bounding box center [489, 264] width 107 height 6
click at [541, 264] on icon "button" at bounding box center [541, 263] width 3 height 3
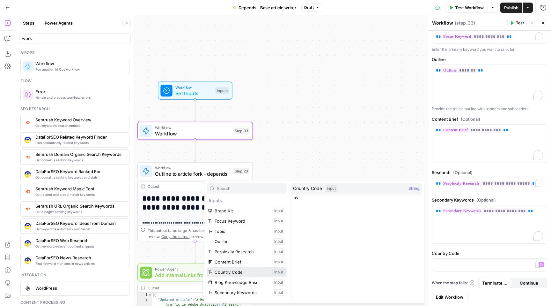
click at [248, 274] on button "Select variable Country Code" at bounding box center [247, 272] width 80 height 10
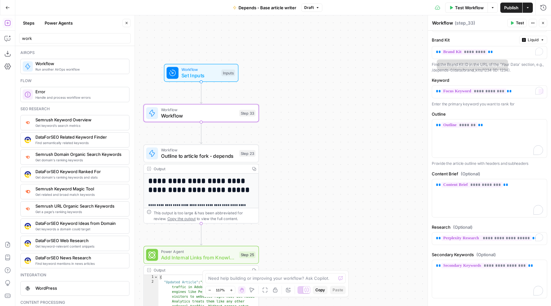
scroll to position [0, 0]
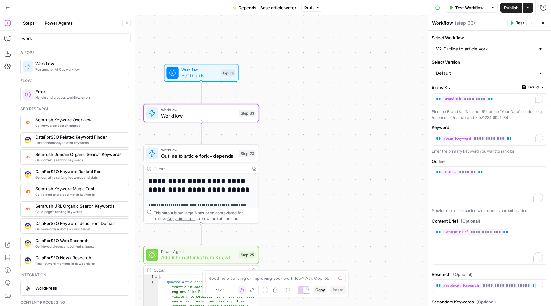
click at [491, 69] on div "Default" at bounding box center [489, 73] width 115 height 12
click at [491, 69] on div at bounding box center [489, 73] width 115 height 12
type input "Default"
click at [274, 79] on div "**********" at bounding box center [283, 160] width 536 height 290
click at [239, 98] on icon "button" at bounding box center [238, 99] width 4 height 5
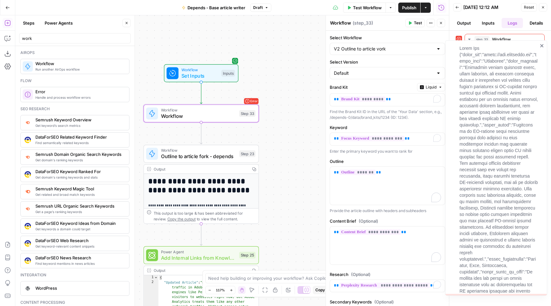
click at [541, 45] on icon "close" at bounding box center [542, 45] width 4 height 5
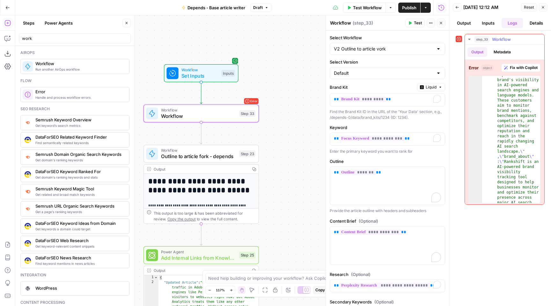
scroll to position [80, 0]
click at [342, 100] on span "*********" at bounding box center [362, 98] width 46 height 5
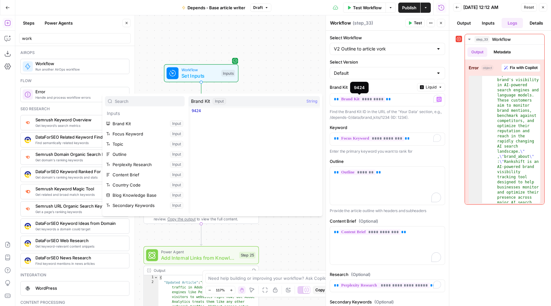
click at [302, 63] on div "**********" at bounding box center [232, 160] width 434 height 290
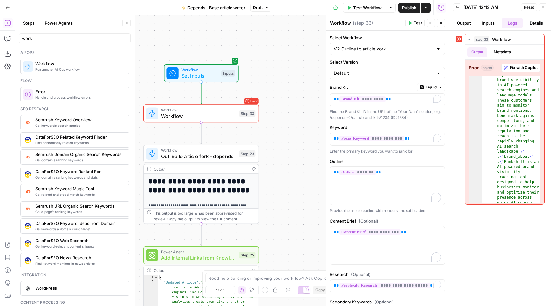
click at [456, 7] on icon "button" at bounding box center [457, 7] width 3 height 3
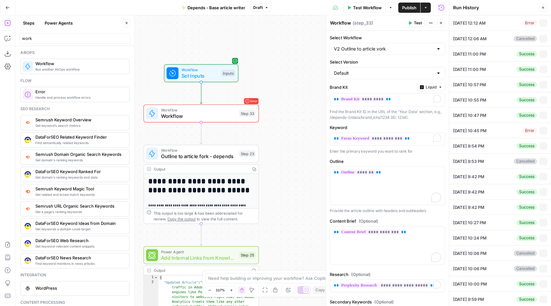
type input "Rankshift"
type input "track Perplexity in Adobe analytics"
type input "How to track Perplexity in Adobe analytics"
type input "To track **Perplexity traffic in Adobe Analytics**, use a combination of referr…"
type input "us"
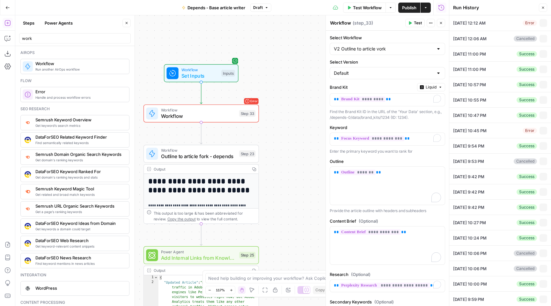
type input "Rankshift Sitemapxml"
type input "[{"keyword":"how to track Perplexity in Adobe analytics","search_volume":120},{…"
type textarea "# H1: How to track Perplexity traffic in Adobe Analytics **Introduction (no hea…"
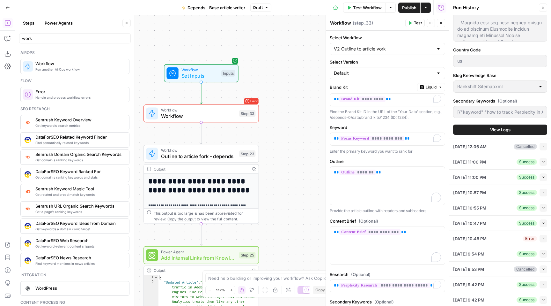
scroll to position [342, 0]
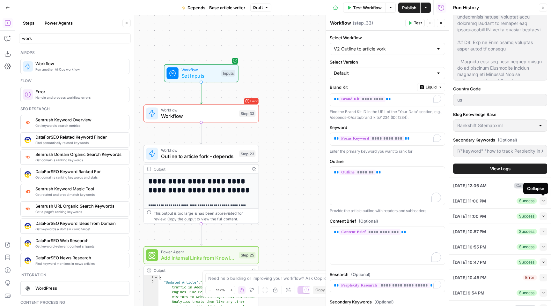
click at [544, 199] on icon "button" at bounding box center [544, 201] width 4 height 4
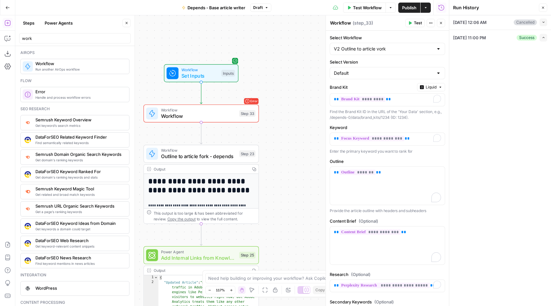
scroll to position [0, 0]
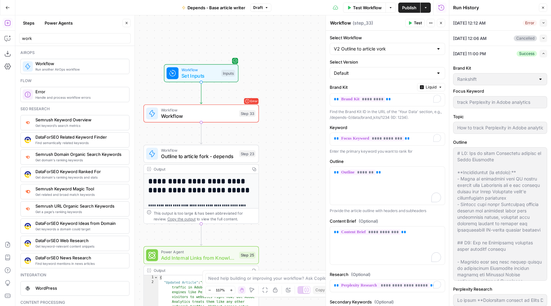
click at [540, 24] on button "Collapse" at bounding box center [544, 23] width 8 height 8
type input "To track **Perplexity traffic in Adobe Analytics**, use a combination of referr…"
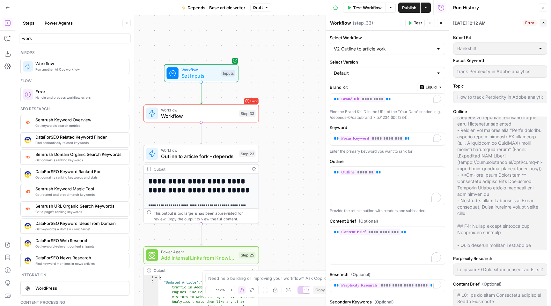
click at [259, 62] on div "**********" at bounding box center [232, 160] width 434 height 290
click at [404, 3] on button "Publish" at bounding box center [409, 8] width 22 height 10
type input "To track **Perplexity traffic in Adobe Analytics**, use a combination of referr…"
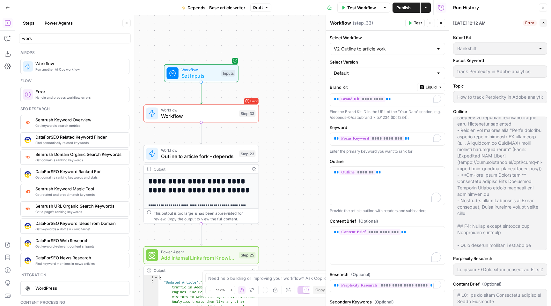
type input "To track **Perplexity traffic in Adobe Analytics**, use a combination of referr…"
click at [292, 53] on div "**********" at bounding box center [232, 160] width 434 height 290
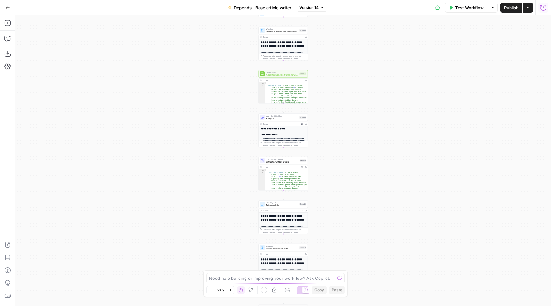
click at [542, 3] on button "Run History" at bounding box center [543, 8] width 10 height 10
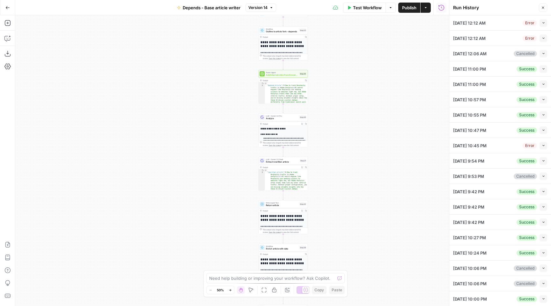
click at [547, 25] on button "Collapse" at bounding box center [544, 23] width 8 height 8
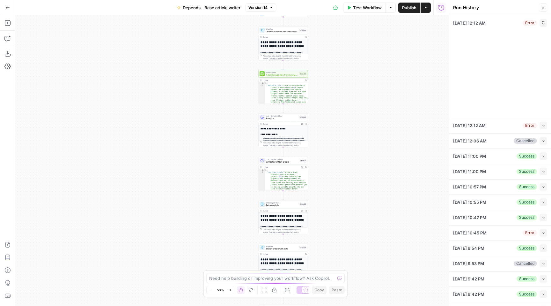
type input "Bizzy Sitemap.xml"
type input "Bizzy"
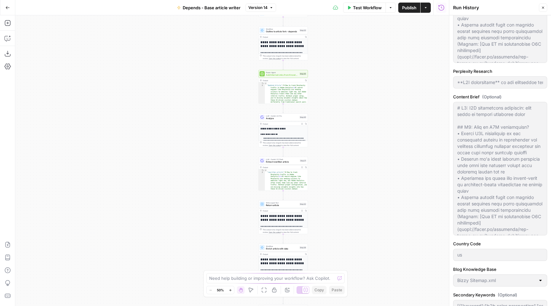
scroll to position [401, 0]
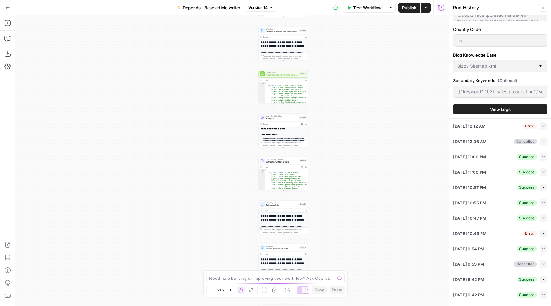
click at [499, 106] on button "View Logs" at bounding box center [500, 109] width 94 height 10
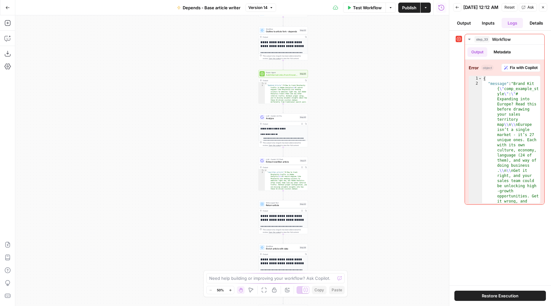
click at [505, 292] on span "Restore Execution" at bounding box center [500, 295] width 37 height 6
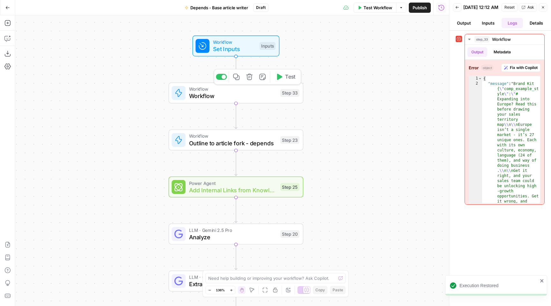
click at [250, 99] on span "Workflow" at bounding box center [233, 96] width 88 height 9
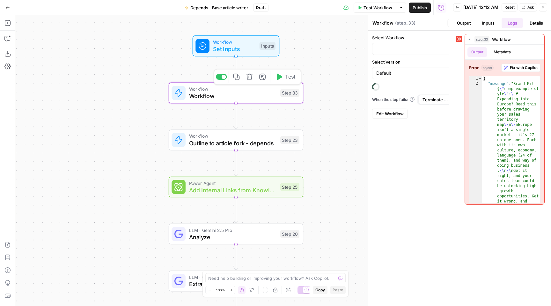
type input "V2 Outline to article vork"
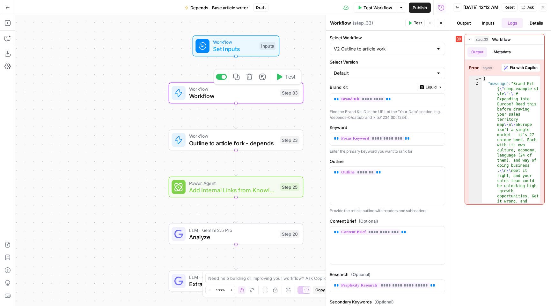
click at [285, 77] on span "Test" at bounding box center [290, 77] width 11 height 8
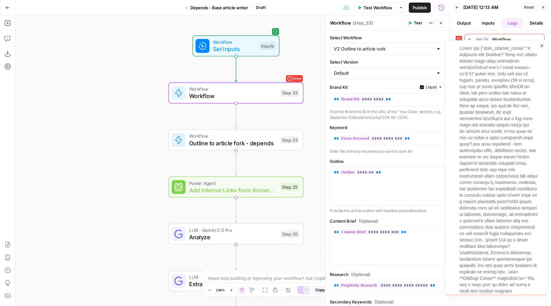
click at [542, 45] on icon "close" at bounding box center [541, 45] width 3 height 3
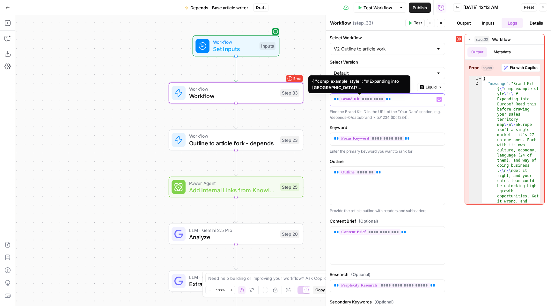
click at [341, 99] on span "*********" at bounding box center [362, 98] width 46 height 5
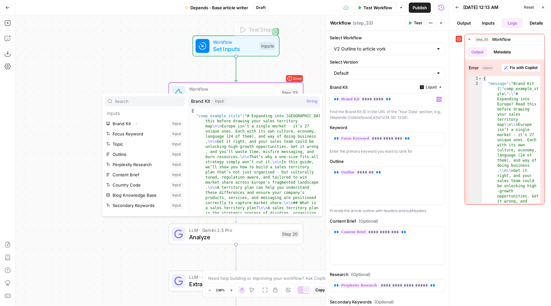
click at [116, 75] on div "Workflow Set Inputs Inputs Test Step Error Workflow Workflow Step 33 Workflow O…" at bounding box center [232, 160] width 434 height 290
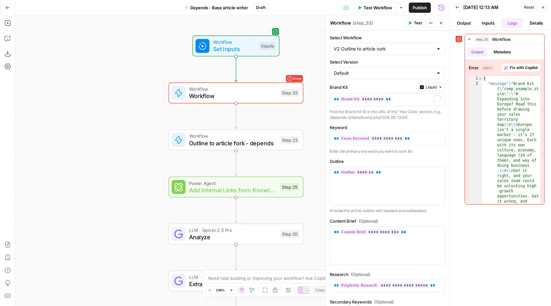
click at [208, 93] on span "Workflow" at bounding box center [233, 96] width 88 height 9
click at [358, 51] on input "Select Workflow" at bounding box center [383, 49] width 99 height 6
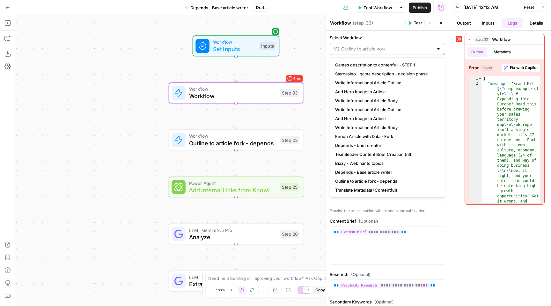
click at [358, 51] on input "Select Workflow" at bounding box center [383, 49] width 99 height 6
type input "V2 Outline to article vork"
click at [342, 24] on textarea "Workflow" at bounding box center [340, 23] width 21 height 6
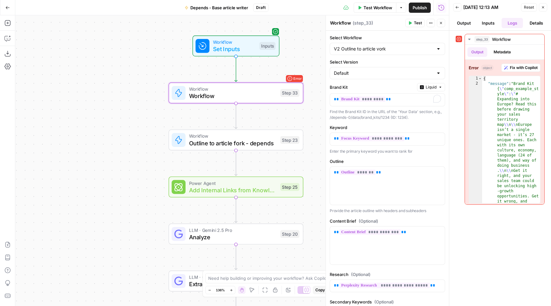
click at [342, 24] on textarea "Workflow" at bounding box center [340, 23] width 21 height 6
type textarea "Outline to article"
click at [357, 100] on span "*********" at bounding box center [362, 98] width 46 height 5
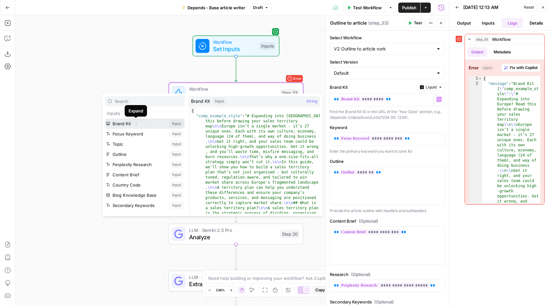
click at [136, 124] on icon "button" at bounding box center [136, 123] width 4 height 4
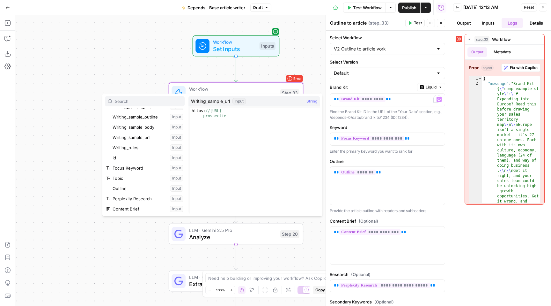
scroll to position [160, 0]
click at [138, 157] on button "Select variable Id" at bounding box center [147, 157] width 73 height 10
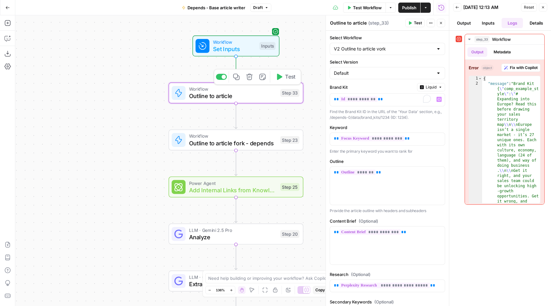
click at [311, 64] on div "Workflow Set Inputs Inputs Error Workflow Outline to article Step 33 Copy step …" at bounding box center [232, 160] width 434 height 290
click at [289, 79] on span "Test" at bounding box center [290, 77] width 11 height 8
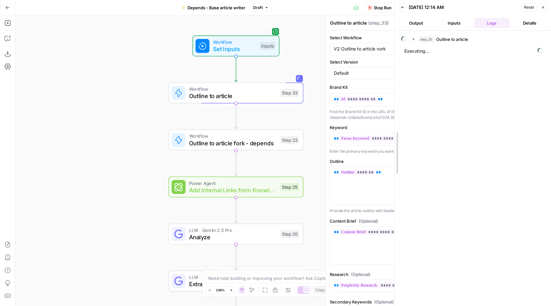
drag, startPoint x: 449, startPoint y: 73, endPoint x: 392, endPoint y: 72, distance: 57.1
click at [392, 73] on div at bounding box center [395, 153] width 6 height 306
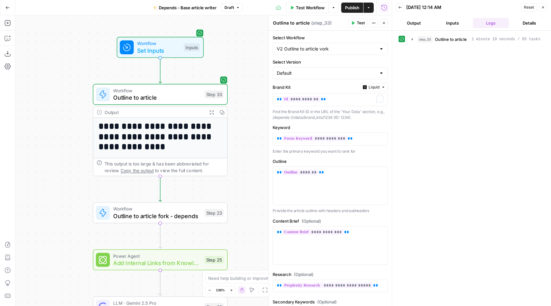
click at [213, 113] on icon "button" at bounding box center [212, 112] width 4 height 4
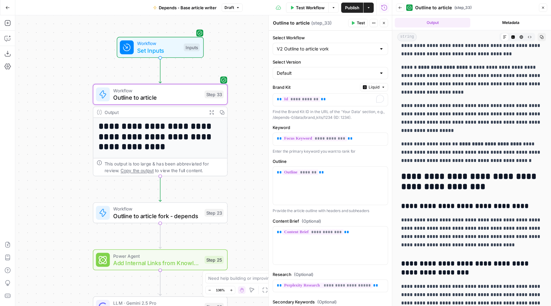
scroll to position [1084, 0]
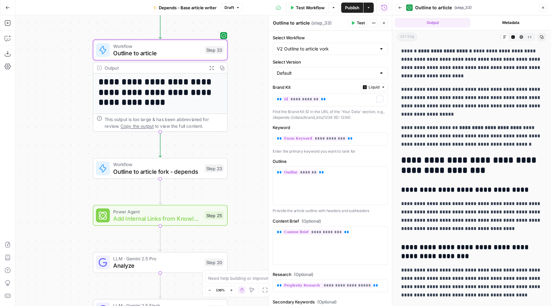
drag, startPoint x: 254, startPoint y: 178, endPoint x: 254, endPoint y: 99, distance: 78.8
click at [254, 98] on div "**********" at bounding box center [203, 160] width 377 height 290
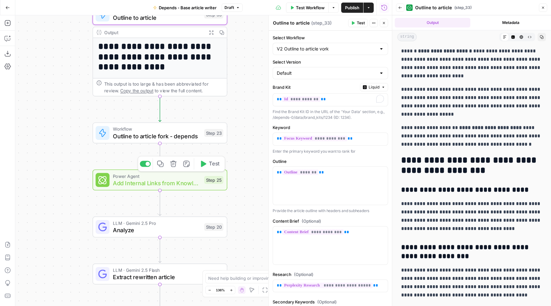
click at [187, 177] on span "Power Agent" at bounding box center [157, 175] width 88 height 7
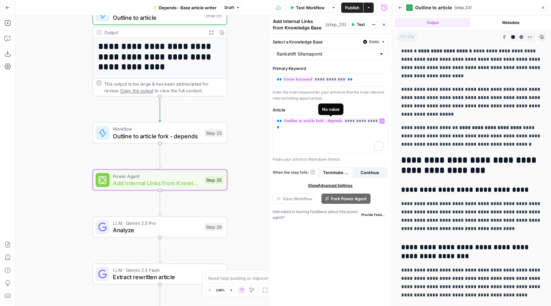
click at [308, 121] on span "**********" at bounding box center [331, 120] width 98 height 5
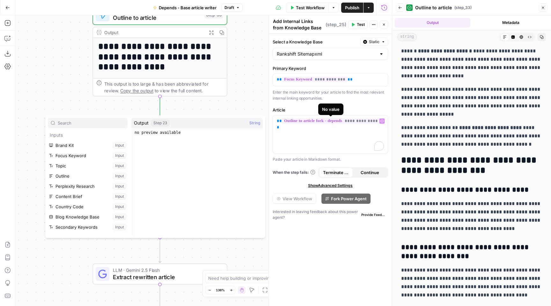
scroll to position [38, 0]
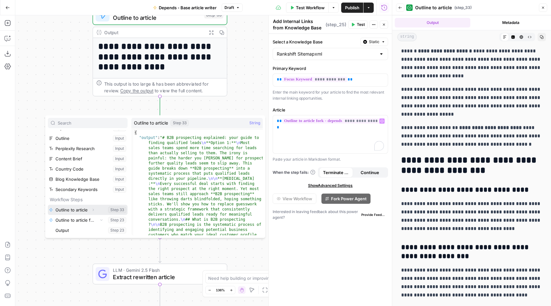
click at [92, 210] on icon "button" at bounding box center [93, 210] width 4 height 4
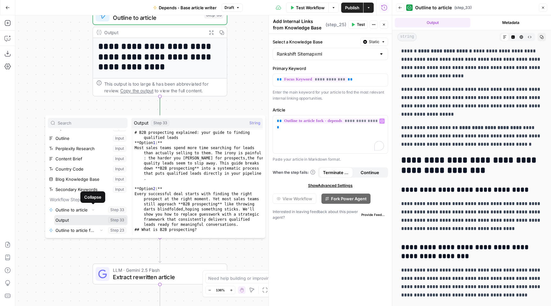
click at [90, 221] on button "Select variable Output" at bounding box center [90, 220] width 73 height 10
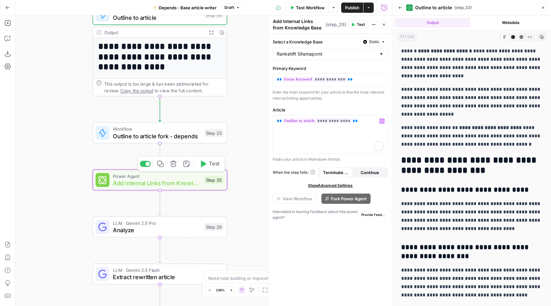
click at [184, 183] on span "Add Internal Links from Knowledge Base" at bounding box center [157, 182] width 88 height 9
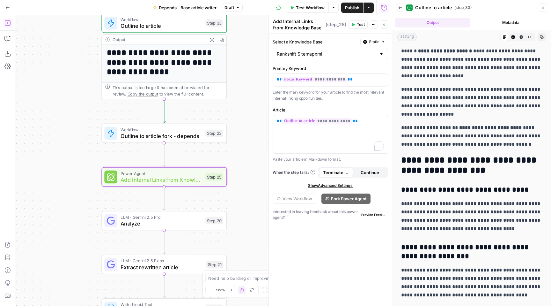
click at [5, 18] on button "Add Steps" at bounding box center [8, 23] width 10 height 10
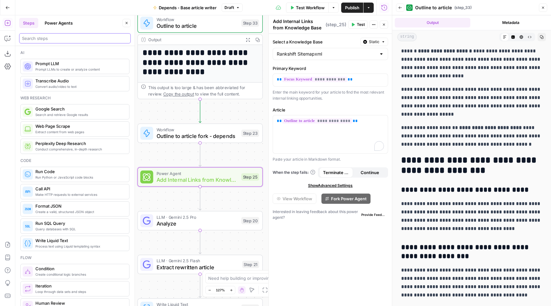
click at [74, 38] on input "search" at bounding box center [75, 38] width 106 height 6
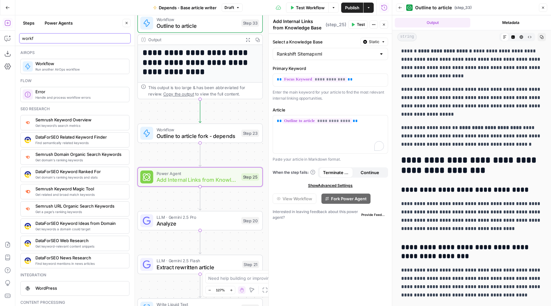
type input "workf"
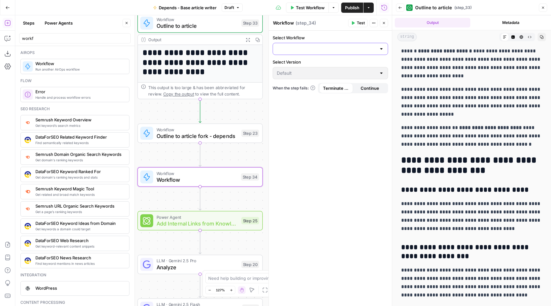
click at [338, 47] on input "Select Workflow" at bounding box center [326, 49] width 99 height 6
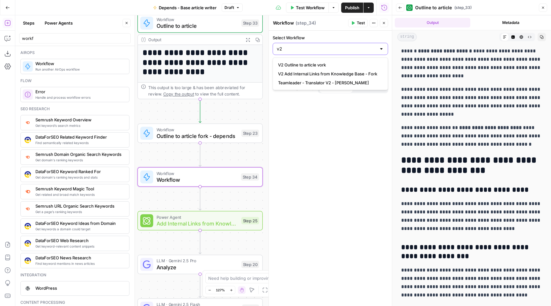
type input "v2"
click at [356, 75] on span "V2 Add Internal Links from Knowledge Base - Fork" at bounding box center [329, 73] width 102 height 6
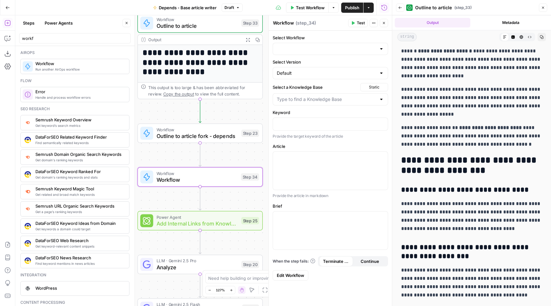
type input "V2 Add Internal Links from Knowledge Base - Fork"
click at [317, 73] on input "Select Version" at bounding box center [326, 73] width 99 height 6
type input "Default"
click at [320, 63] on label "Select Version" at bounding box center [330, 62] width 115 height 6
click at [320, 70] on input "Default" at bounding box center [326, 73] width 99 height 6
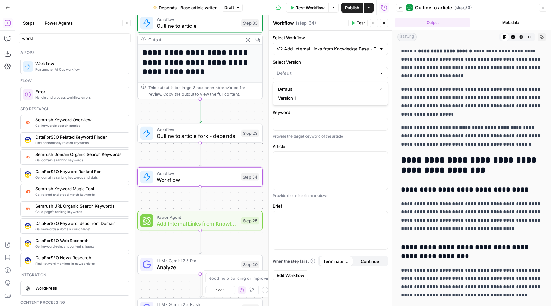
type input "Default"
click at [378, 111] on label "Keyword" at bounding box center [330, 112] width 115 height 6
click at [376, 101] on input "Select a Knowledge Base" at bounding box center [326, 99] width 99 height 6
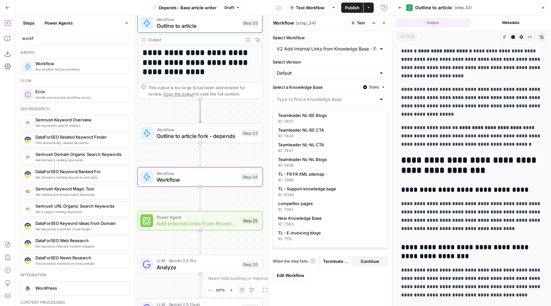
click at [372, 90] on span "Static" at bounding box center [374, 87] width 11 height 6
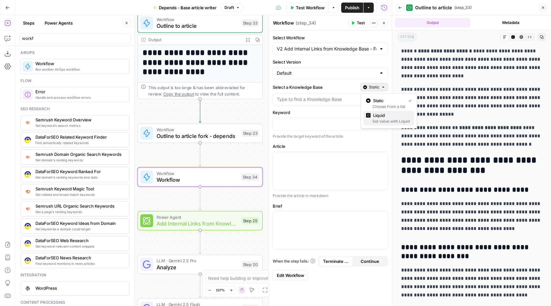
click at [379, 117] on span "Liquid" at bounding box center [391, 115] width 36 height 6
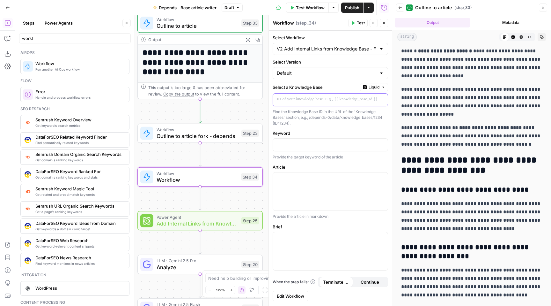
click at [369, 103] on div at bounding box center [325, 99] width 105 height 12
click at [384, 100] on button "Variables Menu" at bounding box center [381, 99] width 5 height 5
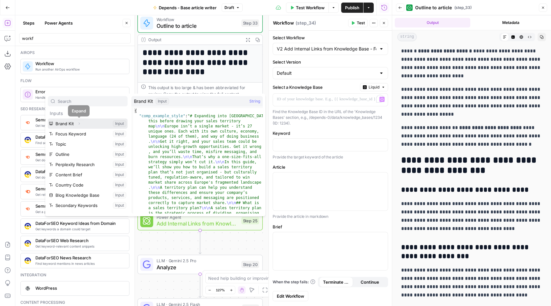
click at [78, 124] on icon "button" at bounding box center [79, 123] width 4 height 4
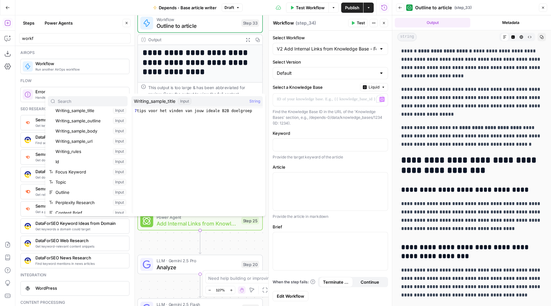
scroll to position [170, 0]
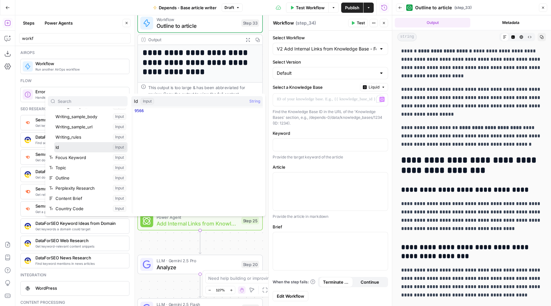
click at [72, 147] on button "Select variable Id" at bounding box center [90, 147] width 73 height 10
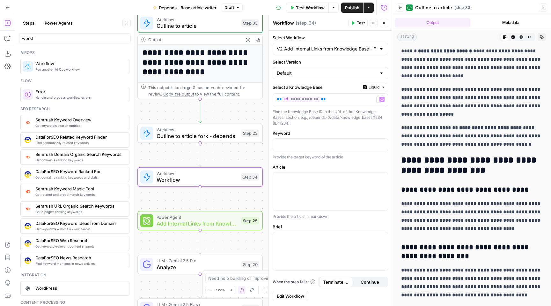
click at [342, 138] on div at bounding box center [330, 144] width 115 height 13
click at [350, 145] on p "To enrich screen reader interactions, please activate Accessibility in Grammarl…" at bounding box center [330, 144] width 107 height 6
click at [380, 143] on icon "button" at bounding box center [381, 144] width 3 height 3
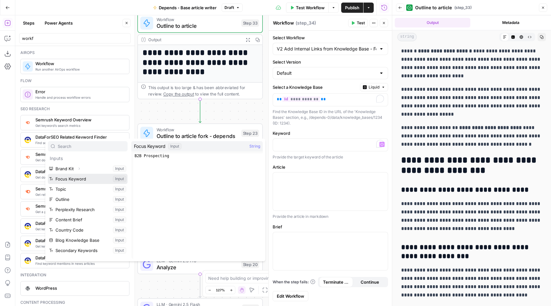
click at [88, 178] on button "Select variable Focus Keyword" at bounding box center [88, 178] width 80 height 10
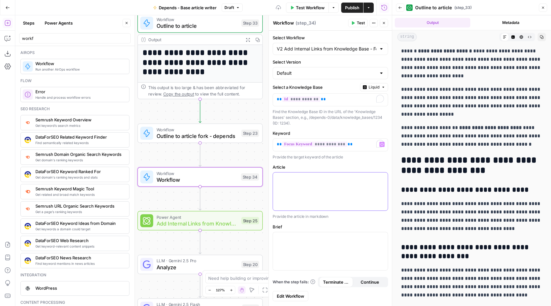
click at [353, 186] on div at bounding box center [330, 191] width 115 height 38
click at [381, 178] on icon "button" at bounding box center [381, 178] width 3 height 3
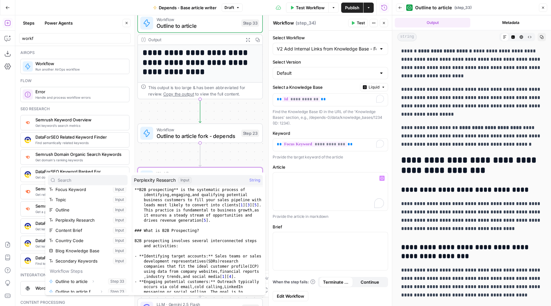
scroll to position [27, 0]
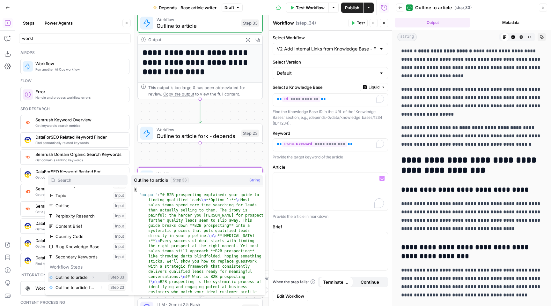
click at [93, 277] on icon "button" at bounding box center [93, 277] width 4 height 4
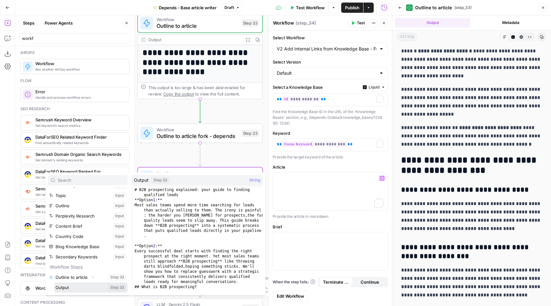
click at [75, 288] on button "Select variable Output" at bounding box center [90, 287] width 73 height 10
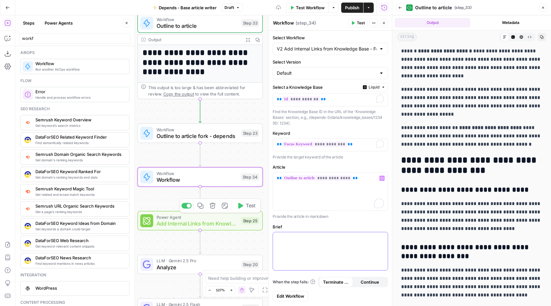
click at [351, 247] on div at bounding box center [330, 251] width 115 height 38
click at [381, 235] on button "Variables Menu" at bounding box center [381, 237] width 5 height 5
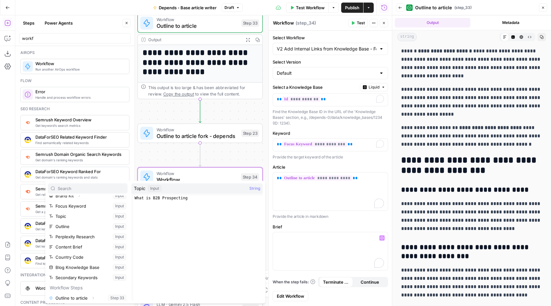
scroll to position [16, 0]
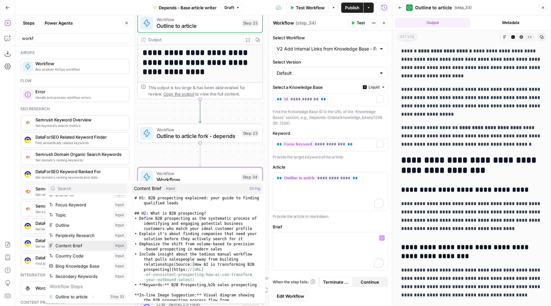
click at [101, 244] on button "Select variable Content Brief" at bounding box center [88, 245] width 80 height 10
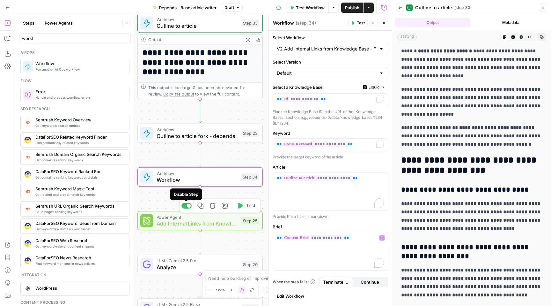
click at [184, 206] on div at bounding box center [186, 205] width 10 height 6
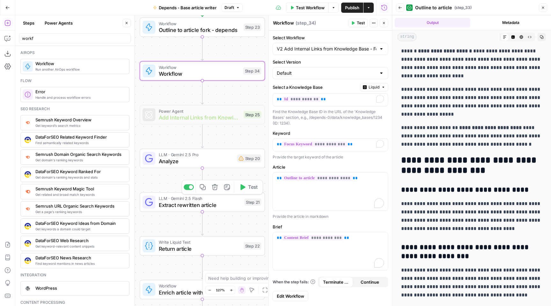
click at [196, 164] on span "Analyze" at bounding box center [196, 161] width 75 height 8
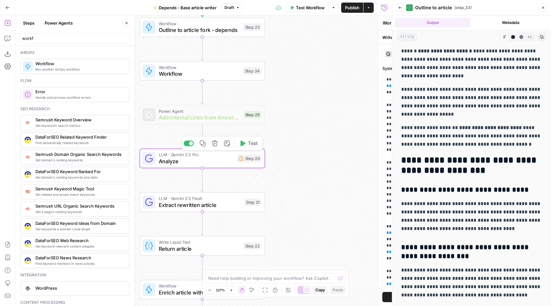
type textarea "Analyze"
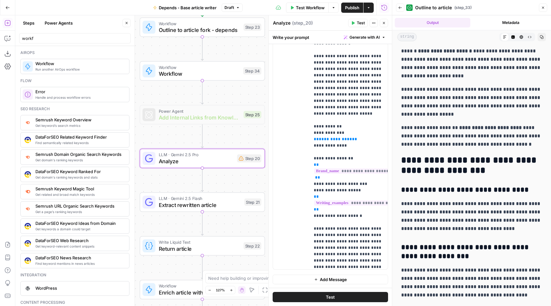
scroll to position [232, 0]
drag, startPoint x: 356, startPoint y: 121, endPoint x: 313, endPoint y: 122, distance: 42.7
click at [314, 122] on p "**********" at bounding box center [349, 70] width 70 height 580
click at [336, 138] on span "**********" at bounding box center [335, 140] width 33 height 4
click at [327, 81] on p "**********" at bounding box center [349, 70] width 70 height 580
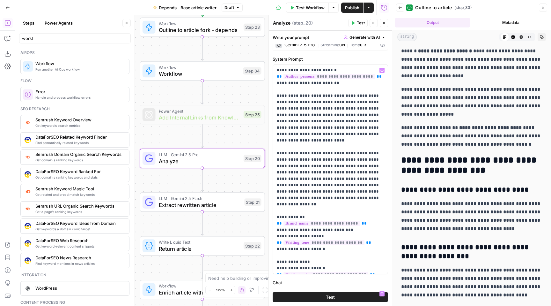
scroll to position [0, 0]
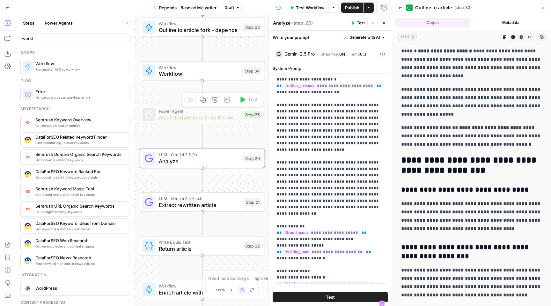
click at [216, 132] on div "**********" at bounding box center [203, 160] width 377 height 290
click at [211, 116] on span "Add Internal Links from Knowledge Base" at bounding box center [200, 117] width 82 height 8
click at [185, 80] on div "Workflow Workflow Step 34" at bounding box center [202, 70] width 125 height 19
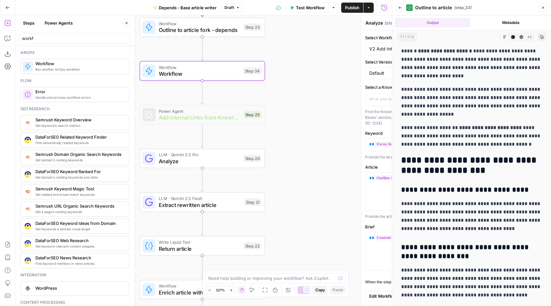
type textarea "Workflow"
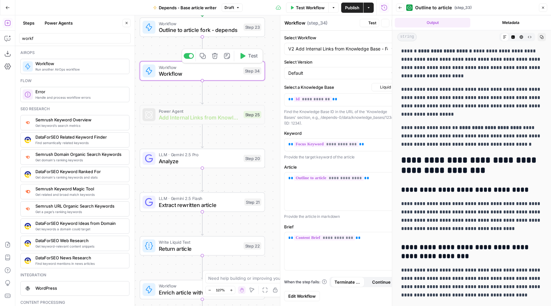
click at [185, 80] on div "Workflow Workflow Step 34 Copy step Delete step Add Note Test" at bounding box center [202, 70] width 125 height 19
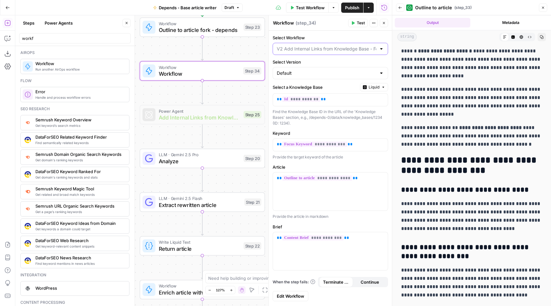
click at [301, 47] on input "Select Workflow" at bounding box center [326, 49] width 99 height 6
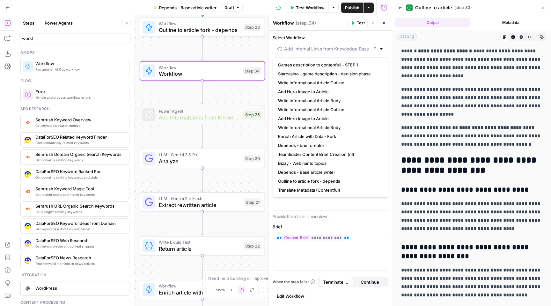
type input "V2 Add Internal Links from Knowledge Base - Fork"
click at [283, 23] on textarea "Workflow" at bounding box center [283, 23] width 21 height 6
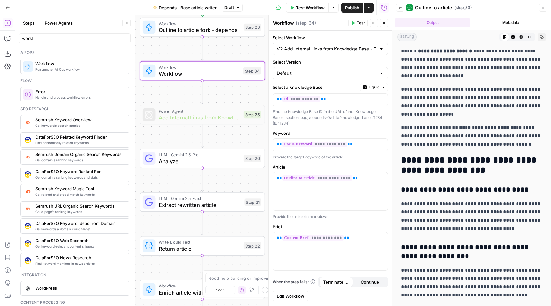
click at [283, 23] on textarea "Workflow" at bounding box center [283, 23] width 21 height 6
paste textarea "V2 Add Internal Links from Knowledge Base - Fork"
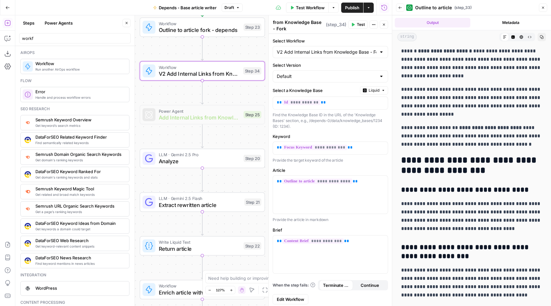
type textarea "V2 Add Internal Links from Knowledge Base - Fork"
click at [204, 43] on icon "Edge from step_23 to step_34" at bounding box center [202, 49] width 3 height 24
drag, startPoint x: 206, startPoint y: 44, endPoint x: 207, endPoint y: 128, distance: 83.2
click at [208, 129] on div "**********" at bounding box center [203, 160] width 377 height 290
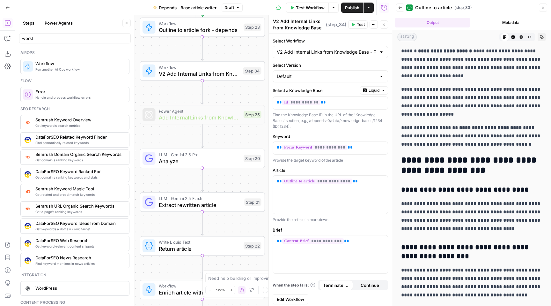
click at [229, 32] on span "Outline to article fork - depends" at bounding box center [200, 30] width 82 height 8
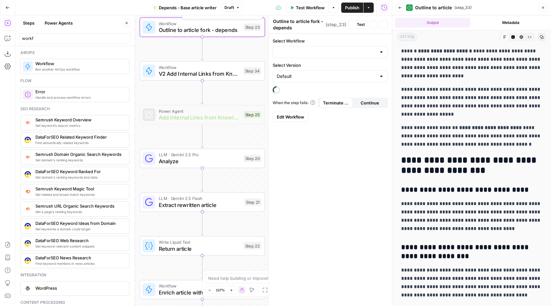
type input "Outline to article fork - depends"
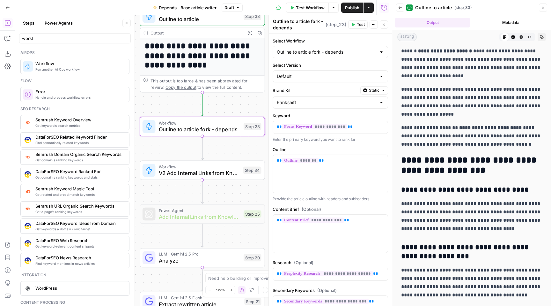
drag, startPoint x: 226, startPoint y: 47, endPoint x: 225, endPoint y: 145, distance: 98.5
click at [225, 145] on div "**********" at bounding box center [203, 160] width 377 height 290
click at [188, 108] on div at bounding box center [188, 111] width 10 height 6
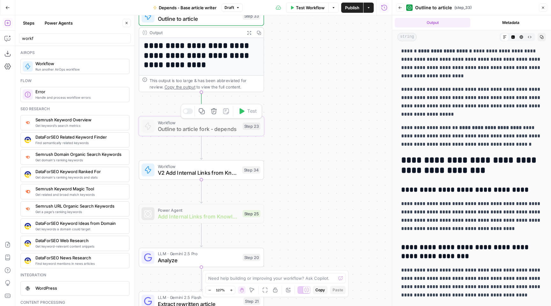
click at [284, 109] on div "**********" at bounding box center [203, 160] width 377 height 290
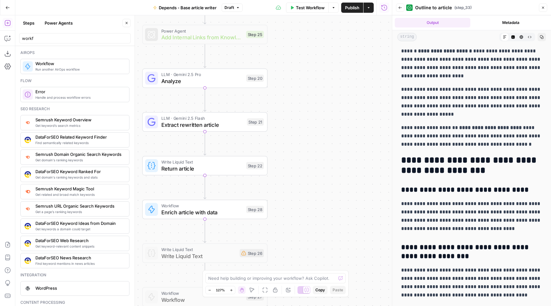
drag, startPoint x: 306, startPoint y: 176, endPoint x: 309, endPoint y: -4, distance: 180.5
click at [309, 0] on html "**********" at bounding box center [275, 153] width 551 height 306
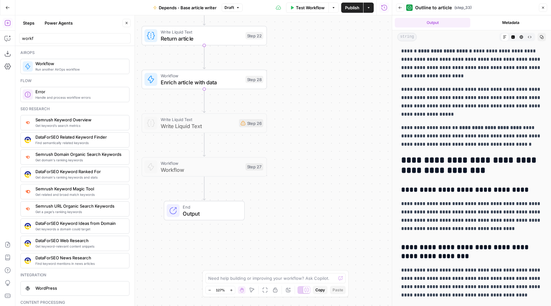
drag, startPoint x: 304, startPoint y: 188, endPoint x: 306, endPoint y: 44, distance: 143.8
click at [306, 45] on div "**********" at bounding box center [203, 160] width 377 height 290
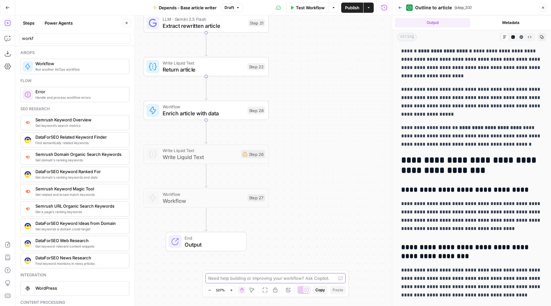
drag, startPoint x: 291, startPoint y: 101, endPoint x: 302, endPoint y: 276, distance: 175.4
click at [303, 276] on body "**********" at bounding box center [275, 153] width 551 height 306
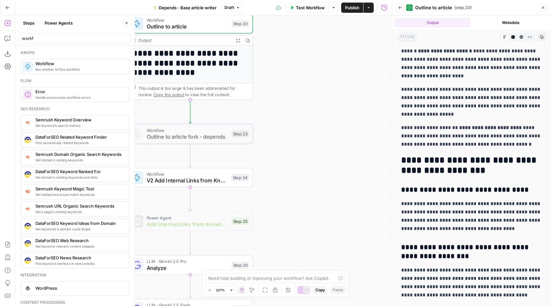
drag, startPoint x: 298, startPoint y: 61, endPoint x: 269, endPoint y: 216, distance: 158.2
click at [270, 217] on div "**********" at bounding box center [203, 160] width 377 height 290
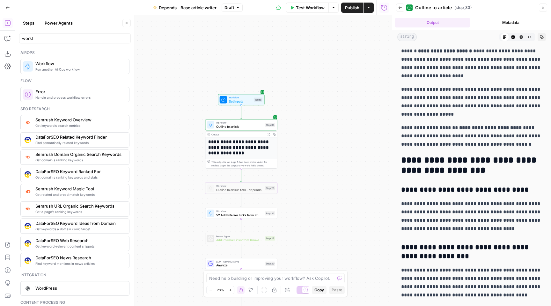
drag, startPoint x: 286, startPoint y: 135, endPoint x: 303, endPoint y: 152, distance: 24.1
click at [303, 152] on div "**********" at bounding box center [203, 160] width 377 height 290
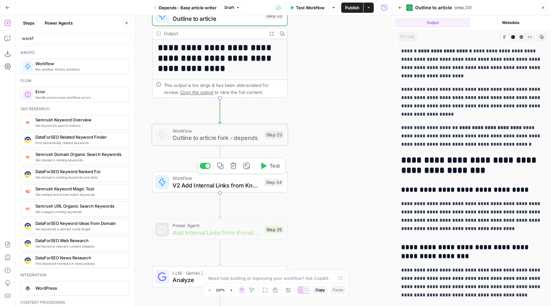
click at [267, 168] on button "Test" at bounding box center [269, 165] width 27 height 11
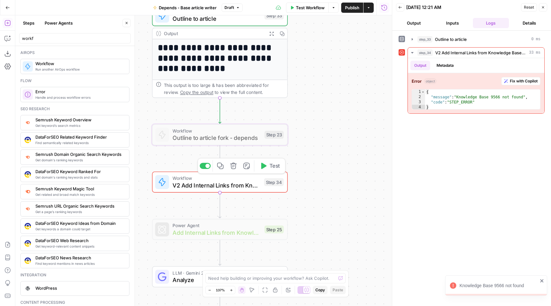
click at [254, 188] on span "V2 Add Internal Links from Knowledge Base - Fork" at bounding box center [217, 184] width 88 height 9
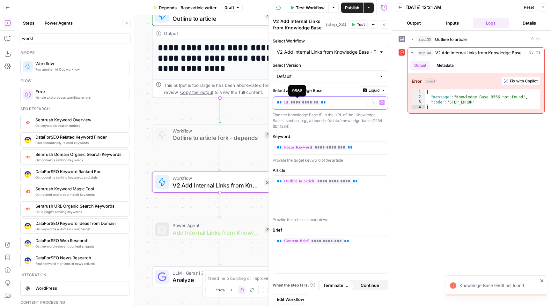
click at [307, 99] on span "**********" at bounding box center [301, 101] width 38 height 5
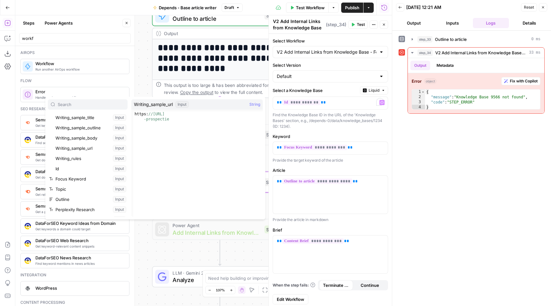
scroll to position [151, 0]
click at [143, 63] on div "**********" at bounding box center [203, 160] width 377 height 290
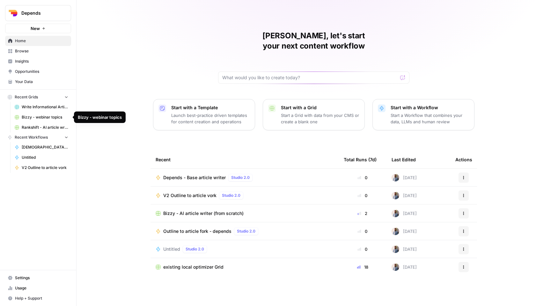
click at [48, 13] on span "Depends" at bounding box center [40, 13] width 39 height 6
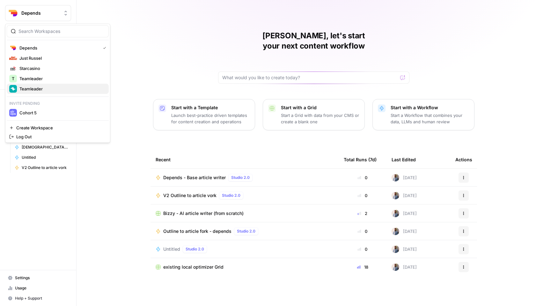
click at [51, 87] on span "Teamleader" at bounding box center [61, 88] width 84 height 6
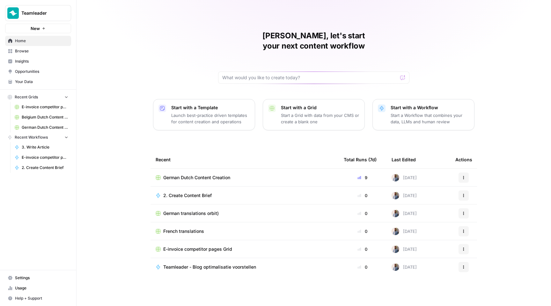
click at [47, 50] on span "Browse" at bounding box center [41, 51] width 53 height 6
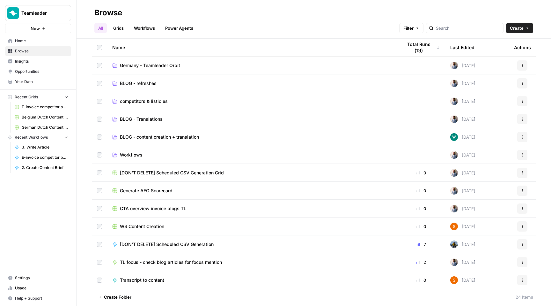
click at [157, 136] on span "BLOG - content creation + translation" at bounding box center [159, 137] width 79 height 6
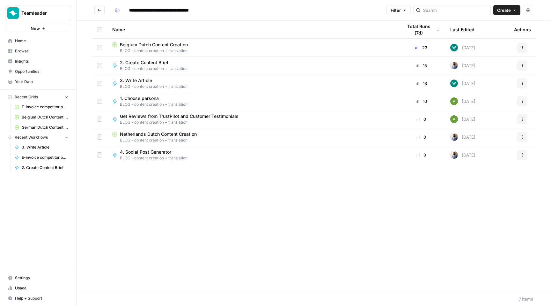
click at [139, 82] on span "3. Write Article" at bounding box center [151, 80] width 63 height 6
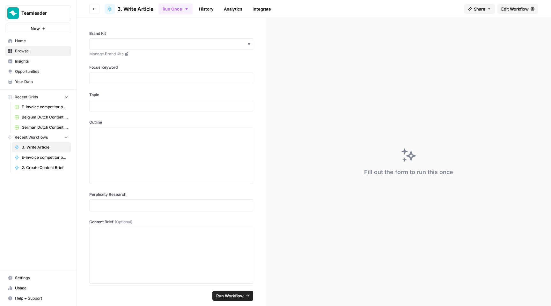
click at [510, 7] on span "Edit Workflow" at bounding box center [514, 9] width 27 height 6
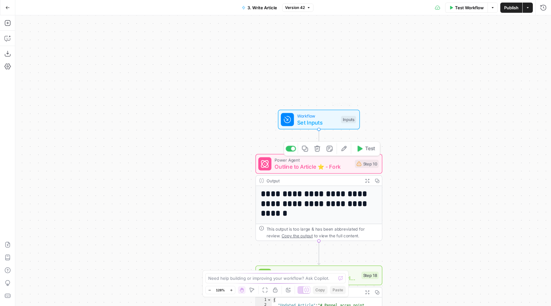
click at [322, 164] on span "Outline to Article ⭐️ - Fork" at bounding box center [313, 166] width 77 height 8
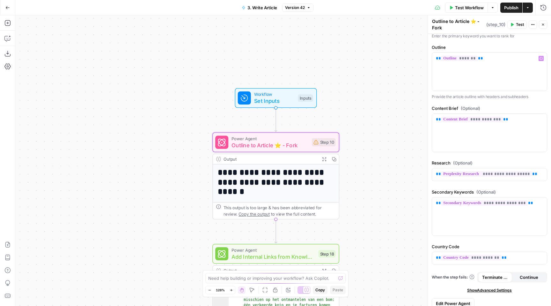
scroll to position [63, 0]
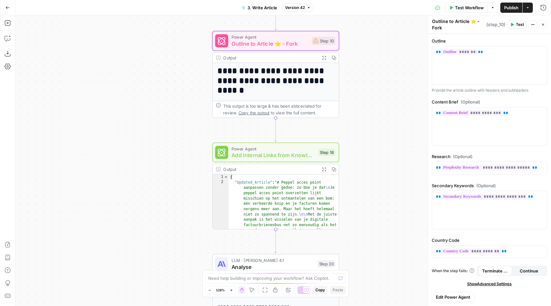
click at [270, 150] on span "Power Agent" at bounding box center [274, 148] width 84 height 7
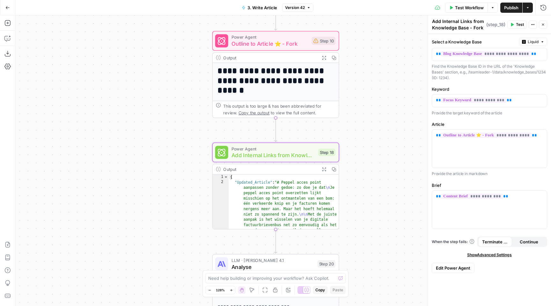
click at [458, 270] on span "Edit Power Agent" at bounding box center [453, 267] width 34 height 6
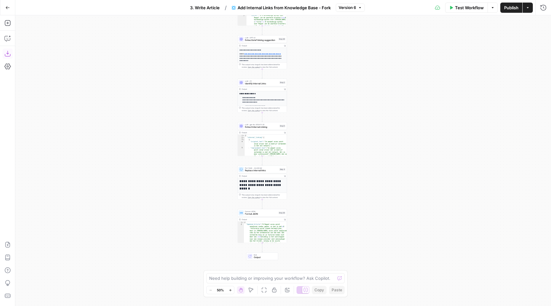
click at [7, 53] on icon "button" at bounding box center [7, 54] width 6 height 6
click at [280, 7] on span "Add Internal Links from Knowledge Base - Fork" at bounding box center [284, 7] width 93 height 6
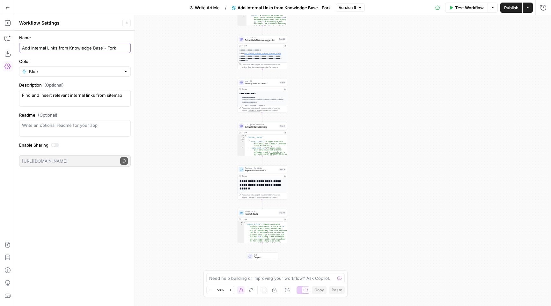
click at [64, 47] on input "Add Internal Links from Knowledge Base - Fork" at bounding box center [75, 48] width 106 height 6
click at [267, 8] on span "Add Internal Links from Knowledge Base - Fork" at bounding box center [284, 7] width 93 height 6
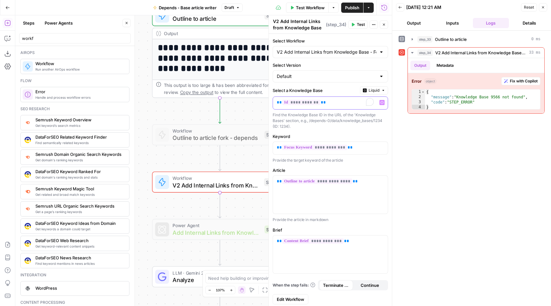
click at [346, 102] on p "**********" at bounding box center [325, 102] width 97 height 6
click at [380, 101] on icon "button" at bounding box center [381, 102] width 3 height 3
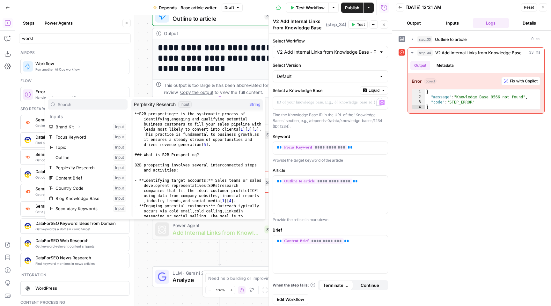
scroll to position [17, 0]
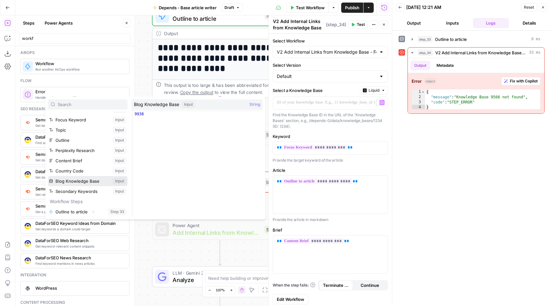
click at [76, 182] on button "Select variable Blog Knowledge Base" at bounding box center [88, 181] width 80 height 10
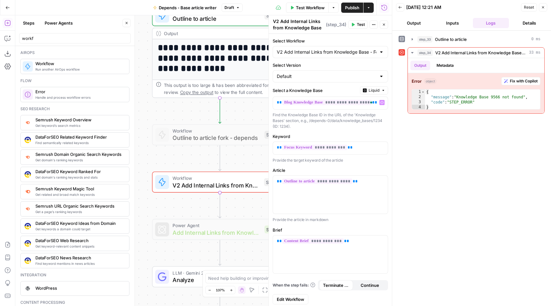
click at [351, 6] on span "Publish" at bounding box center [352, 7] width 14 height 6
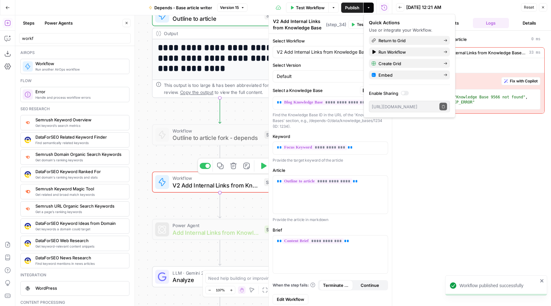
click at [260, 170] on button "Test" at bounding box center [269, 165] width 27 height 11
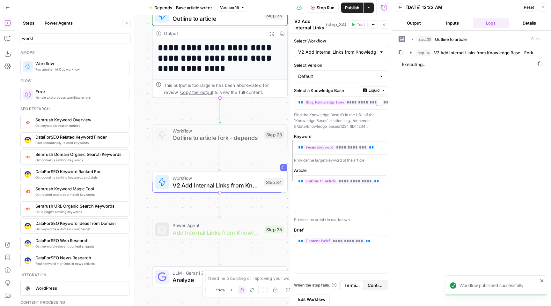
drag, startPoint x: 271, startPoint y: 167, endPoint x: 314, endPoint y: 167, distance: 43.1
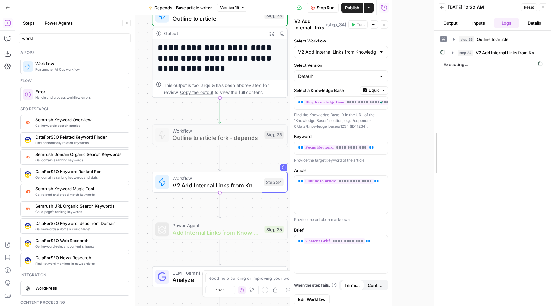
drag, startPoint x: 394, startPoint y: 136, endPoint x: 436, endPoint y: 136, distance: 41.8
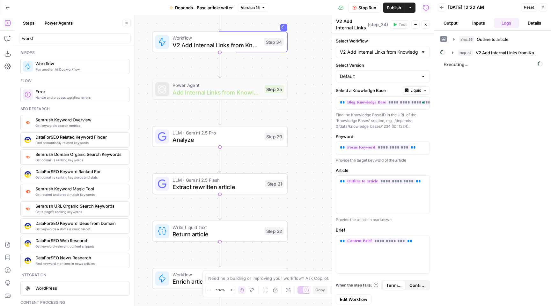
drag, startPoint x: 303, startPoint y: 160, endPoint x: 302, endPoint y: 47, distance: 113.8
click at [302, 47] on div "**********" at bounding box center [224, 160] width 418 height 290
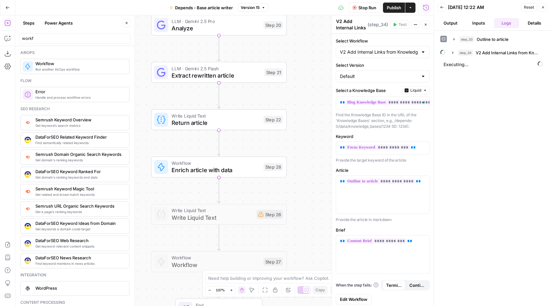
drag, startPoint x: 292, startPoint y: 177, endPoint x: 291, endPoint y: 73, distance: 103.6
click at [291, 73] on div "**********" at bounding box center [224, 160] width 418 height 290
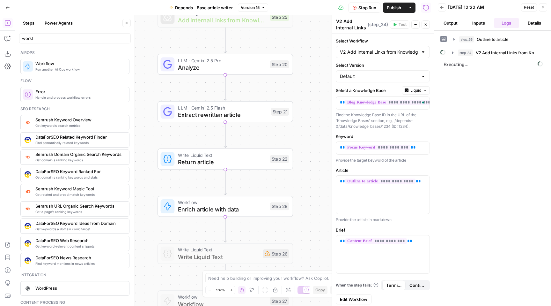
drag, startPoint x: 297, startPoint y: 142, endPoint x: 292, endPoint y: 231, distance: 89.4
click at [292, 231] on div "**********" at bounding box center [224, 160] width 418 height 290
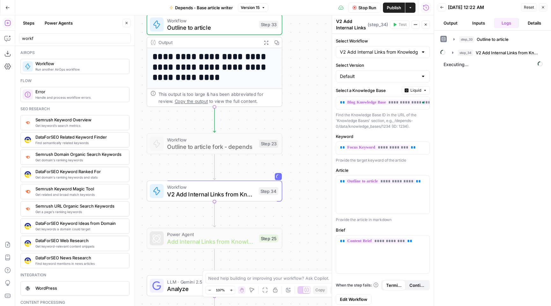
drag, startPoint x: 290, startPoint y: 114, endPoint x: 290, endPoint y: 289, distance: 174.4
click at [290, 289] on body "**********" at bounding box center [275, 153] width 551 height 306
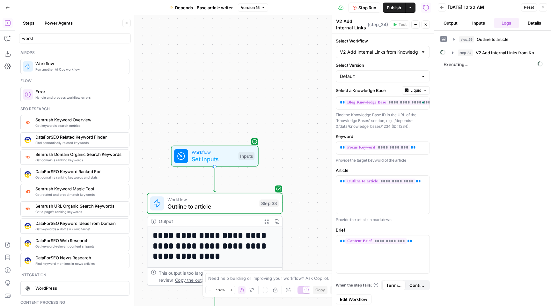
drag, startPoint x: 306, startPoint y: 118, endPoint x: 306, endPoint y: 291, distance: 173.2
click at [306, 291] on body "**********" at bounding box center [275, 153] width 551 height 306
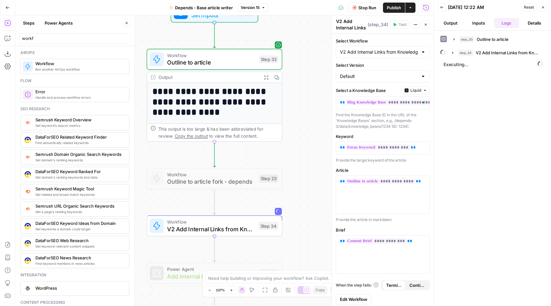
drag, startPoint x: 303, startPoint y: 188, endPoint x: 304, endPoint y: 46, distance: 142.9
click at [304, 46] on div "**********" at bounding box center [224, 160] width 418 height 290
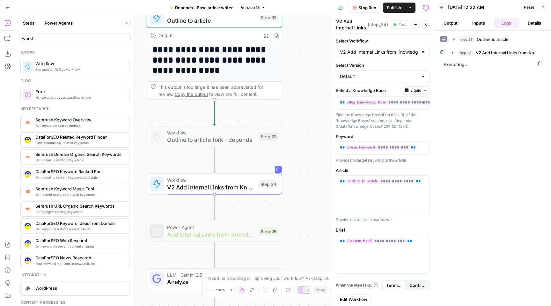
drag, startPoint x: 308, startPoint y: 167, endPoint x: 307, endPoint y: 118, distance: 49.1
click at [308, 117] on div "**********" at bounding box center [224, 160] width 418 height 290
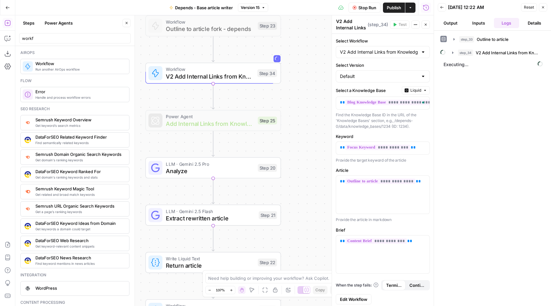
drag, startPoint x: 316, startPoint y: 177, endPoint x: 314, endPoint y: 70, distance: 107.2
click at [314, 70] on div "**********" at bounding box center [224, 160] width 418 height 290
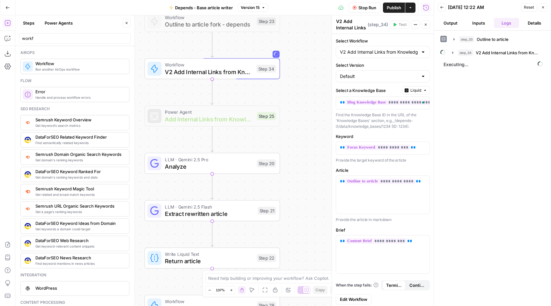
click at [194, 168] on span "Analyze" at bounding box center [209, 166] width 88 height 9
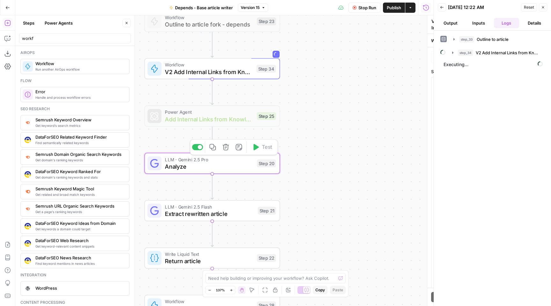
type textarea "Analyze"
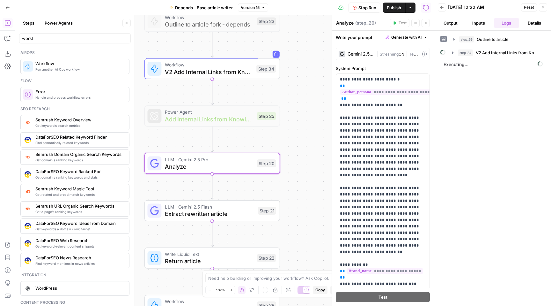
click at [396, 54] on span "Streaming" at bounding box center [389, 54] width 19 height 5
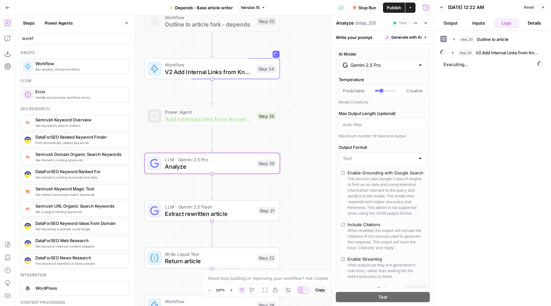
click at [390, 66] on input "Gemini 2.5 Pro" at bounding box center [382, 65] width 65 height 6
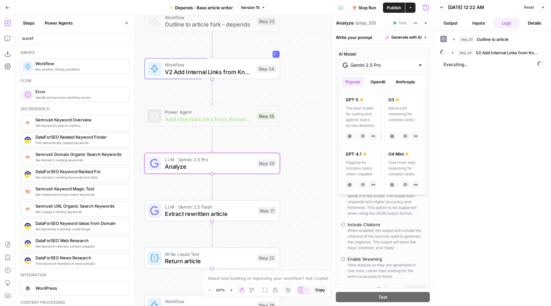
click at [397, 80] on button "Anthropic" at bounding box center [405, 82] width 27 height 10
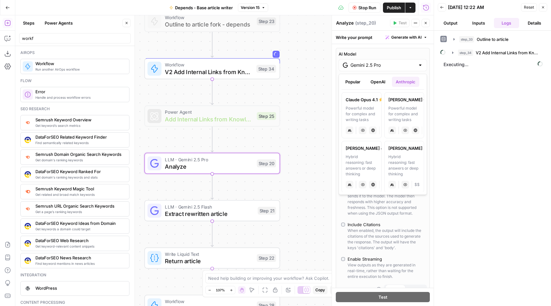
click at [397, 110] on div "Powerful model for complex and writing tasks" at bounding box center [404, 113] width 32 height 17
type input "[PERSON_NAME] Opus 4"
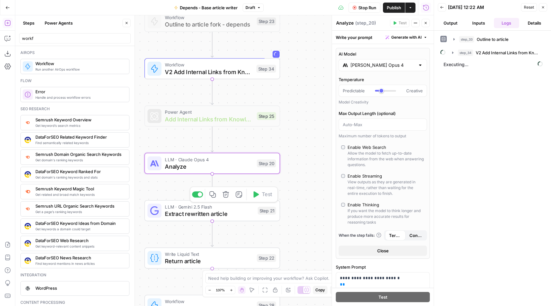
click at [234, 214] on span "Extract rewritten article" at bounding box center [209, 213] width 89 height 9
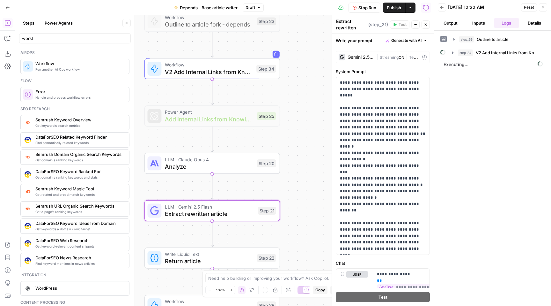
click at [402, 52] on div "Gemini 2.5 Flash | Streaming ON | Temp 0.3" at bounding box center [383, 57] width 94 height 12
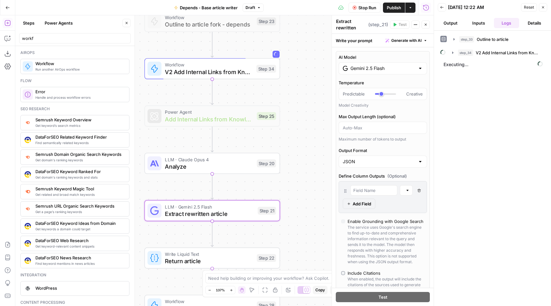
click at [399, 66] on input "Gemini 2.5 Flash" at bounding box center [382, 68] width 65 height 6
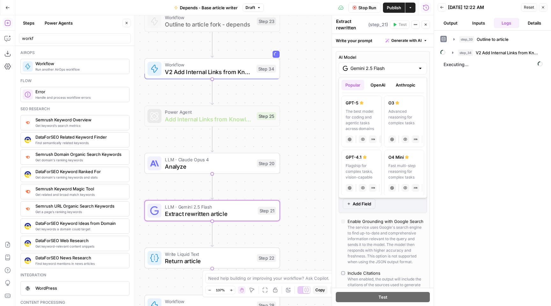
click at [404, 85] on button "Anthropic" at bounding box center [405, 85] width 27 height 10
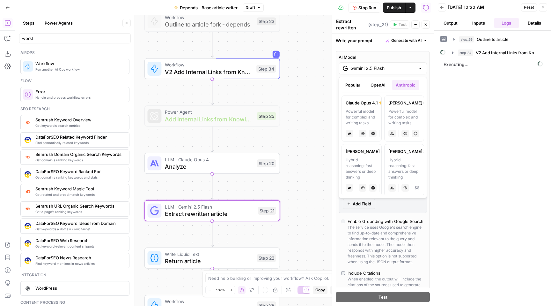
click at [405, 116] on div "Powerful model for complex and writing tasks" at bounding box center [404, 116] width 32 height 17
type input "[PERSON_NAME] Opus 4"
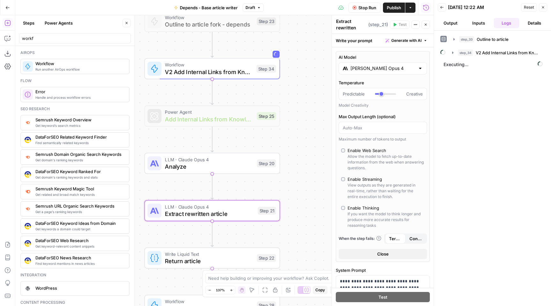
click at [336, 108] on div "AI Model [PERSON_NAME] Opus 4 Temperature Predictable Creative Model Creativity…" at bounding box center [383, 156] width 94 height 210
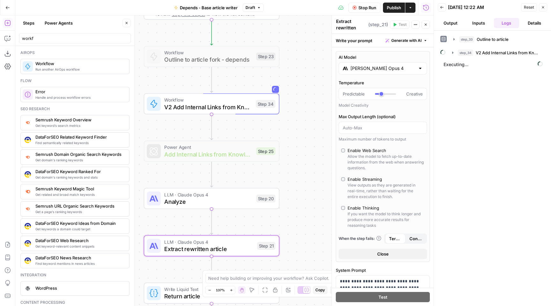
drag, startPoint x: 296, startPoint y: 80, endPoint x: 295, endPoint y: 114, distance: 33.5
click at [295, 114] on div "**********" at bounding box center [224, 160] width 418 height 290
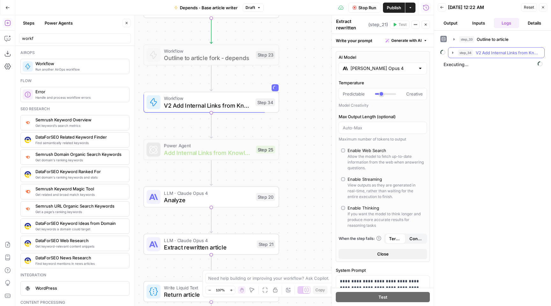
click at [488, 49] on span "V2 Add Internal Links from Knowledge Base - Fork" at bounding box center [507, 52] width 62 height 6
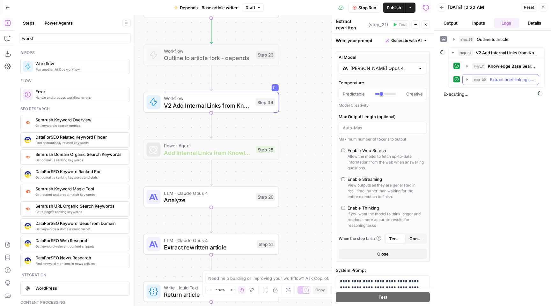
click at [501, 76] on span "Extract brief linking suggestion" at bounding box center [512, 79] width 45 height 6
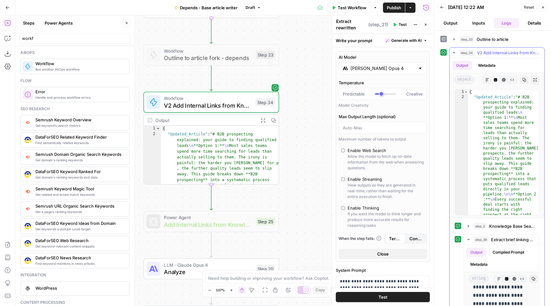
scroll to position [207, 0]
click at [261, 120] on icon "button" at bounding box center [263, 120] width 5 height 5
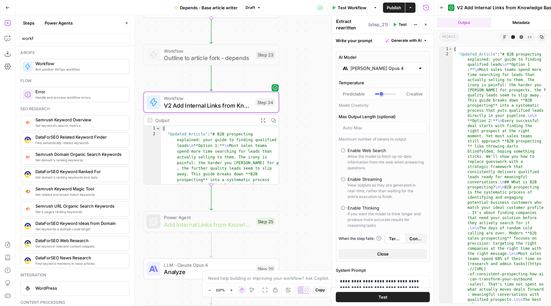
click at [502, 35] on button "Markdown" at bounding box center [505, 37] width 8 height 8
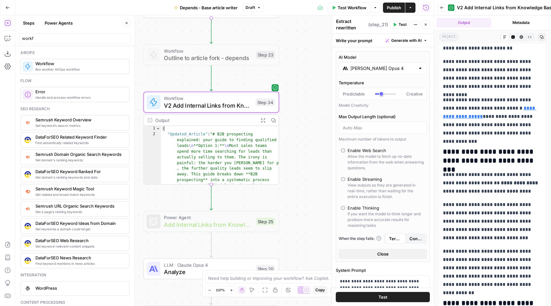
scroll to position [873, 0]
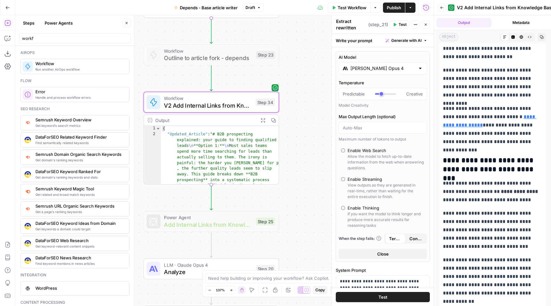
click at [512, 115] on link "**********" at bounding box center [489, 120] width 93 height 13
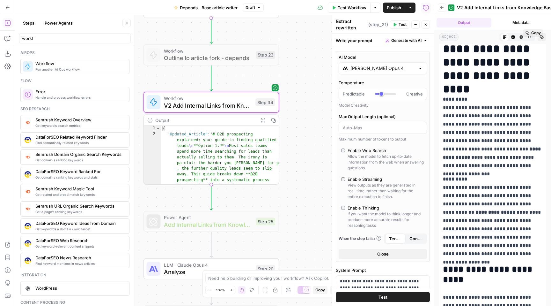
scroll to position [0, 0]
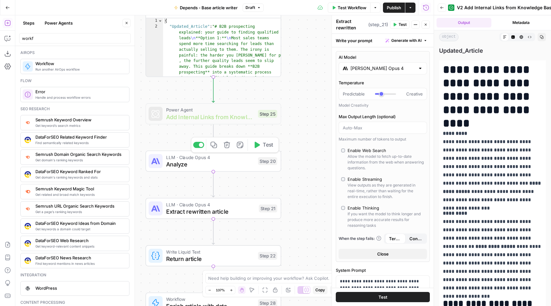
click at [259, 146] on icon "button" at bounding box center [256, 144] width 7 height 7
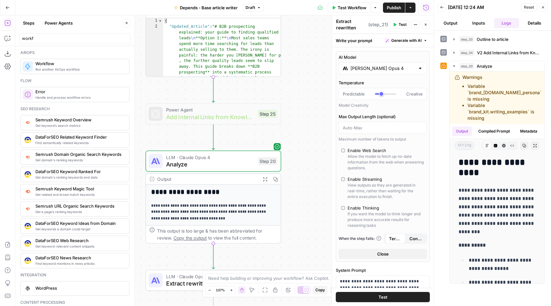
click at [299, 180] on div "**********" at bounding box center [224, 160] width 418 height 290
click at [264, 181] on button "Expand Output" at bounding box center [265, 178] width 11 height 11
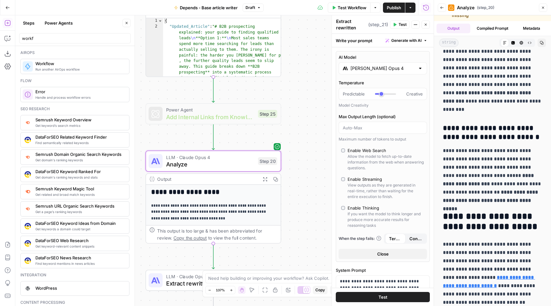
scroll to position [40, 0]
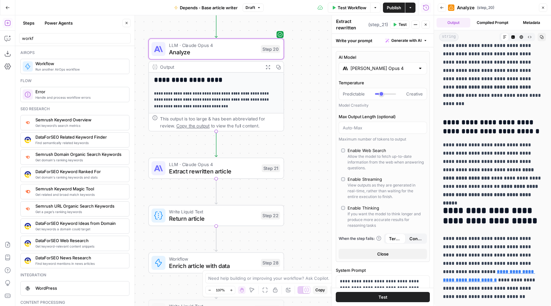
drag, startPoint x: 300, startPoint y: 196, endPoint x: 304, endPoint y: 78, distance: 117.4
click at [304, 78] on div "**********" at bounding box center [224, 160] width 418 height 290
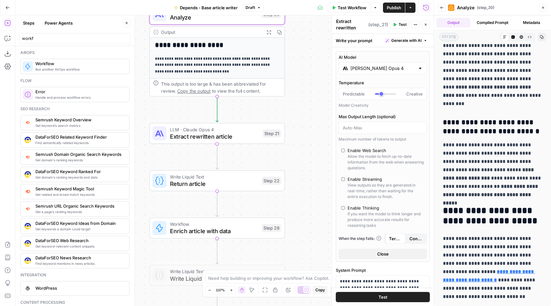
drag, startPoint x: 301, startPoint y: 91, endPoint x: 301, endPoint y: 57, distance: 34.4
click at [301, 57] on div "**********" at bounding box center [224, 160] width 418 height 290
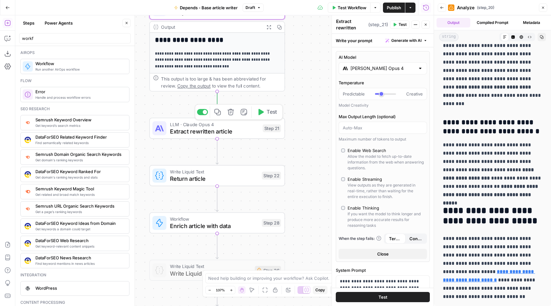
click at [261, 111] on icon "button" at bounding box center [261, 112] width 5 height 6
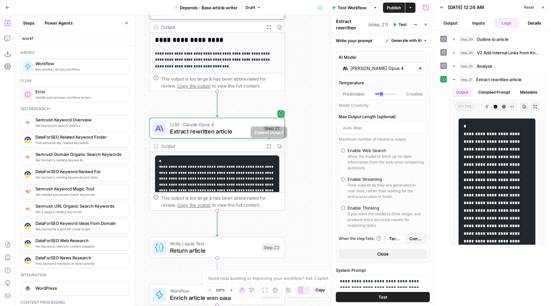
click at [270, 147] on icon "button" at bounding box center [269, 146] width 4 height 4
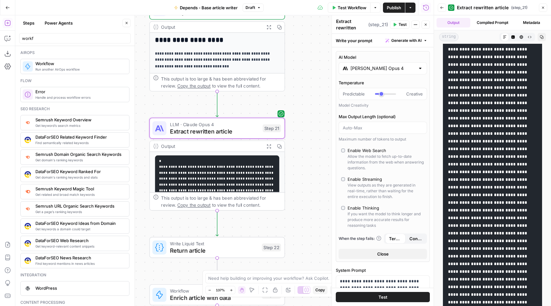
scroll to position [312, 0]
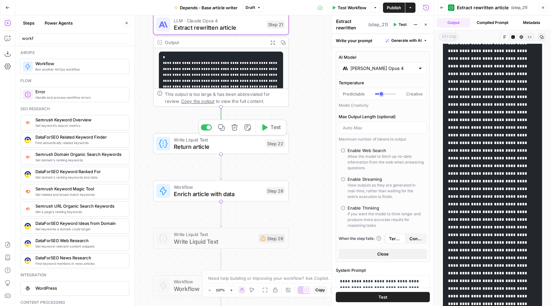
click at [269, 127] on button "Test" at bounding box center [270, 126] width 27 height 11
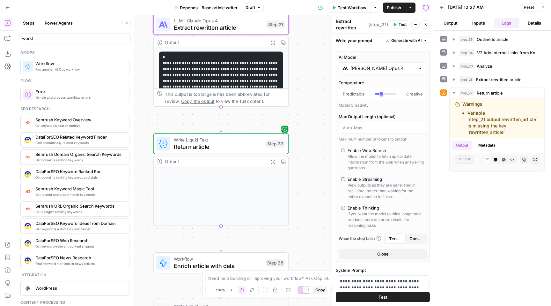
click at [272, 165] on button "Expand Output" at bounding box center [272, 161] width 11 height 11
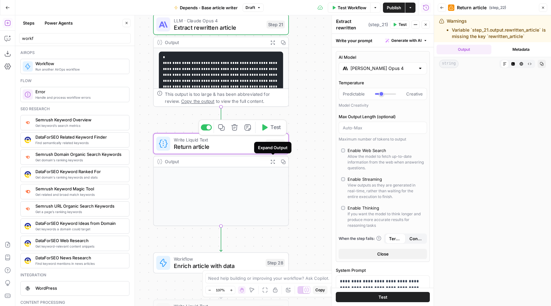
click at [219, 137] on span "Write Liquid Text" at bounding box center [218, 139] width 88 height 7
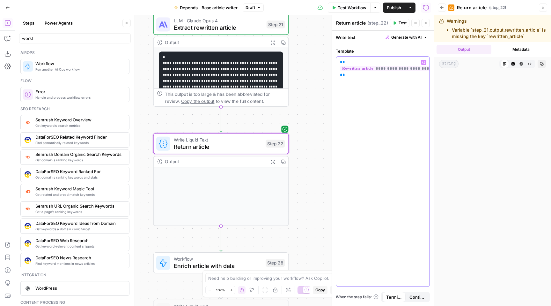
click at [372, 69] on span "**********" at bounding box center [395, 68] width 111 height 5
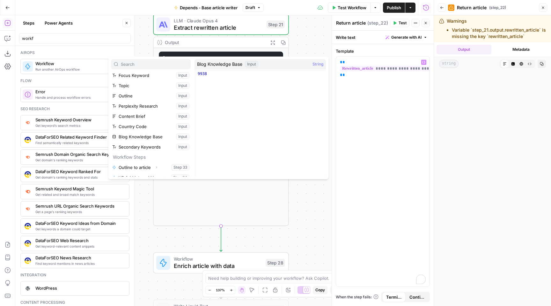
scroll to position [48, 0]
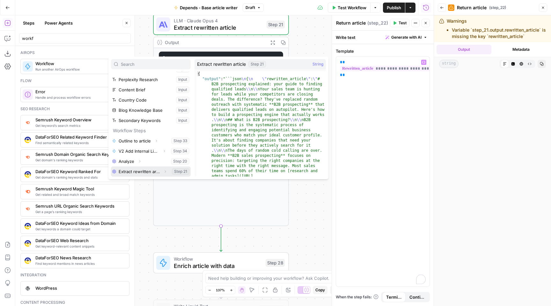
click at [166, 170] on icon "button" at bounding box center [165, 171] width 4 height 4
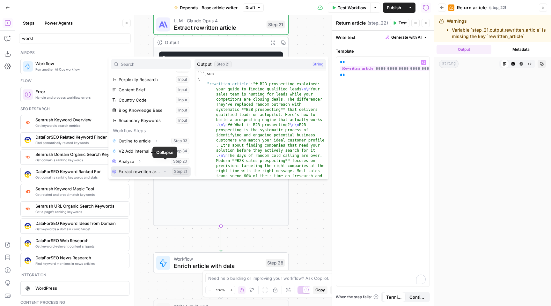
scroll to position [58, 0]
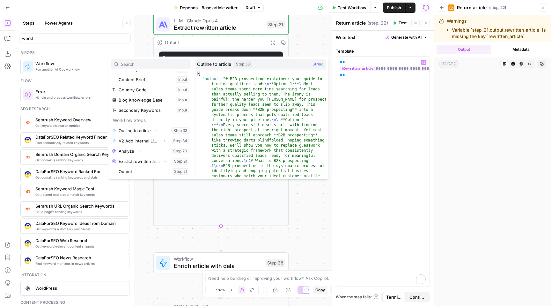
click at [298, 46] on div "**********" at bounding box center [224, 160] width 418 height 290
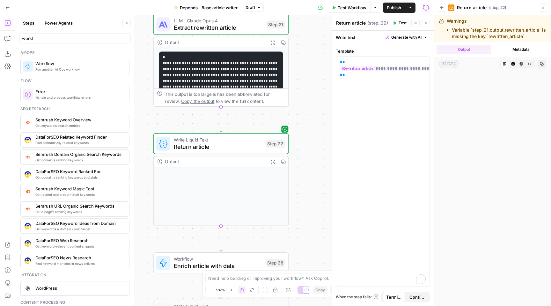
click at [236, 27] on span "Extract rewritten article" at bounding box center [218, 27] width 89 height 9
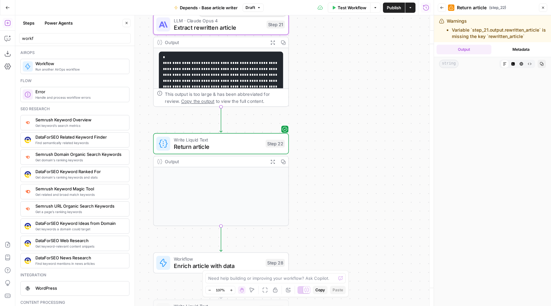
type textarea "Extract rewritten article"
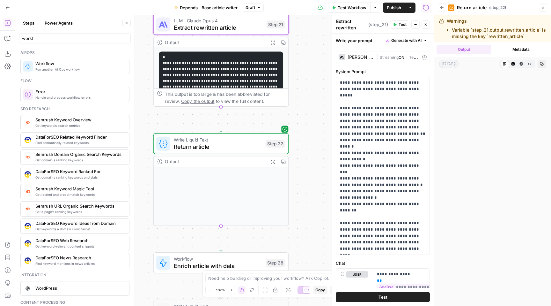
click at [374, 59] on div "[PERSON_NAME] 4 | Streaming ON | Temp 0.3" at bounding box center [383, 57] width 94 height 12
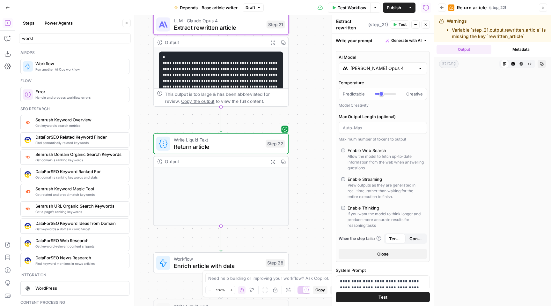
click at [389, 67] on input "[PERSON_NAME] Opus 4" at bounding box center [382, 68] width 65 height 6
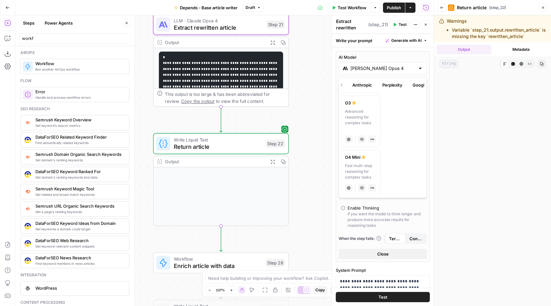
scroll to position [0, 72]
click at [390, 82] on button "Google" at bounding box center [391, 85] width 22 height 10
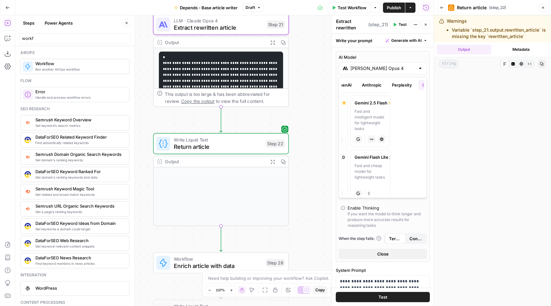
scroll to position [0, 0]
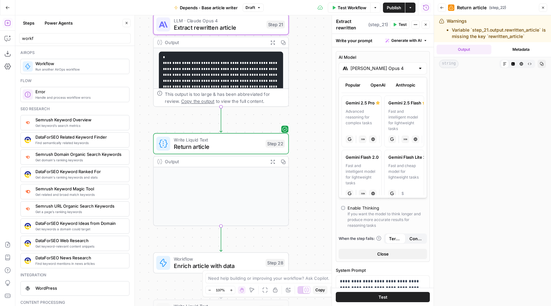
click at [370, 111] on div "Advanced reasoning for complex tasks" at bounding box center [362, 119] width 32 height 23
type input "Gemini 2.5 Pro"
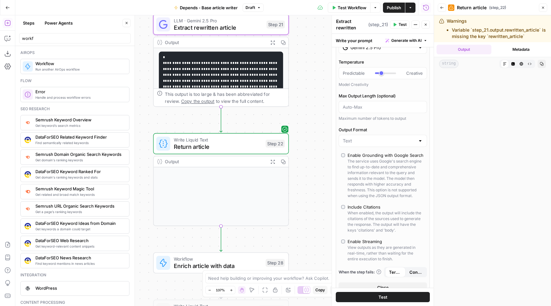
scroll to position [68, 0]
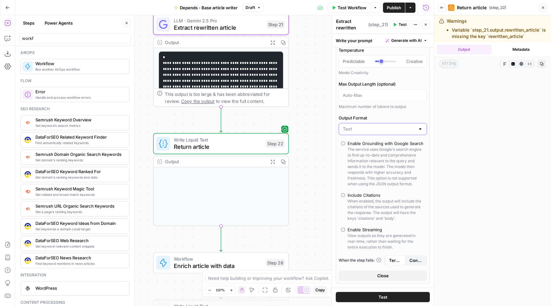
click at [378, 128] on input "Output Format" at bounding box center [379, 129] width 72 height 6
click at [370, 152] on span "JSON" at bounding box center [381, 154] width 75 height 6
type input "JSON"
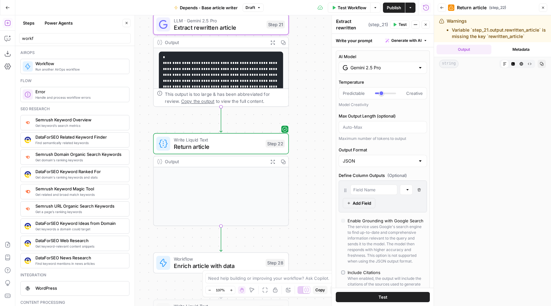
scroll to position [0, 0]
click at [269, 40] on button "Expand Output" at bounding box center [272, 42] width 11 height 11
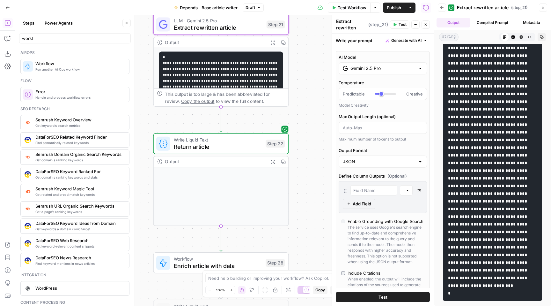
scroll to position [1761, 0]
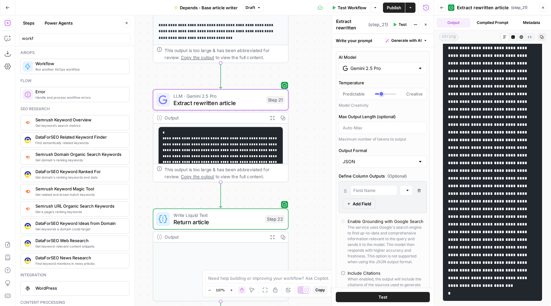
drag, startPoint x: 305, startPoint y: 48, endPoint x: 302, endPoint y: 123, distance: 75.3
click at [304, 123] on div "**********" at bounding box center [224, 160] width 418 height 290
click at [274, 82] on span "Test" at bounding box center [275, 83] width 11 height 8
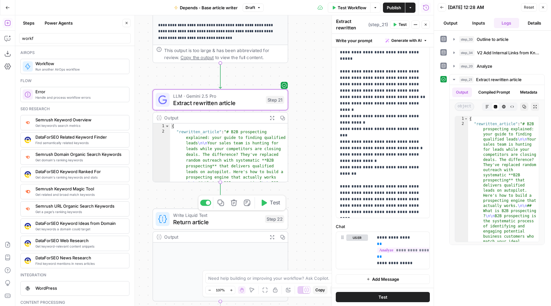
click at [271, 204] on span "Test" at bounding box center [275, 203] width 11 height 8
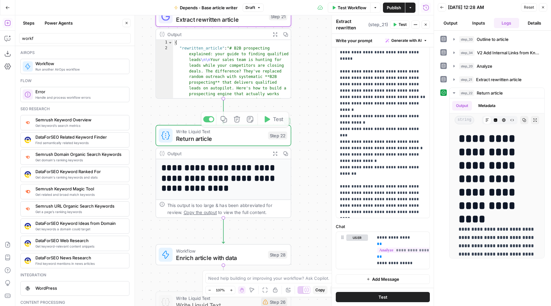
click at [275, 153] on icon "button" at bounding box center [275, 153] width 5 height 5
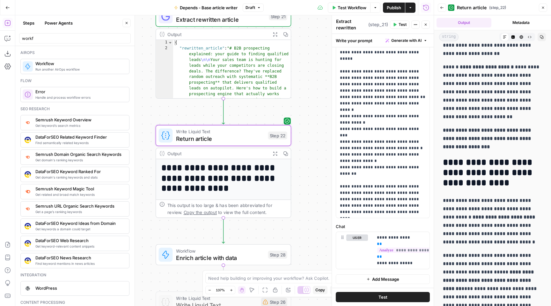
scroll to position [1306, 0]
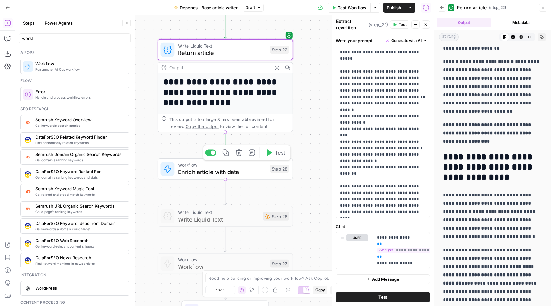
click at [273, 157] on button "Test" at bounding box center [274, 152] width 27 height 11
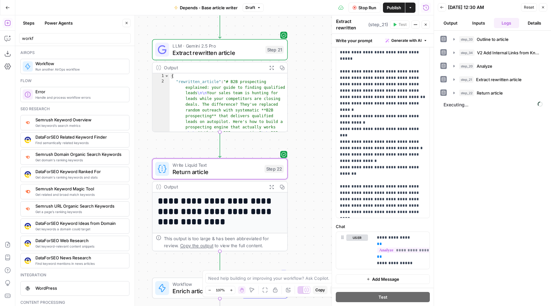
drag, startPoint x: 312, startPoint y: 66, endPoint x: 306, endPoint y: 177, distance: 111.4
click at [306, 177] on div "**********" at bounding box center [224, 160] width 418 height 290
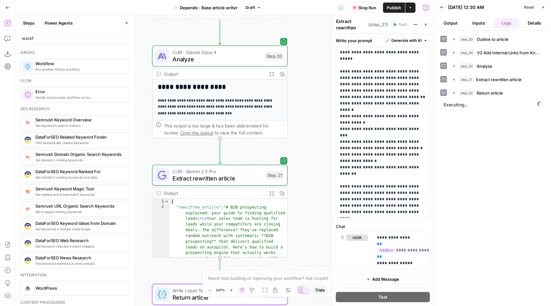
drag, startPoint x: 302, startPoint y: 95, endPoint x: 300, endPoint y: 175, distance: 80.1
click at [300, 220] on div "**********" at bounding box center [224, 160] width 418 height 290
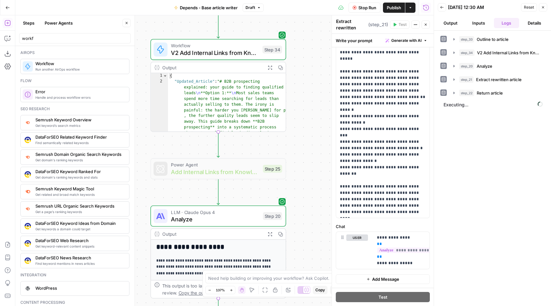
drag, startPoint x: 301, startPoint y: 90, endPoint x: 301, endPoint y: 250, distance: 159.8
click at [301, 250] on div "**********" at bounding box center [224, 160] width 418 height 290
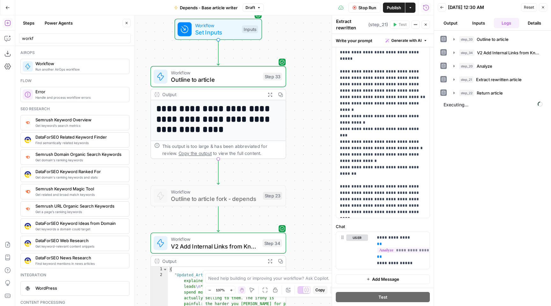
drag, startPoint x: 303, startPoint y: 88, endPoint x: 302, endPoint y: 281, distance: 193.3
click at [302, 281] on body "**********" at bounding box center [275, 153] width 551 height 306
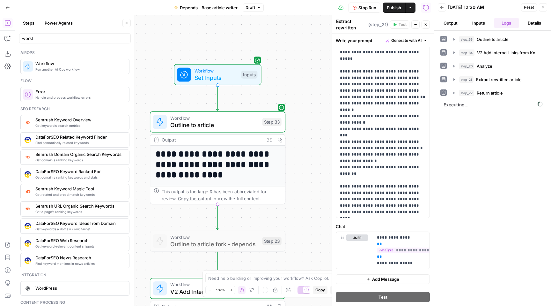
drag, startPoint x: 293, startPoint y: 82, endPoint x: 291, endPoint y: 142, distance: 60.0
click at [293, 144] on div "**********" at bounding box center [224, 160] width 418 height 290
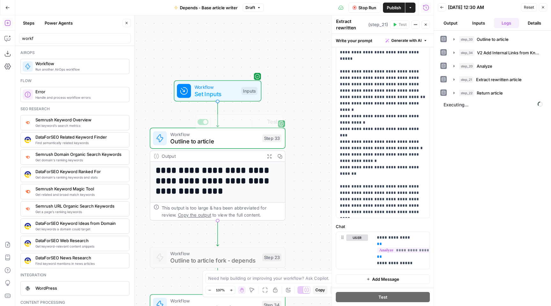
click at [226, 103] on div "**********" at bounding box center [224, 160] width 418 height 290
click at [225, 95] on span "Set Inputs" at bounding box center [216, 93] width 43 height 9
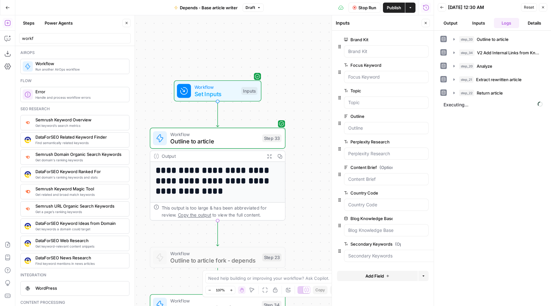
click at [383, 274] on span "Add Field" at bounding box center [374, 275] width 18 height 6
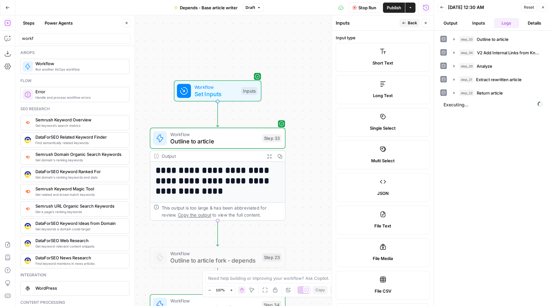
click at [400, 82] on label "Long Text" at bounding box center [383, 89] width 94 height 29
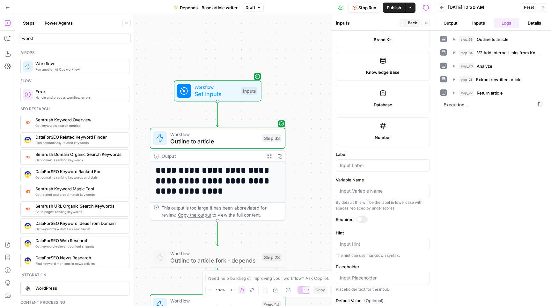
scroll to position [320, 0]
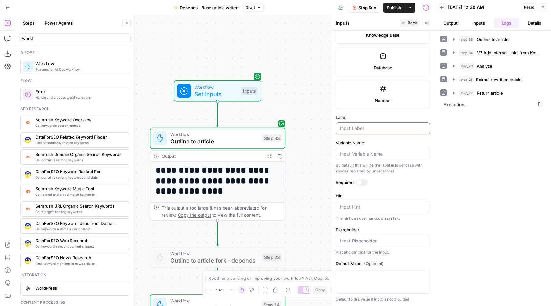
click at [374, 130] on input "Label" at bounding box center [383, 128] width 86 height 6
type input "quotes"
click at [362, 277] on div at bounding box center [383, 280] width 94 height 25
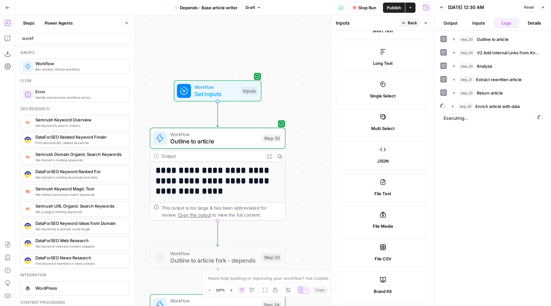
scroll to position [6, 0]
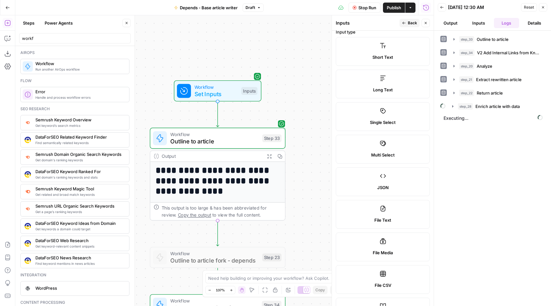
click at [406, 20] on button "Back" at bounding box center [410, 23] width 20 height 8
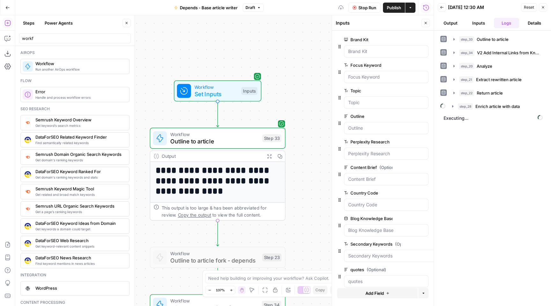
scroll to position [8, 0]
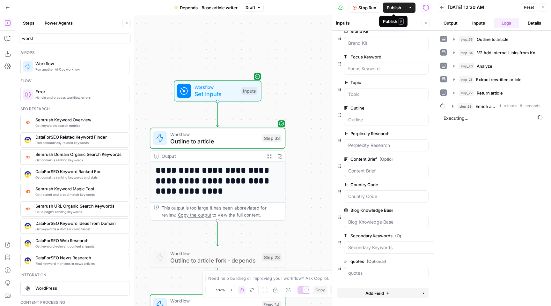
click at [393, 7] on span "Publish" at bounding box center [394, 7] width 14 height 6
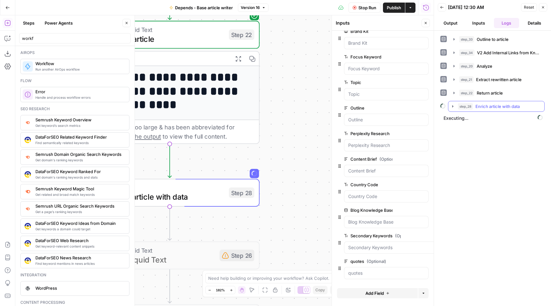
click at [510, 109] on span "Enrich article with data" at bounding box center [497, 106] width 44 height 6
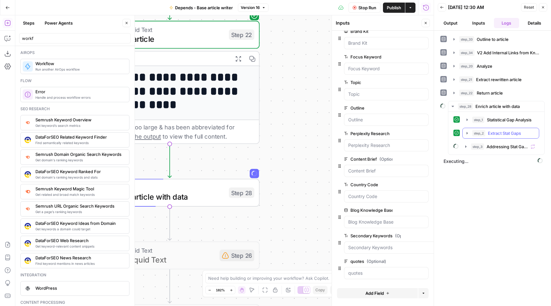
click at [507, 133] on span "Extract Stat Gaps" at bounding box center [504, 133] width 33 height 6
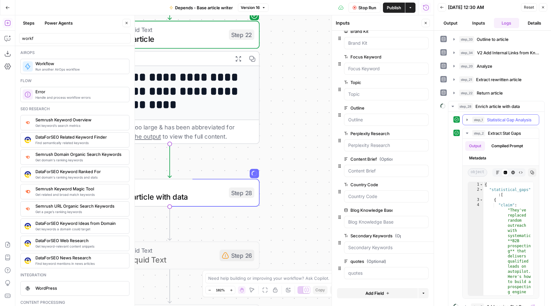
click at [507, 121] on span "Statistical Gap Analysis" at bounding box center [509, 119] width 45 height 6
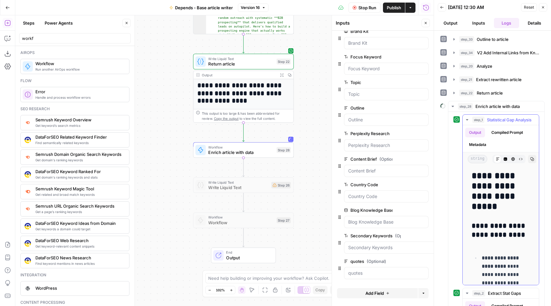
click at [505, 117] on span "Statistical Gap Analysis" at bounding box center [509, 119] width 45 height 6
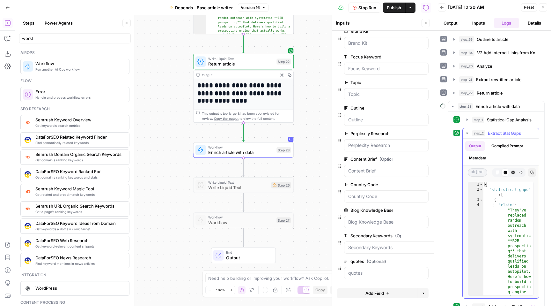
click at [500, 131] on span "Extract Stat Gaps" at bounding box center [504, 133] width 33 height 6
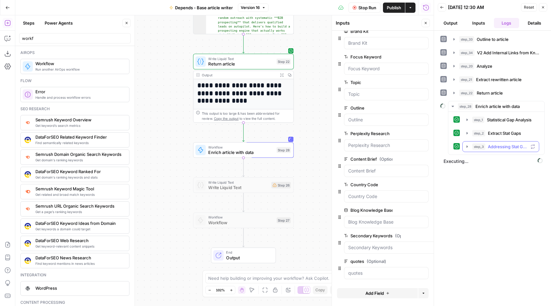
click at [502, 148] on span "Addressing Stat Gaps" at bounding box center [508, 146] width 40 height 6
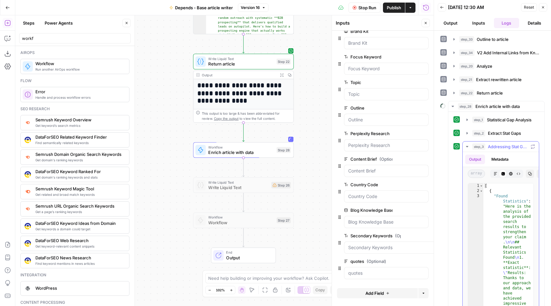
click at [502, 148] on span "Addressing Stat Gaps" at bounding box center [508, 146] width 40 height 6
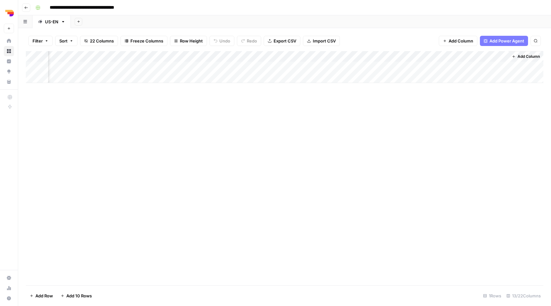
click at [437, 58] on div "Add Column" at bounding box center [285, 67] width 518 height 32
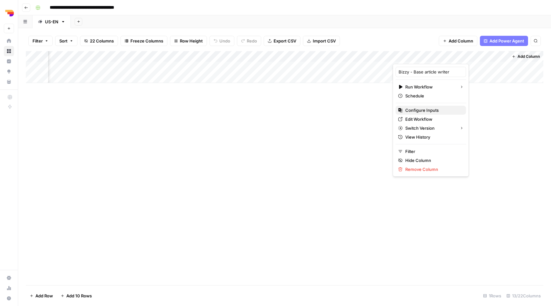
click at [424, 113] on span "Configure Inputs" at bounding box center [433, 110] width 56 height 6
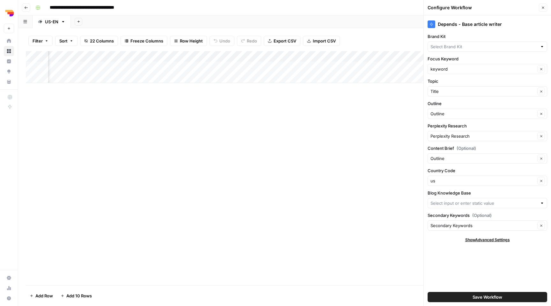
type input "Bizzy"
type input "Bizzy Sitemap.xml"
click at [400, 140] on div "Add Column" at bounding box center [285, 168] width 518 height 234
click at [545, 9] on icon "button" at bounding box center [543, 8] width 4 height 4
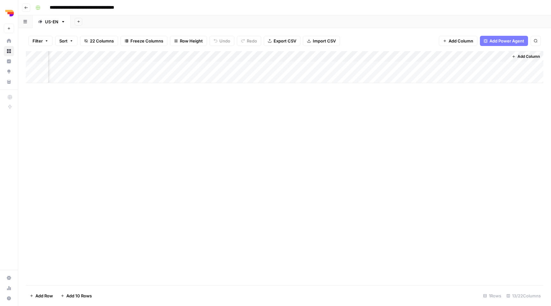
click at [245, 127] on div "Add Column" at bounding box center [285, 168] width 518 height 234
click at [438, 56] on div "Add Column" at bounding box center [285, 67] width 518 height 32
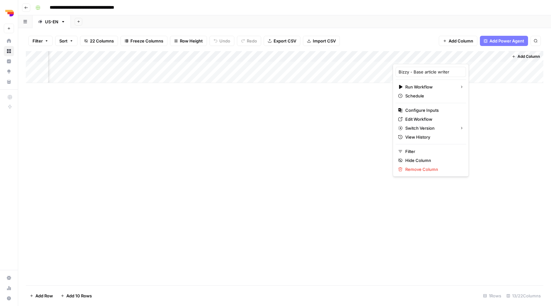
click at [366, 117] on div "Add Column" at bounding box center [285, 168] width 518 height 234
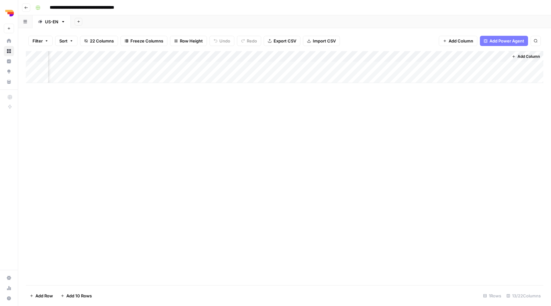
click at [438, 56] on div "Add Column" at bounding box center [285, 67] width 518 height 32
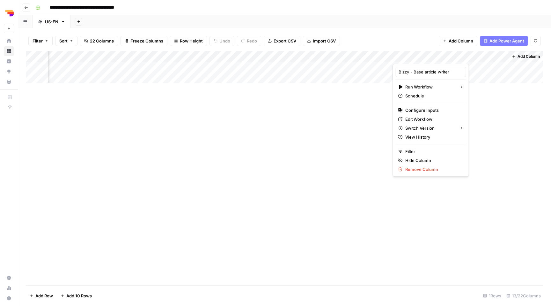
click at [398, 55] on div at bounding box center [422, 57] width 58 height 13
click at [413, 70] on input "Bizzy - Base article writer" at bounding box center [431, 72] width 65 height 6
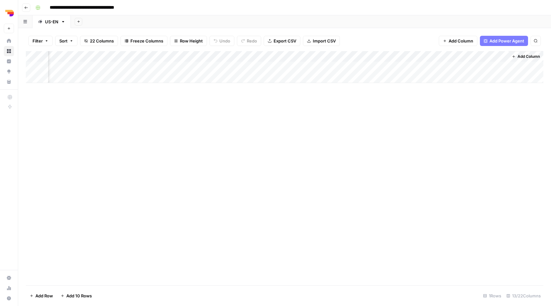
click at [438, 54] on div "Add Column" at bounding box center [285, 67] width 518 height 32
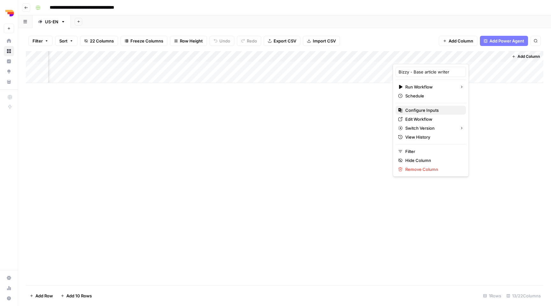
click at [416, 109] on span "Configure Inputs" at bounding box center [433, 110] width 56 height 6
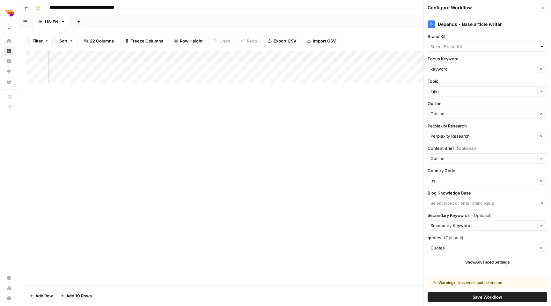
type input "Bizzy Sitemap.xml"
type input "Bizzy"
click at [456, 243] on div "Quotes Clear" at bounding box center [488, 247] width 120 height 10
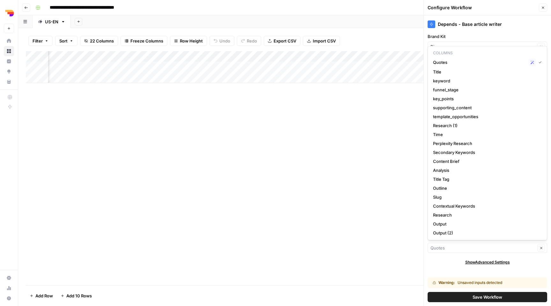
type input "Quotes"
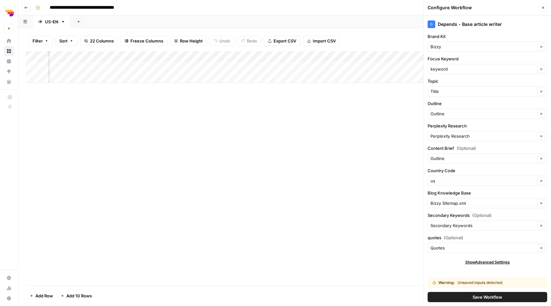
click at [394, 229] on div "Add Column" at bounding box center [285, 168] width 518 height 234
click at [486, 293] on span "Save Workflow" at bounding box center [488, 296] width 30 height 6
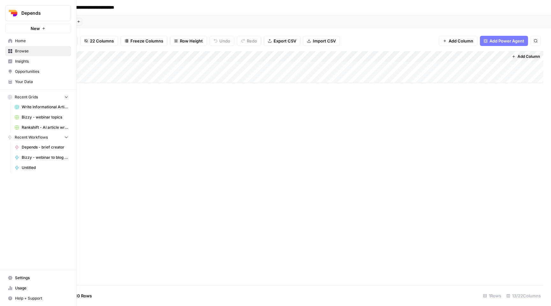
click at [28, 81] on span "Your Data" at bounding box center [41, 82] width 53 height 6
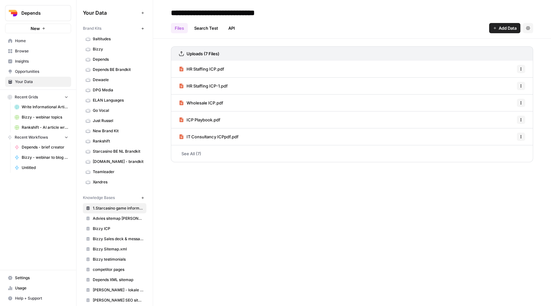
click at [114, 144] on link "Rankshift" at bounding box center [114, 141] width 63 height 10
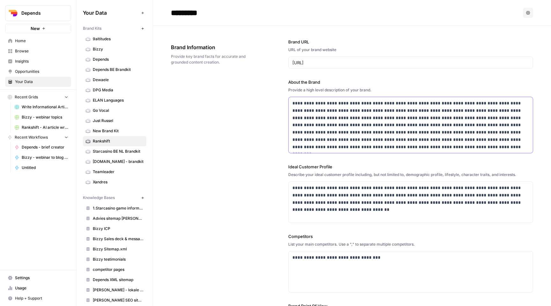
click at [338, 102] on p "**********" at bounding box center [410, 124] width 237 height 51
click at [318, 190] on p "**********" at bounding box center [410, 198] width 237 height 29
click at [346, 191] on p "**********" at bounding box center [410, 198] width 237 height 29
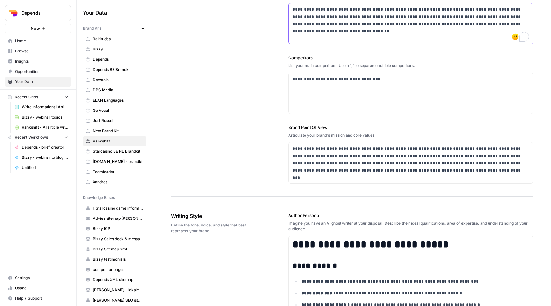
scroll to position [207, 0]
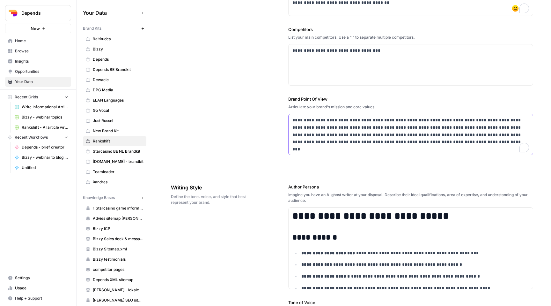
click at [333, 127] on p "**********" at bounding box center [410, 130] width 237 height 29
copy p "**********"
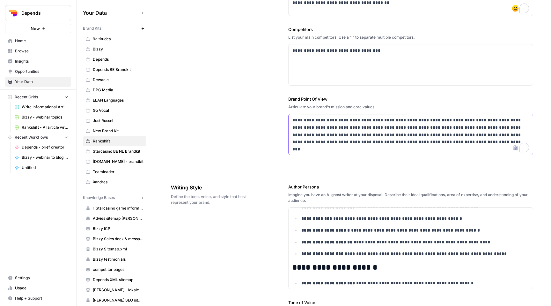
scroll to position [93, 0]
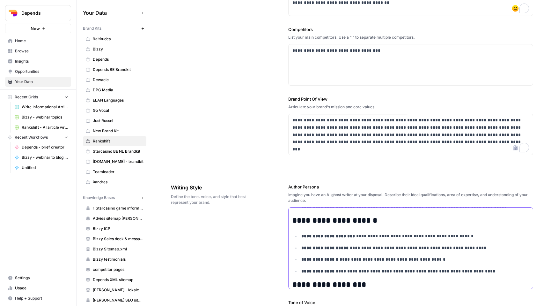
click at [330, 209] on strong "**********" at bounding box center [322, 206] width 42 height 4
click at [329, 239] on p "**********" at bounding box center [415, 235] width 228 height 7
copy div "**********"
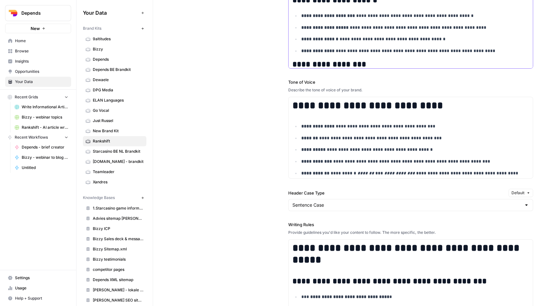
scroll to position [476, 0]
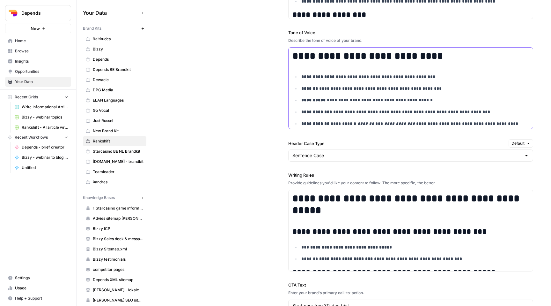
click at [344, 116] on ul "**********" at bounding box center [410, 106] width 237 height 66
copy div "**********"
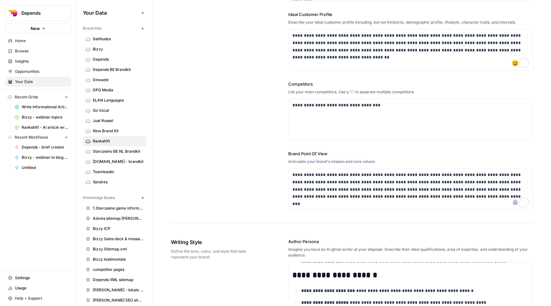
scroll to position [0, 0]
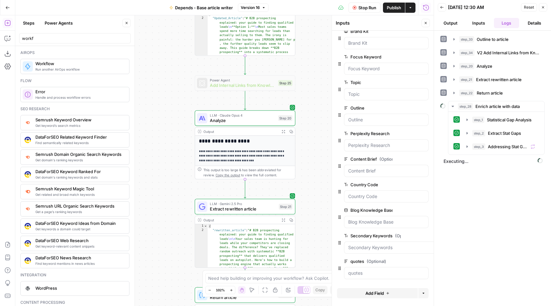
click at [33, 25] on button "Steps" at bounding box center [28, 23] width 19 height 10
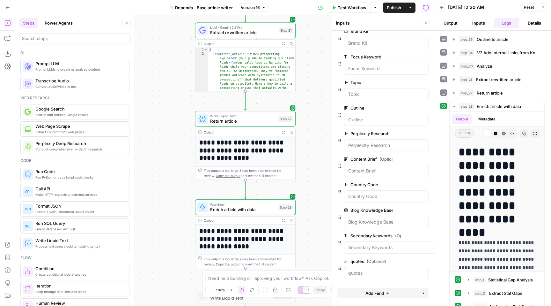
drag, startPoint x: 303, startPoint y: 175, endPoint x: 300, endPoint y: 9, distance: 166.5
click at [303, 0] on html "**********" at bounding box center [275, 153] width 551 height 306
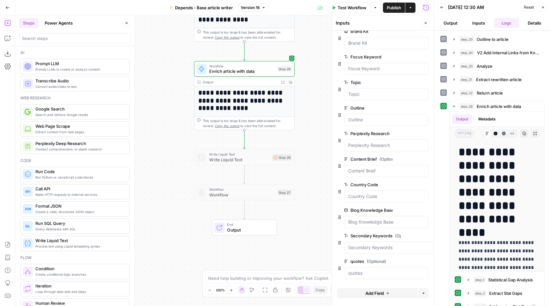
drag, startPoint x: 304, startPoint y: 156, endPoint x: 303, endPoint y: 18, distance: 138.7
click at [303, 18] on div "**********" at bounding box center [224, 160] width 418 height 290
click at [537, 135] on button "Expand Output" at bounding box center [535, 133] width 8 height 8
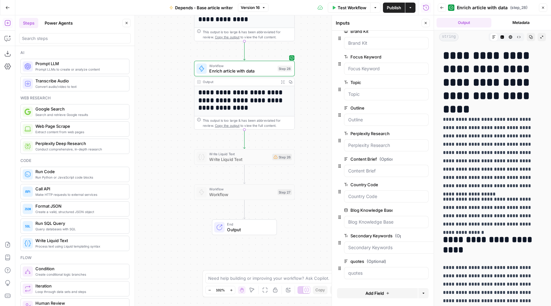
click at [477, 185] on p "**********" at bounding box center [492, 152] width 99 height 75
click at [484, 159] on p "**********" at bounding box center [492, 152] width 99 height 75
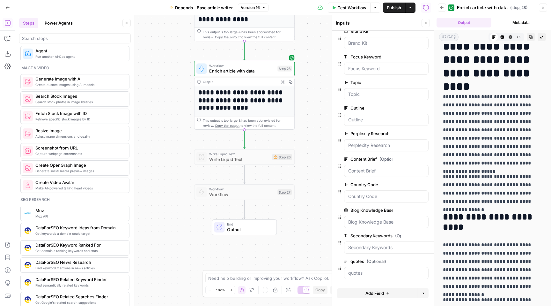
scroll to position [434, 0]
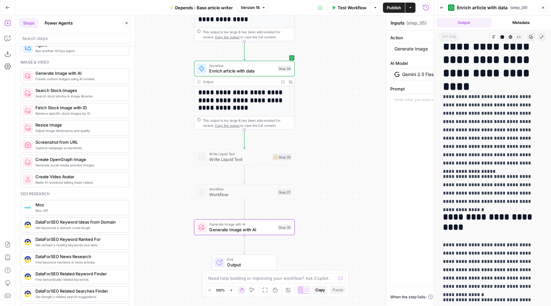
type textarea "Generate Image with AI"
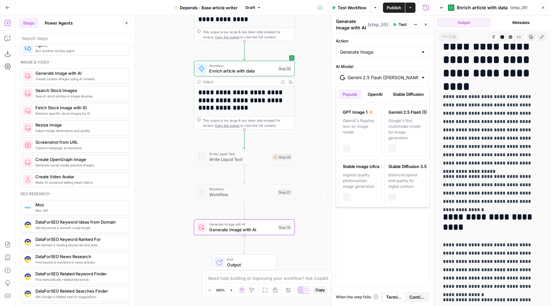
click at [388, 77] on input "Gemini 2.5 Flash ([PERSON_NAME] 🍌)" at bounding box center [383, 77] width 70 height 6
click at [390, 227] on div at bounding box center [382, 191] width 93 height 189
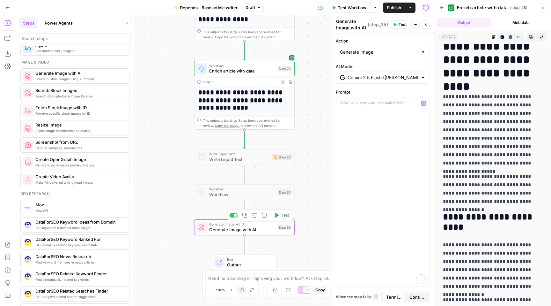
click at [254, 216] on icon "button" at bounding box center [254, 214] width 5 height 5
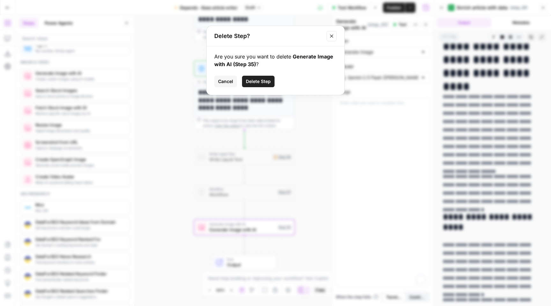
click at [265, 80] on span "Delete Step" at bounding box center [258, 81] width 25 height 6
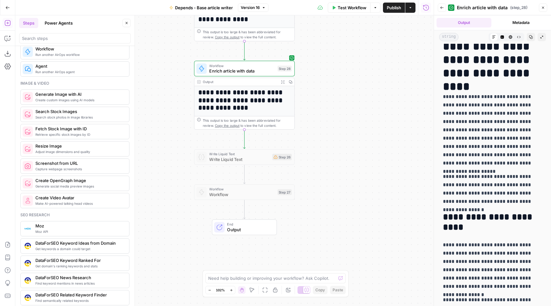
scroll to position [415, 0]
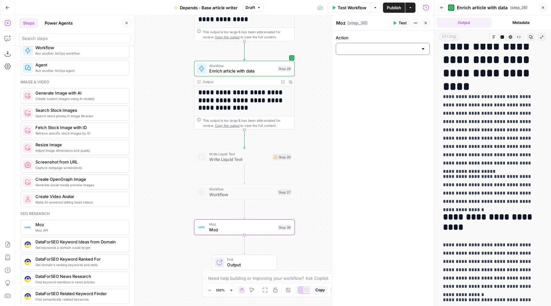
click at [388, 47] on input "Action" at bounding box center [379, 49] width 78 height 6
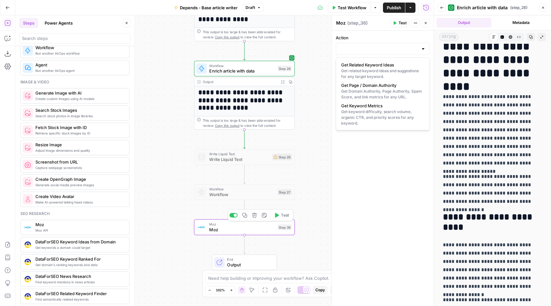
click at [256, 213] on icon "button" at bounding box center [254, 214] width 5 height 5
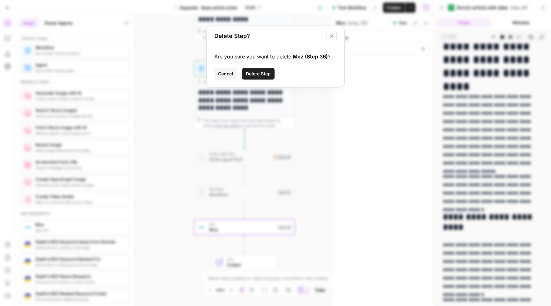
click at [254, 76] on span "Delete Step" at bounding box center [258, 73] width 25 height 6
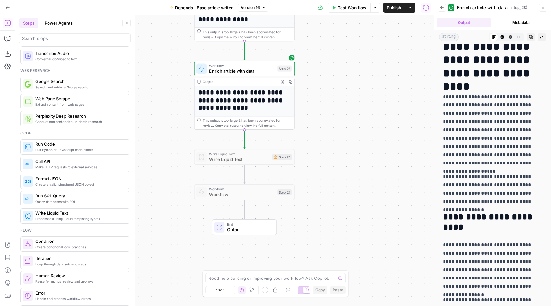
scroll to position [0, 0]
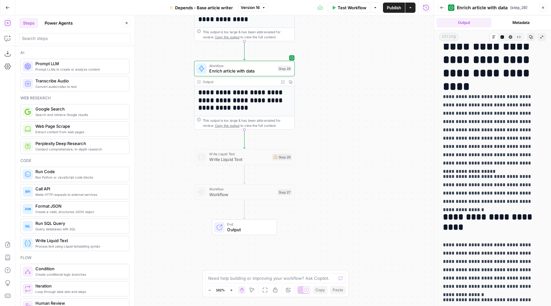
click at [56, 24] on button "Power Agents" at bounding box center [59, 23] width 36 height 10
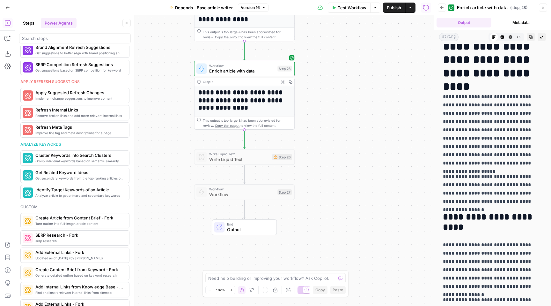
scroll to position [269, 0]
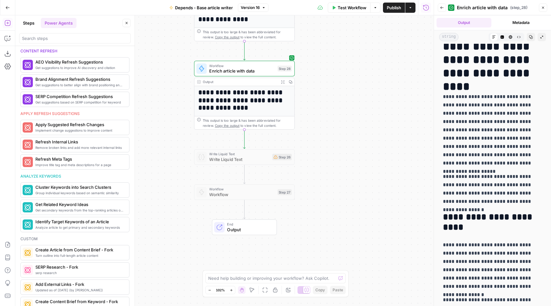
click at [390, 9] on span "Publish" at bounding box center [394, 7] width 14 height 6
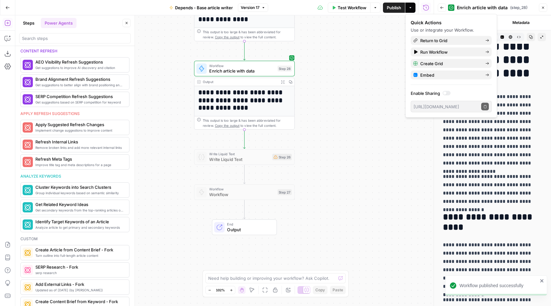
click at [375, 115] on div "**********" at bounding box center [224, 160] width 418 height 290
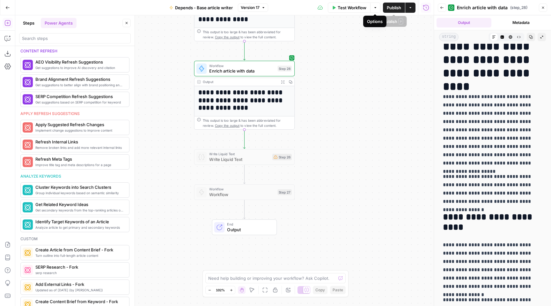
click at [393, 7] on span "Publish" at bounding box center [394, 7] width 14 height 6
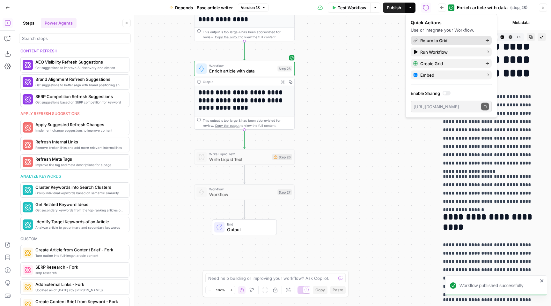
click at [438, 42] on span "Return to Grid" at bounding box center [450, 40] width 60 height 6
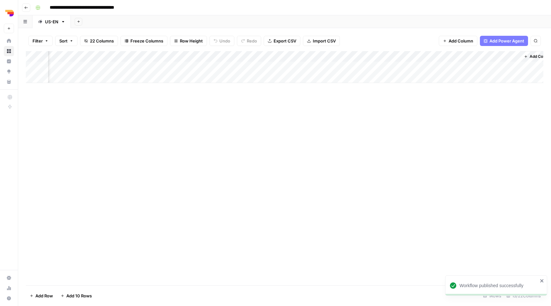
scroll to position [0, 332]
click at [444, 67] on div "Add Column" at bounding box center [285, 67] width 518 height 32
click at [65, 22] on icon "button" at bounding box center [63, 21] width 4 height 4
click at [82, 43] on span "Duplicate Sheet" at bounding box center [88, 43] width 31 height 6
click at [87, 23] on div "US-EN" at bounding box center [89, 21] width 13 height 6
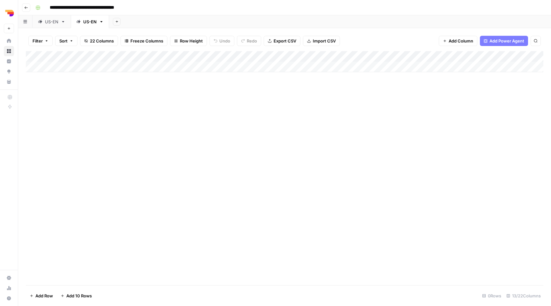
click at [87, 23] on div "US-EN" at bounding box center [89, 21] width 13 height 6
click at [89, 21] on input "*****" at bounding box center [90, 22] width 14 height 8
type input "*****"
click at [95, 125] on div "Add Column" at bounding box center [285, 168] width 518 height 234
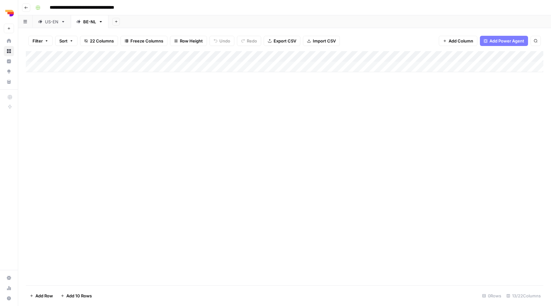
click at [56, 17] on link "US-EN" at bounding box center [52, 21] width 38 height 13
click at [89, 21] on div "BE-NL" at bounding box center [89, 21] width 13 height 6
click at [54, 22] on div "US-EN" at bounding box center [51, 21] width 13 height 6
click at [77, 66] on div "Add Column" at bounding box center [285, 67] width 518 height 32
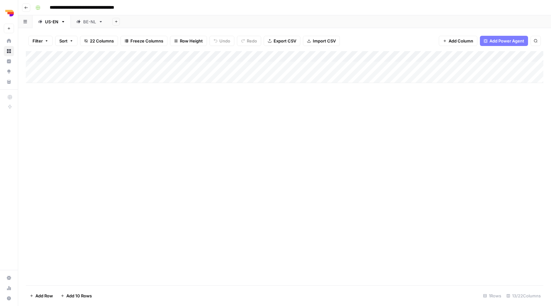
click at [77, 66] on body "**********" at bounding box center [275, 153] width 551 height 306
click at [89, 22] on div "BE-NL" at bounding box center [89, 21] width 13 height 6
click at [75, 67] on div "Add Column" at bounding box center [285, 61] width 518 height 21
click at [75, 67] on body "**********" at bounding box center [275, 153] width 551 height 306
type textarea "**********"
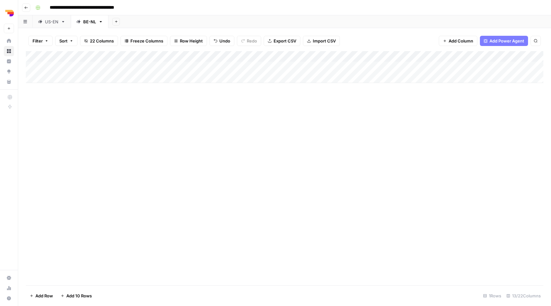
click at [176, 64] on div "Add Column" at bounding box center [285, 67] width 518 height 32
type textarea "**********"
click at [255, 107] on div "Add Column" at bounding box center [285, 168] width 518 height 234
click at [238, 64] on div "Add Column" at bounding box center [285, 67] width 518 height 32
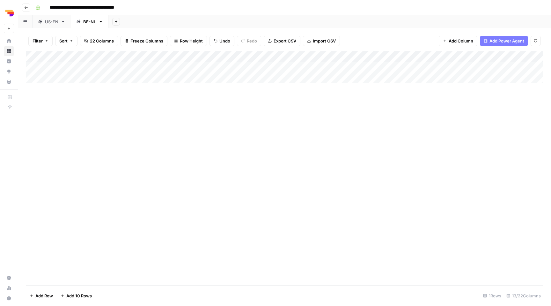
click at [238, 64] on div "Add Column" at bounding box center [285, 67] width 518 height 32
type textarea "****"
click at [272, 110] on div "Add Column" at bounding box center [285, 168] width 518 height 234
click at [297, 65] on div "Add Column" at bounding box center [285, 67] width 518 height 32
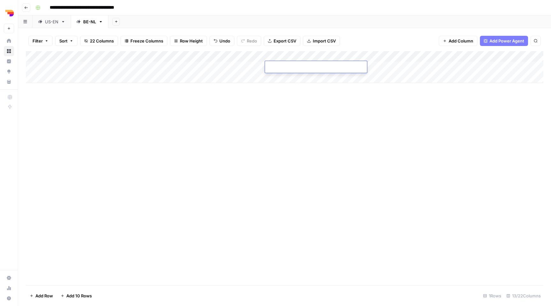
type textarea "*"
click at [371, 64] on div "Add Column" at bounding box center [285, 67] width 518 height 32
type textarea "*"
click at [364, 88] on div "Add Column" at bounding box center [285, 168] width 518 height 234
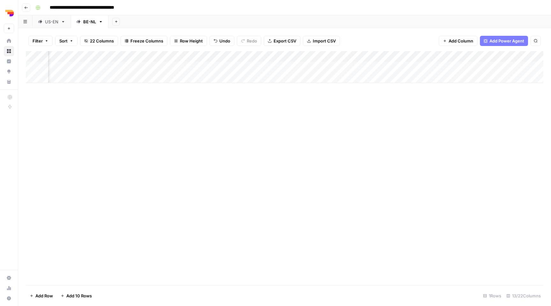
scroll to position [0, 261]
click at [163, 55] on div "Add Column" at bounding box center [285, 67] width 518 height 32
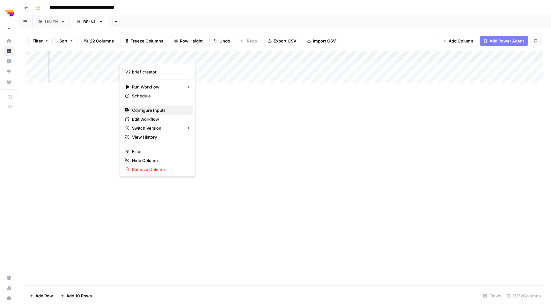
click at [162, 113] on span "Configure Inputs" at bounding box center [160, 110] width 56 height 6
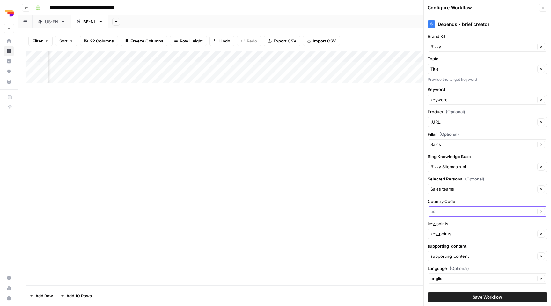
click at [453, 209] on input "Country Code" at bounding box center [483, 211] width 105 height 6
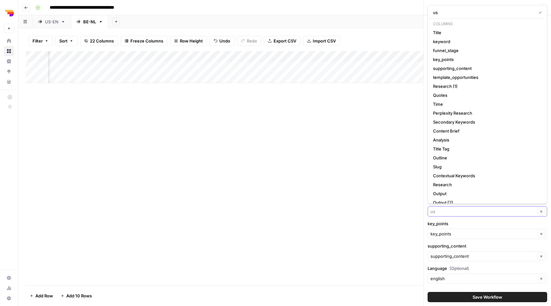
click at [453, 209] on input "Country Code" at bounding box center [483, 211] width 105 height 6
type input "be"
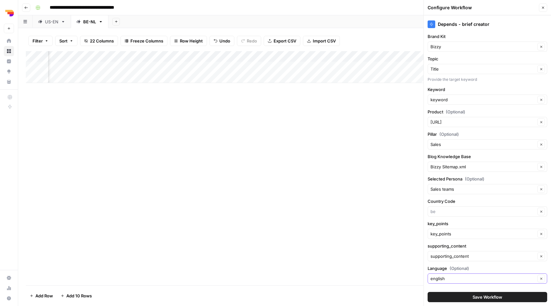
type input "be"
click at [454, 278] on input "Language (Optional)" at bounding box center [483, 278] width 105 height 6
type input "dutch"
click at [327, 187] on div "Add Column" at bounding box center [285, 168] width 518 height 234
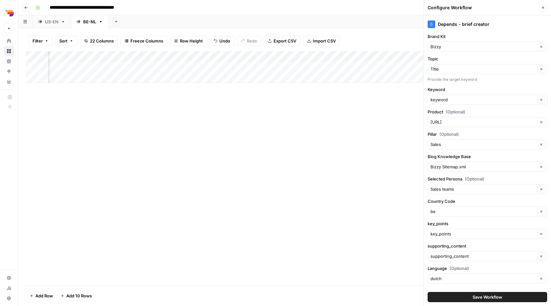
click at [544, 9] on icon "button" at bounding box center [543, 8] width 4 height 4
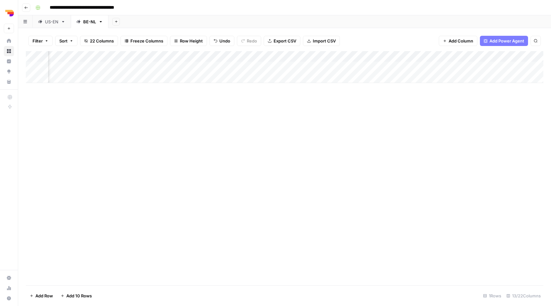
click at [508, 55] on div "Add Column" at bounding box center [285, 67] width 518 height 32
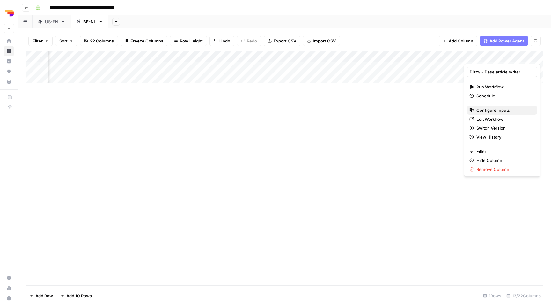
click at [495, 111] on span "Configure Inputs" at bounding box center [504, 110] width 56 height 6
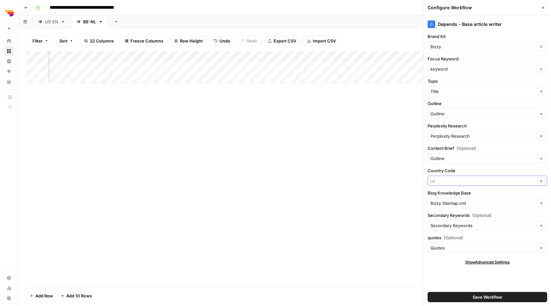
click at [455, 178] on input "Country Code" at bounding box center [483, 180] width 105 height 6
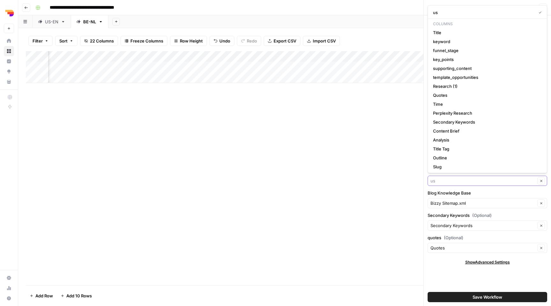
click at [455, 178] on input "Country Code" at bounding box center [483, 180] width 105 height 6
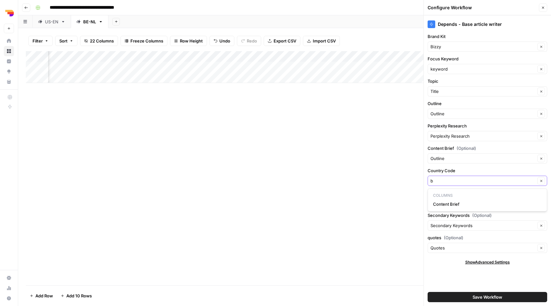
type input "be"
click at [376, 199] on div "Add Column" at bounding box center [285, 168] width 518 height 234
click at [492, 296] on span "Save Workflow" at bounding box center [488, 296] width 30 height 6
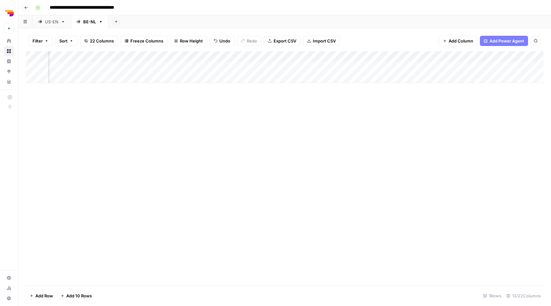
scroll to position [0, 0]
click at [411, 67] on div "Add Column" at bounding box center [285, 67] width 518 height 32
click at [431, 66] on div "Add Column" at bounding box center [285, 67] width 518 height 32
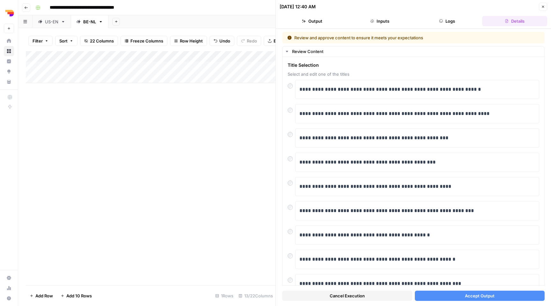
click at [543, 7] on icon "button" at bounding box center [543, 7] width 4 height 4
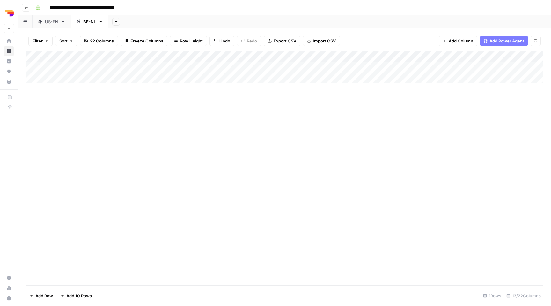
click at [425, 56] on div "Add Column" at bounding box center [285, 67] width 518 height 32
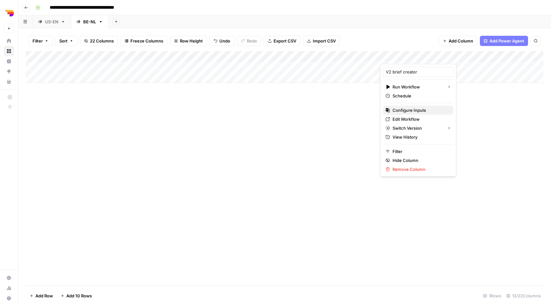
click at [410, 113] on span "Configure Inputs" at bounding box center [421, 110] width 56 height 6
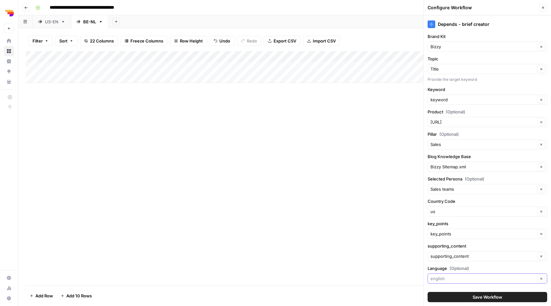
click at [460, 277] on input "Language (Optional)" at bounding box center [483, 278] width 105 height 6
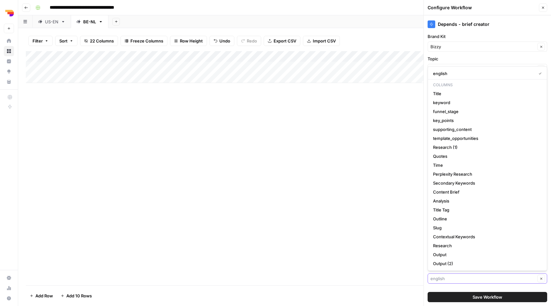
type input "d"
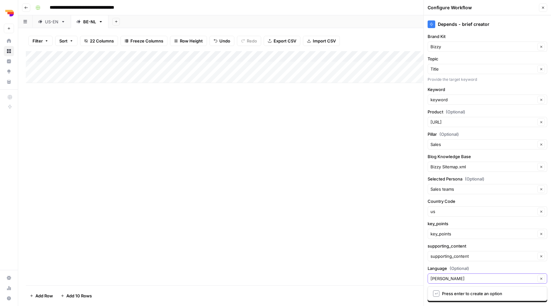
type input "nede"
type input "dutch"
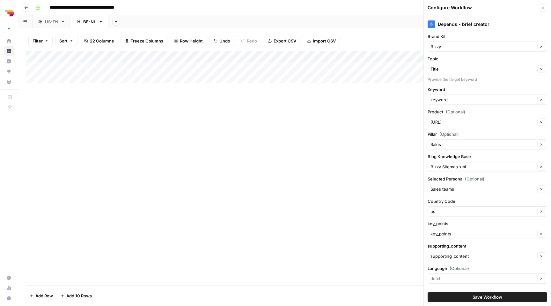
type input "dutch"
click at [453, 216] on div "us Clear" at bounding box center [488, 211] width 120 height 10
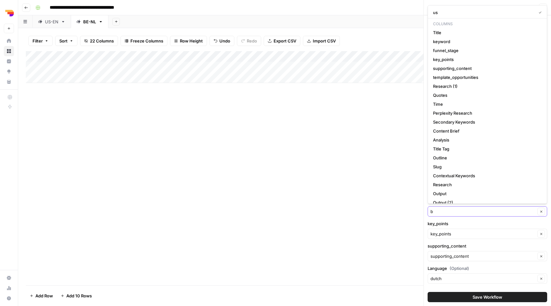
type input "be"
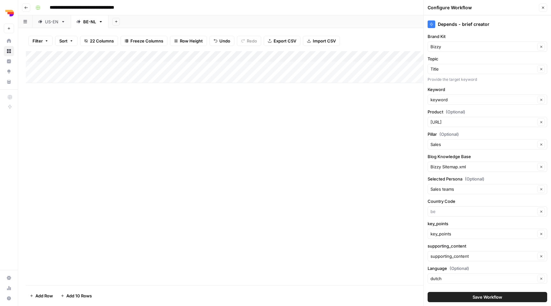
type input "be"
click at [470, 296] on button "Save Workflow" at bounding box center [488, 296] width 120 height 10
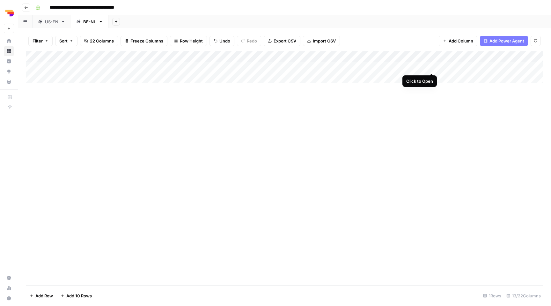
click at [430, 66] on div "Add Column" at bounding box center [285, 67] width 518 height 32
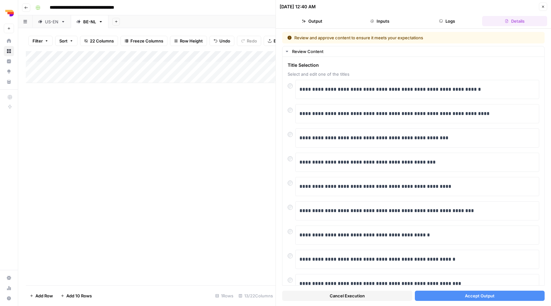
click at [376, 297] on button "Cancel Execution" at bounding box center [347, 295] width 130 height 10
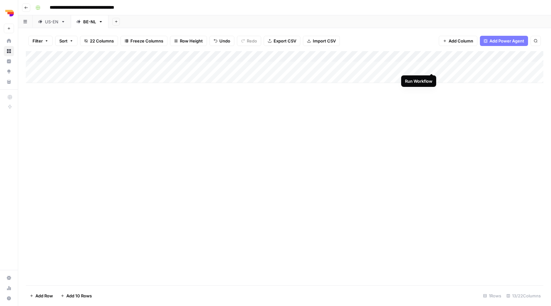
click at [431, 65] on div "Add Column" at bounding box center [285, 67] width 518 height 32
click at [434, 66] on div "Add Column" at bounding box center [285, 67] width 518 height 32
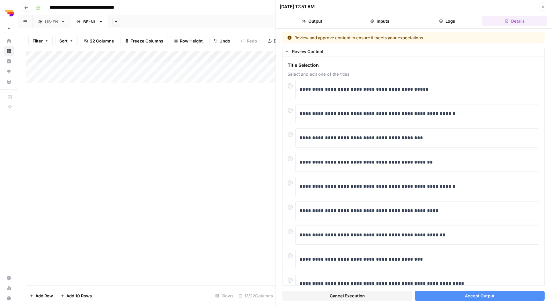
click at [497, 298] on button "Accept Output" at bounding box center [480, 295] width 130 height 10
